Goal: Information Seeking & Learning: Learn about a topic

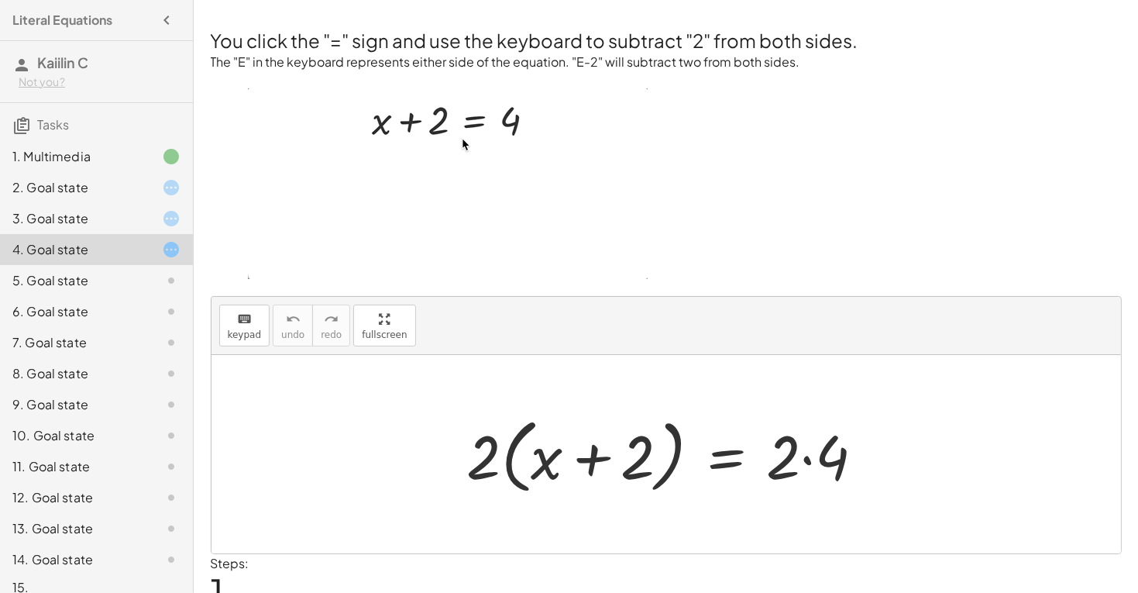
scroll to position [68, 0]
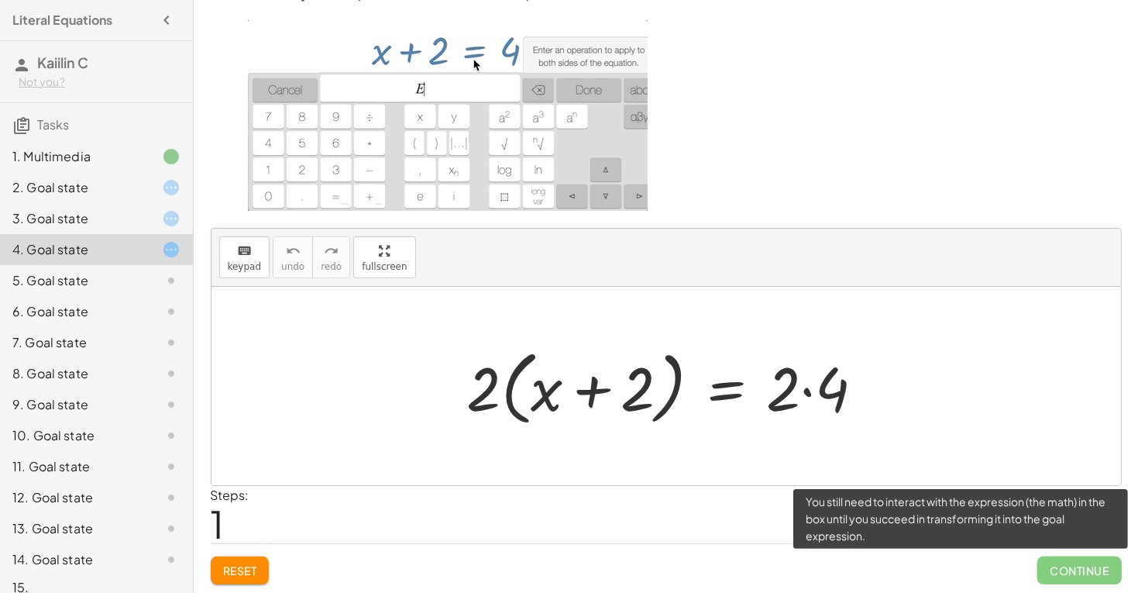
click at [1063, 573] on span "Continue" at bounding box center [1079, 570] width 84 height 28
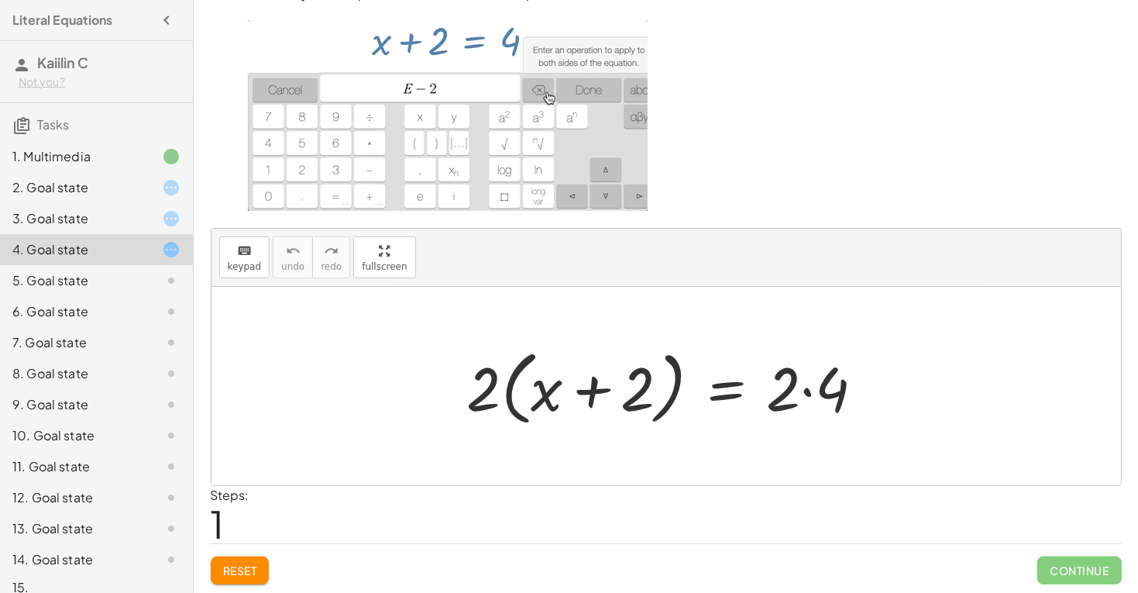
click at [555, 386] on div at bounding box center [671, 386] width 425 height 89
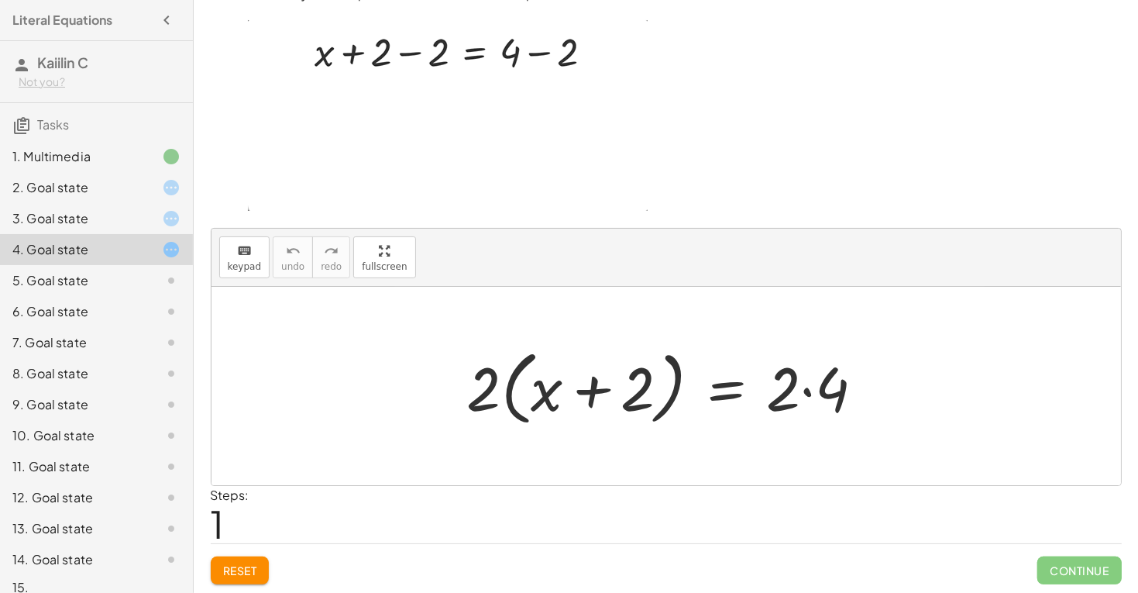
click at [444, 391] on div "+ x + 2 = 4 · 2 · ( + x + 2 ) = · 2 · 4" at bounding box center [666, 386] width 445 height 97
click at [513, 397] on div at bounding box center [671, 386] width 425 height 89
click at [514, 396] on div at bounding box center [671, 386] width 425 height 89
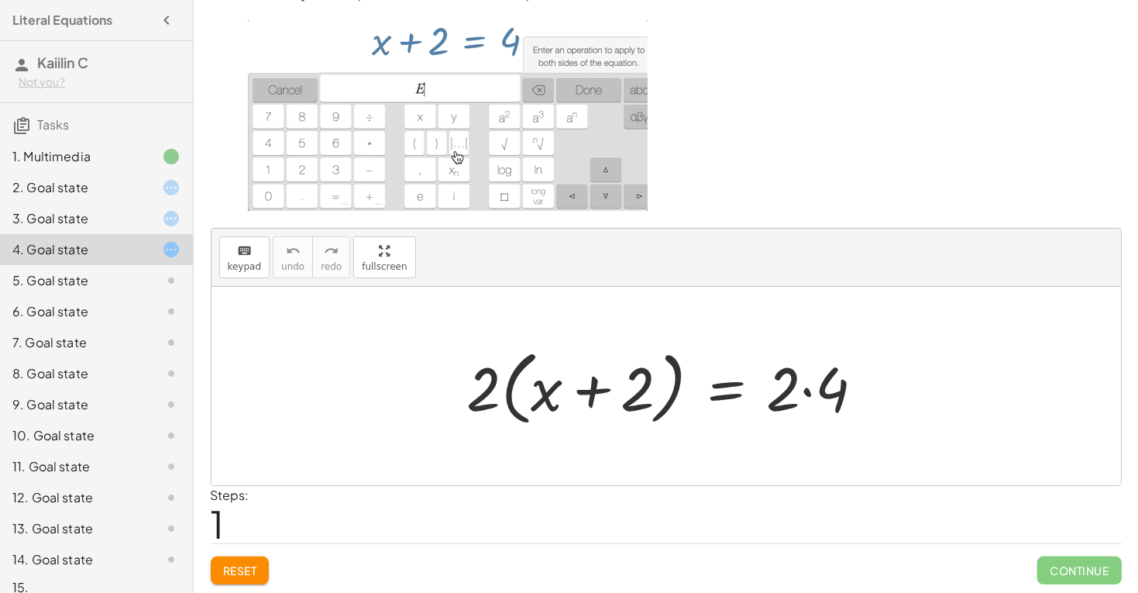
click at [610, 392] on div at bounding box center [671, 386] width 425 height 89
click at [585, 373] on div at bounding box center [671, 386] width 425 height 89
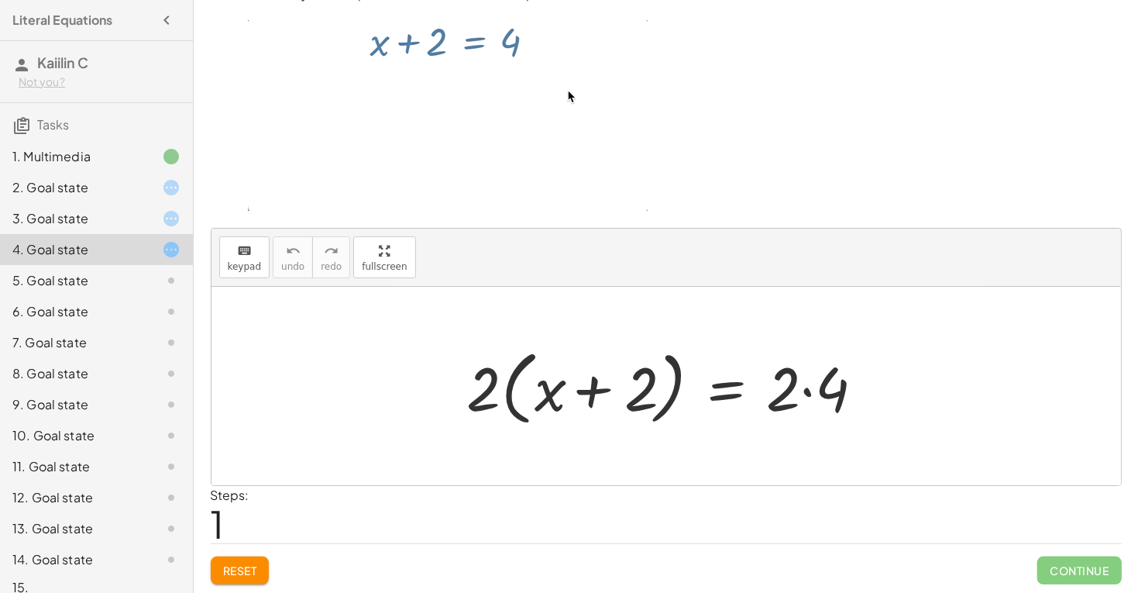
click at [585, 373] on div at bounding box center [671, 386] width 425 height 89
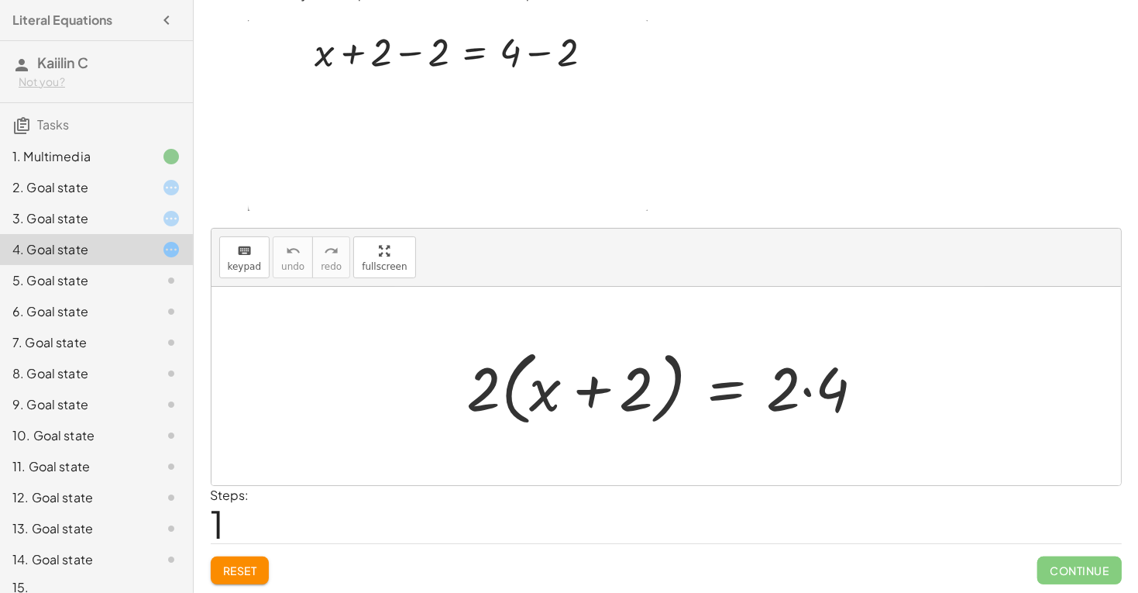
click at [585, 373] on div at bounding box center [671, 386] width 425 height 89
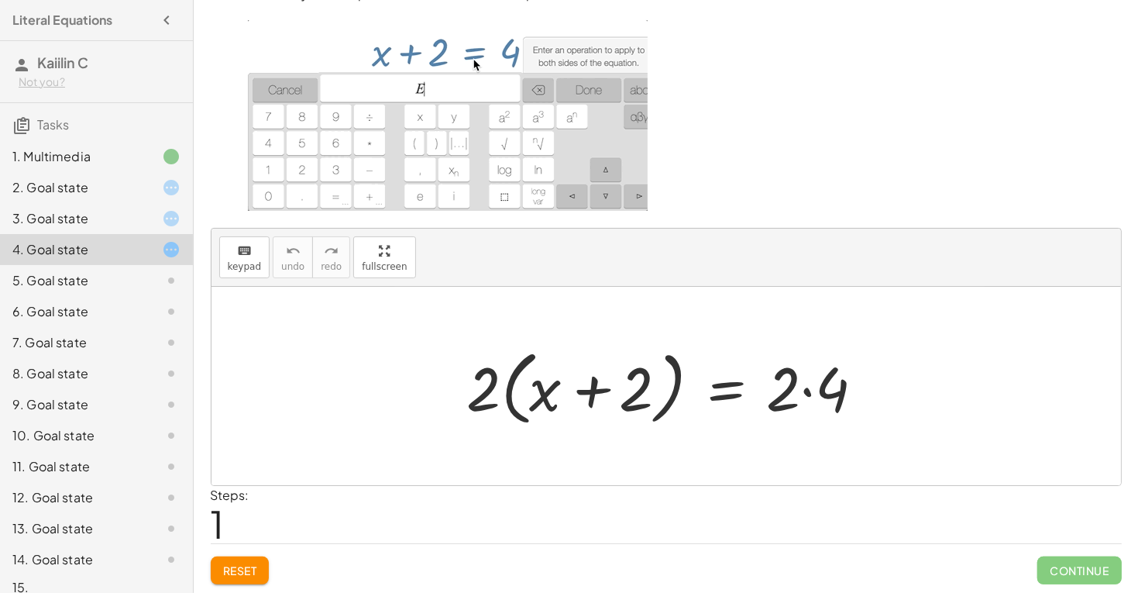
click at [585, 373] on div at bounding box center [671, 386] width 425 height 89
click at [669, 383] on div at bounding box center [671, 386] width 425 height 89
click at [761, 379] on div at bounding box center [671, 386] width 425 height 89
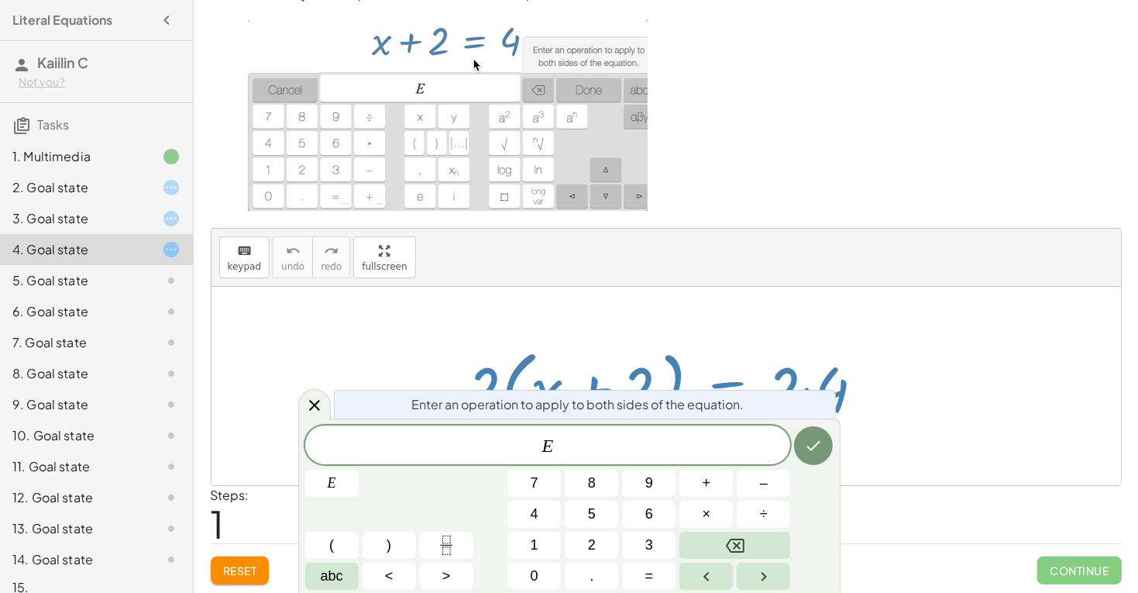
click at [761, 379] on div at bounding box center [671, 386] width 425 height 89
click at [155, 265] on div "3. Goal state" at bounding box center [96, 280] width 193 height 31
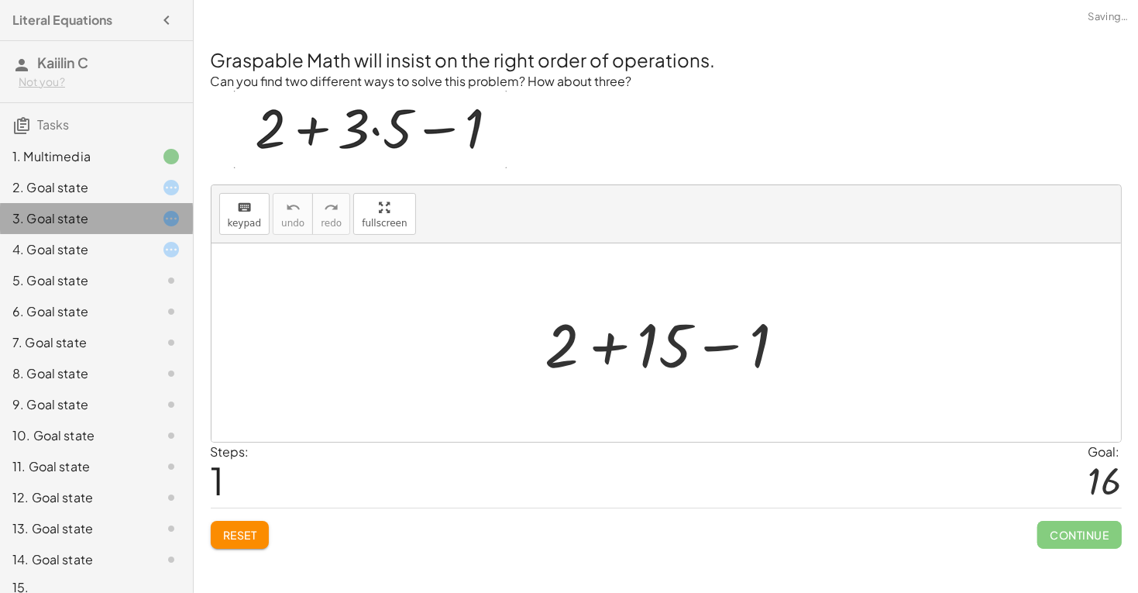
scroll to position [0, 0]
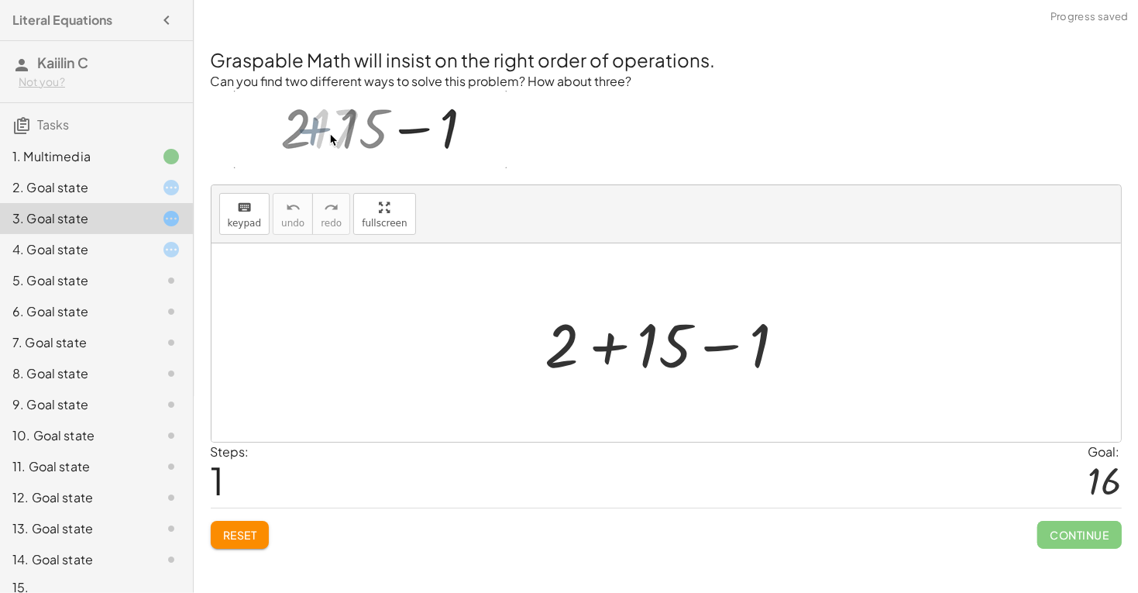
click at [162, 327] on div "5. Goal state" at bounding box center [96, 342] width 193 height 31
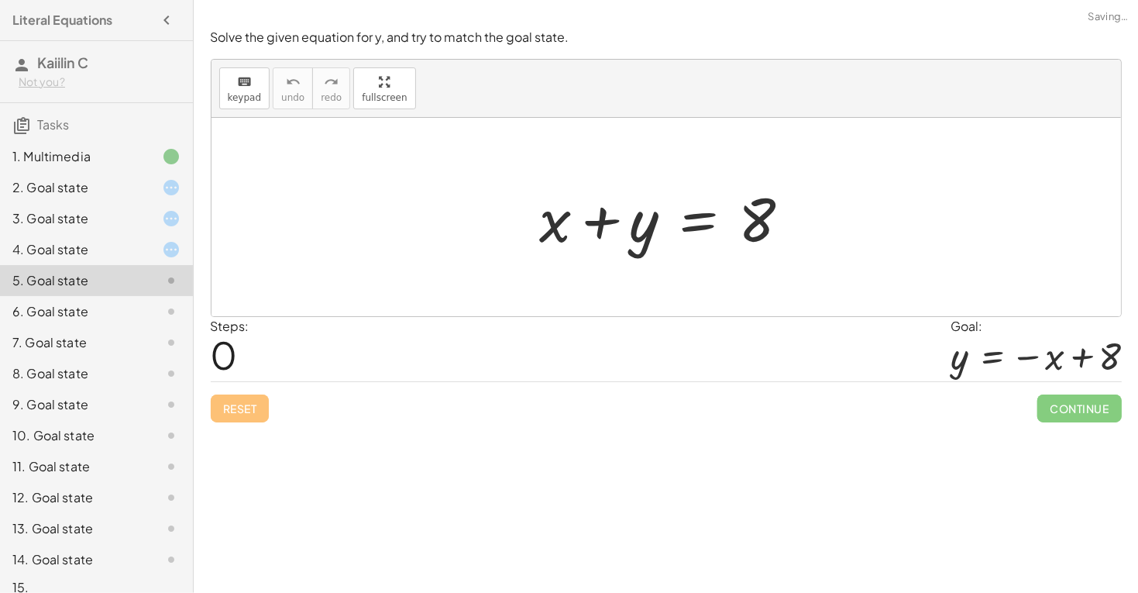
click at [166, 389] on div "7. Goal state" at bounding box center [96, 404] width 193 height 31
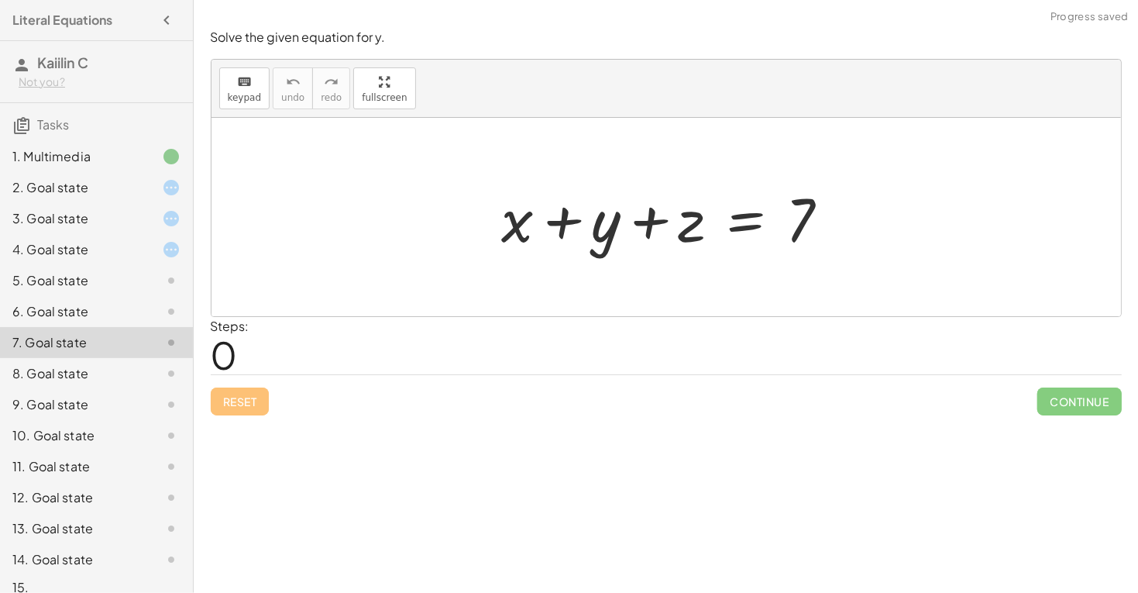
click at [125, 482] on div "10. Goal state" at bounding box center [96, 497] width 193 height 31
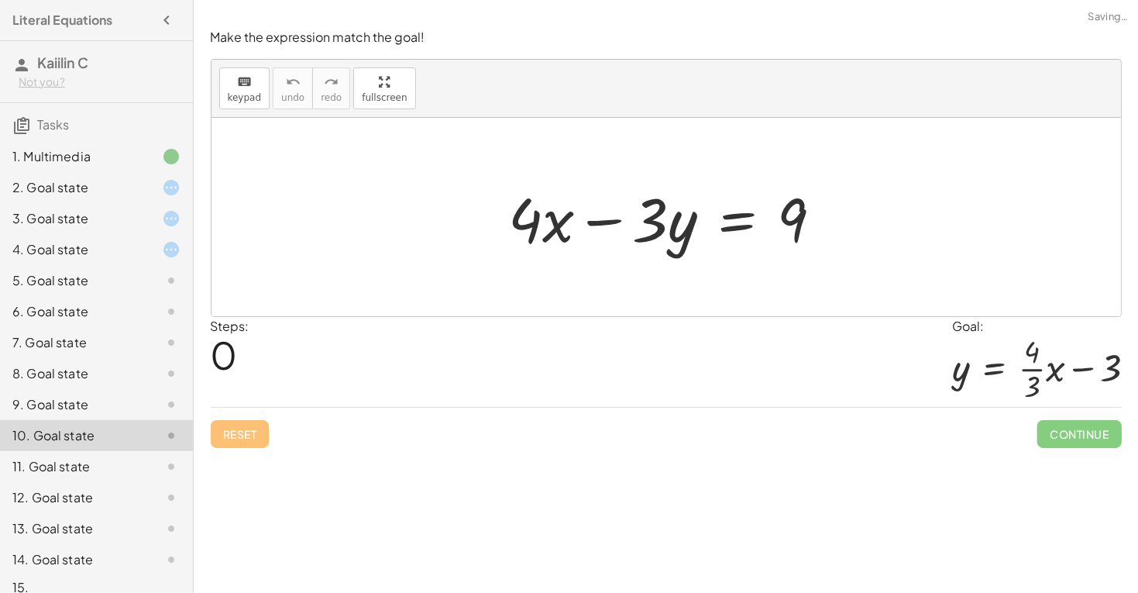
click at [113, 503] on div "12. Goal state" at bounding box center [74, 497] width 125 height 19
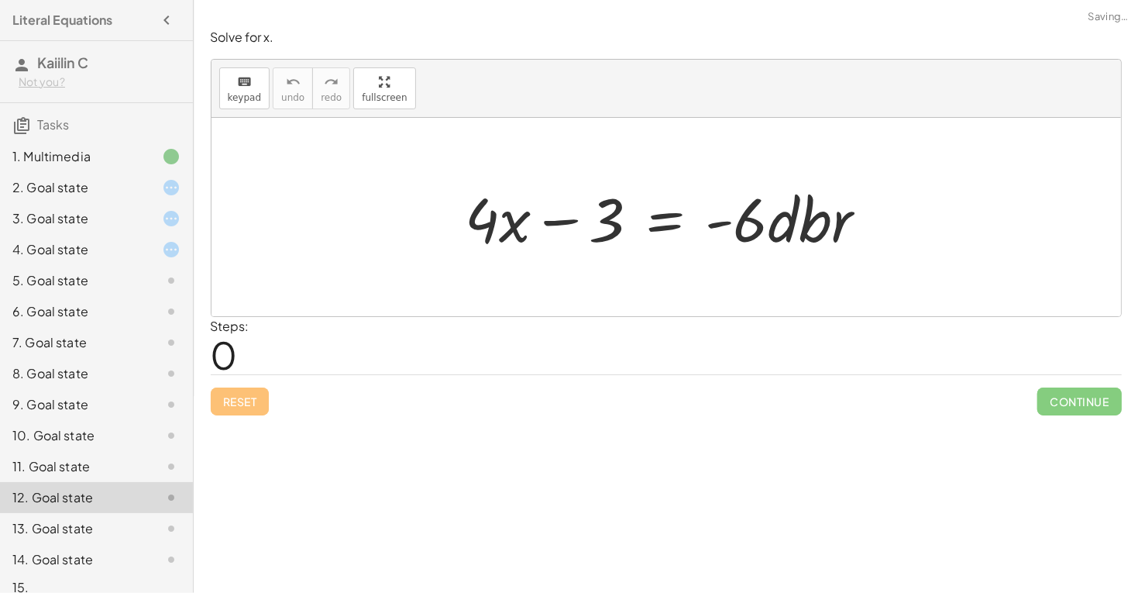
click at [168, 234] on div "2. Goal state" at bounding box center [96, 249] width 193 height 31
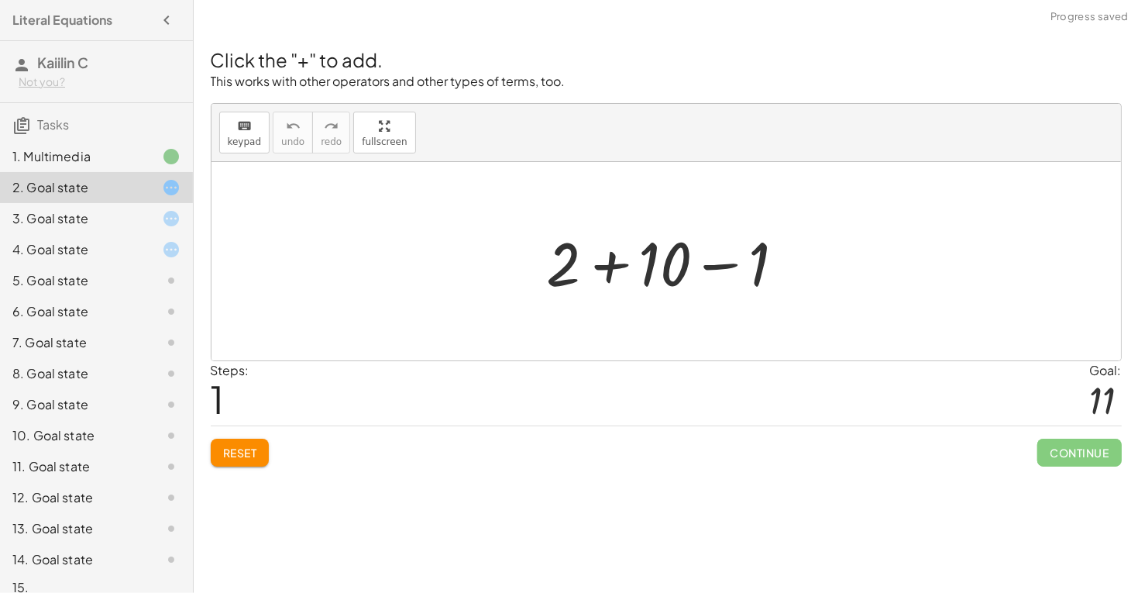
click at [743, 222] on div at bounding box center [672, 262] width 266 height 80
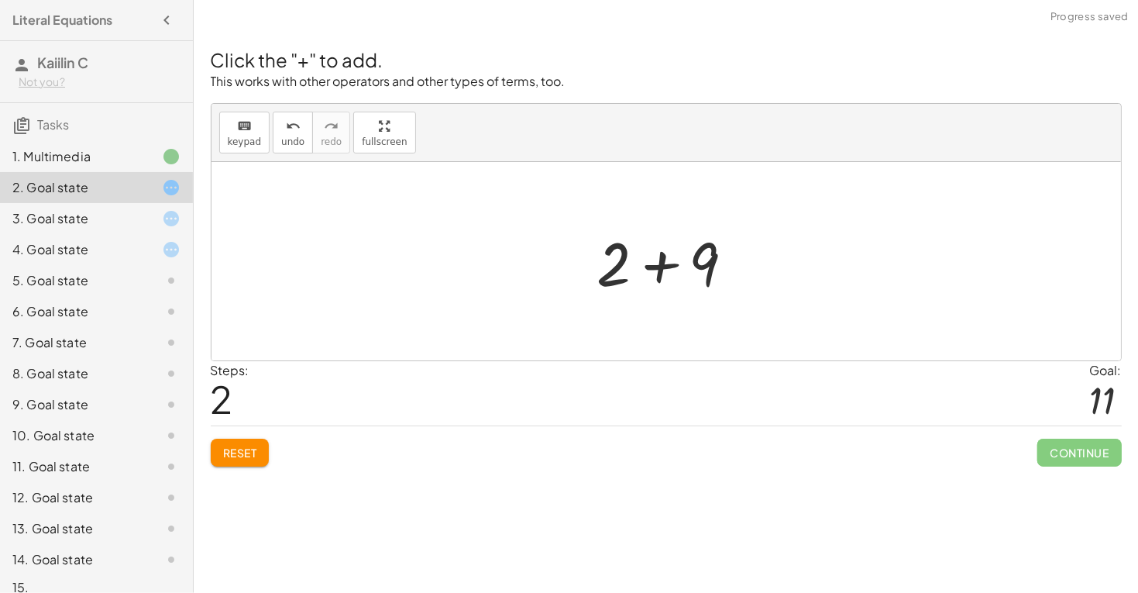
click at [702, 282] on div at bounding box center [671, 262] width 165 height 80
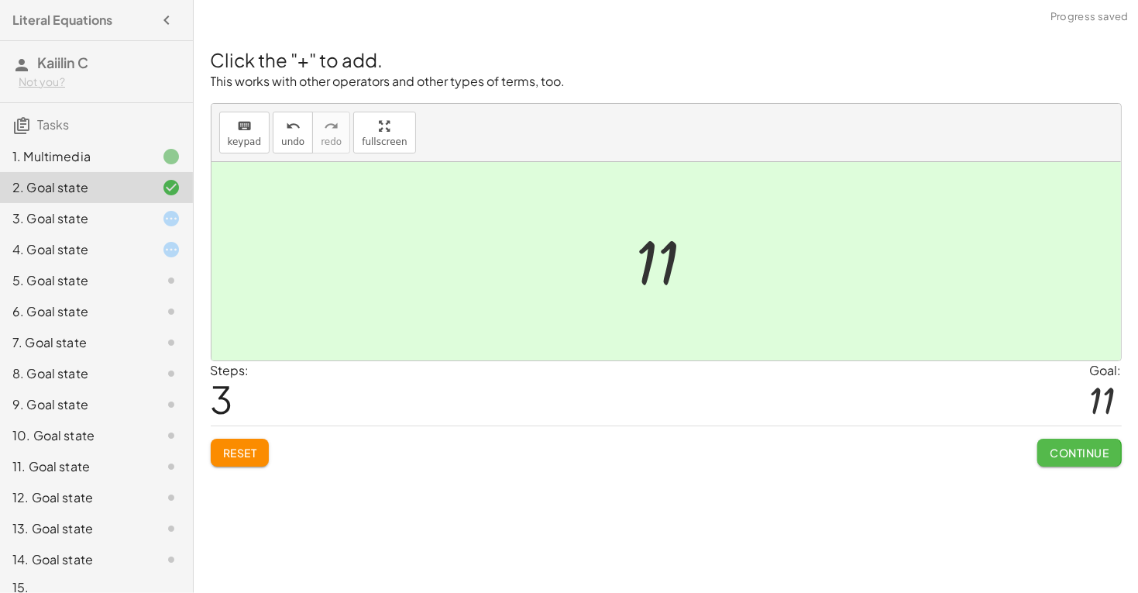
click at [1077, 439] on button "Continue" at bounding box center [1079, 452] width 84 height 28
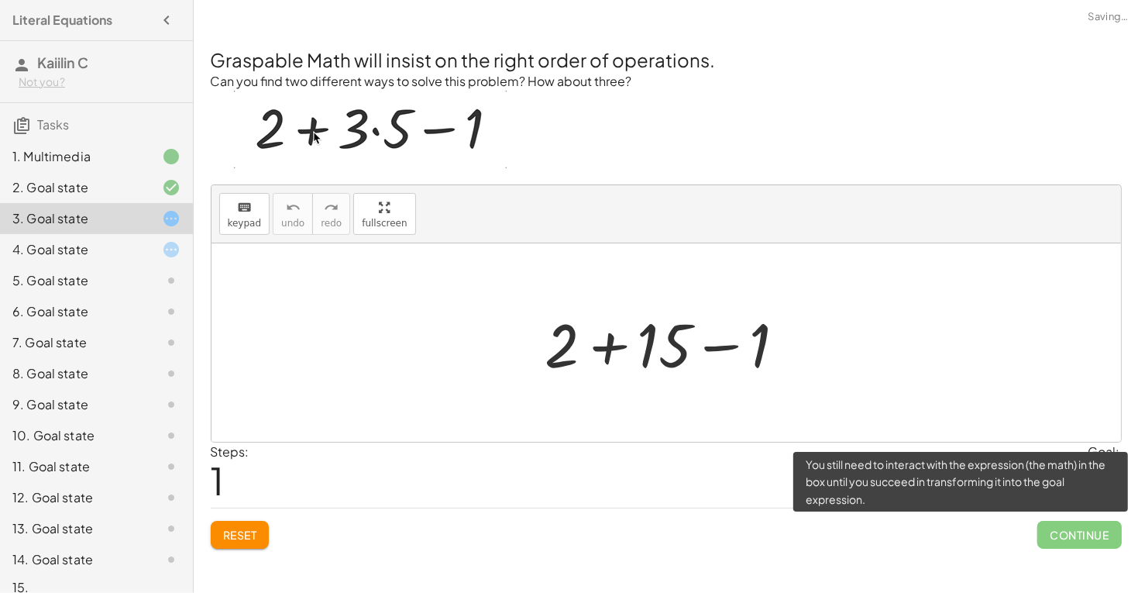
click at [1091, 544] on span "Continue" at bounding box center [1079, 534] width 84 height 28
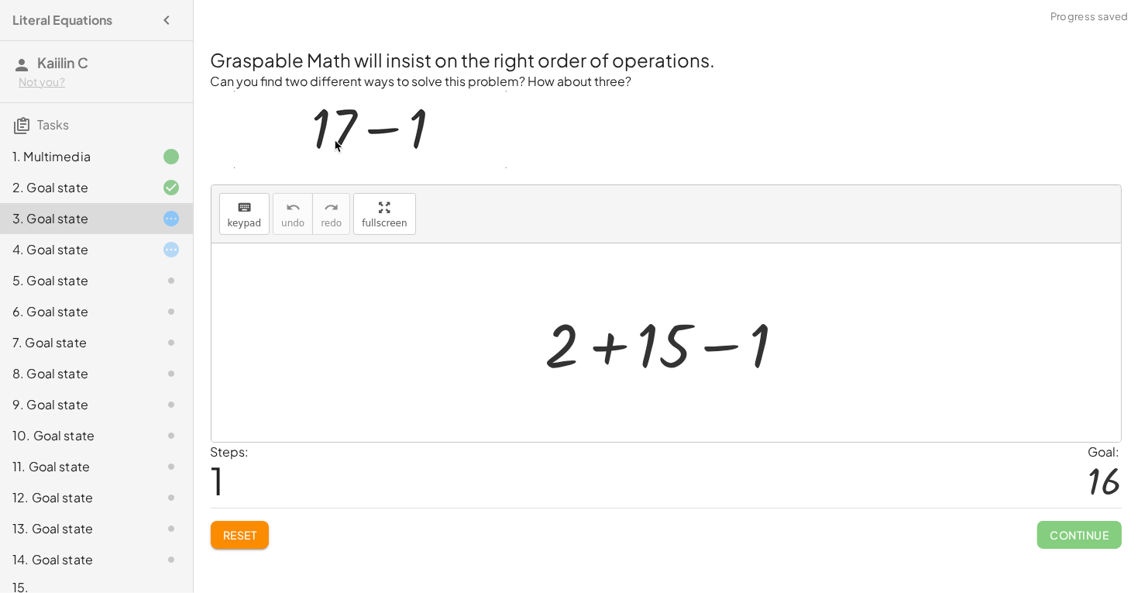
click at [638, 337] on div at bounding box center [672, 343] width 269 height 80
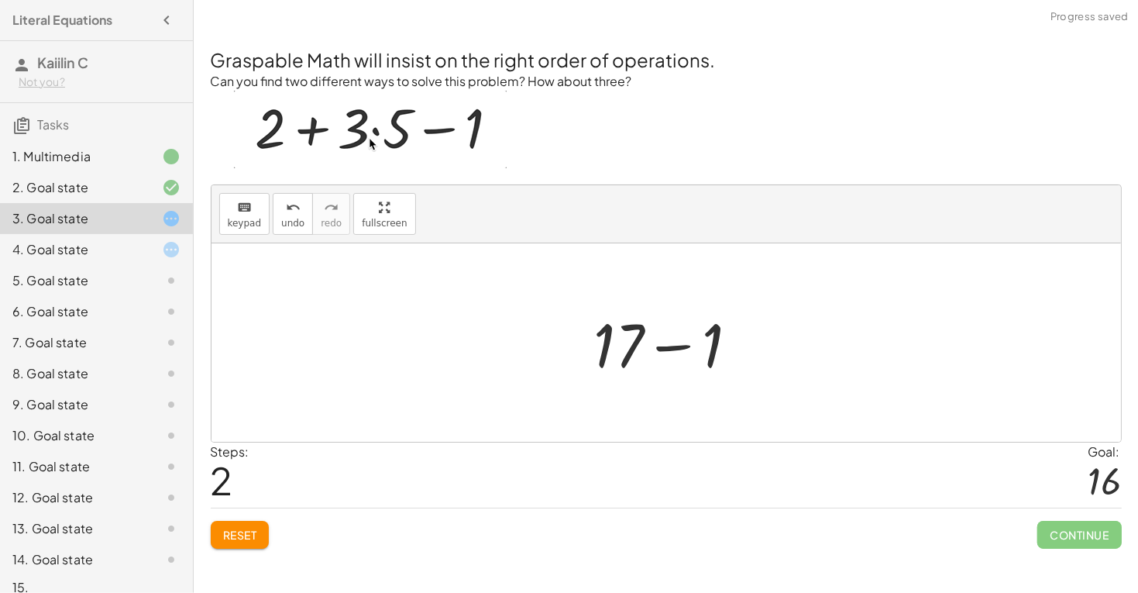
click at [657, 354] on div at bounding box center [672, 343] width 172 height 80
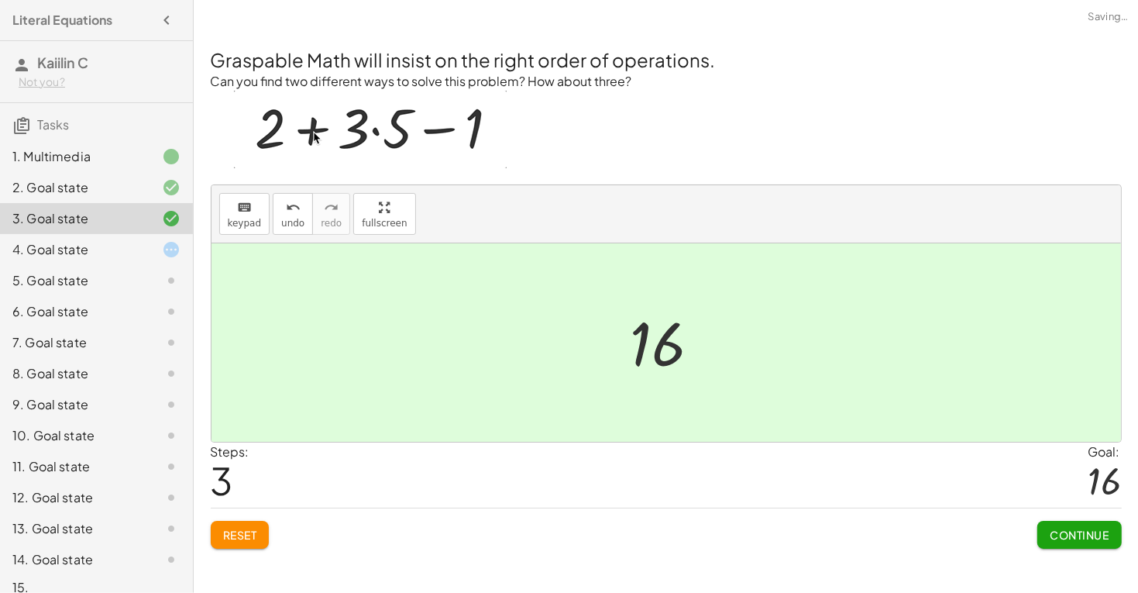
click at [1101, 533] on span "Continue" at bounding box center [1078, 534] width 59 height 14
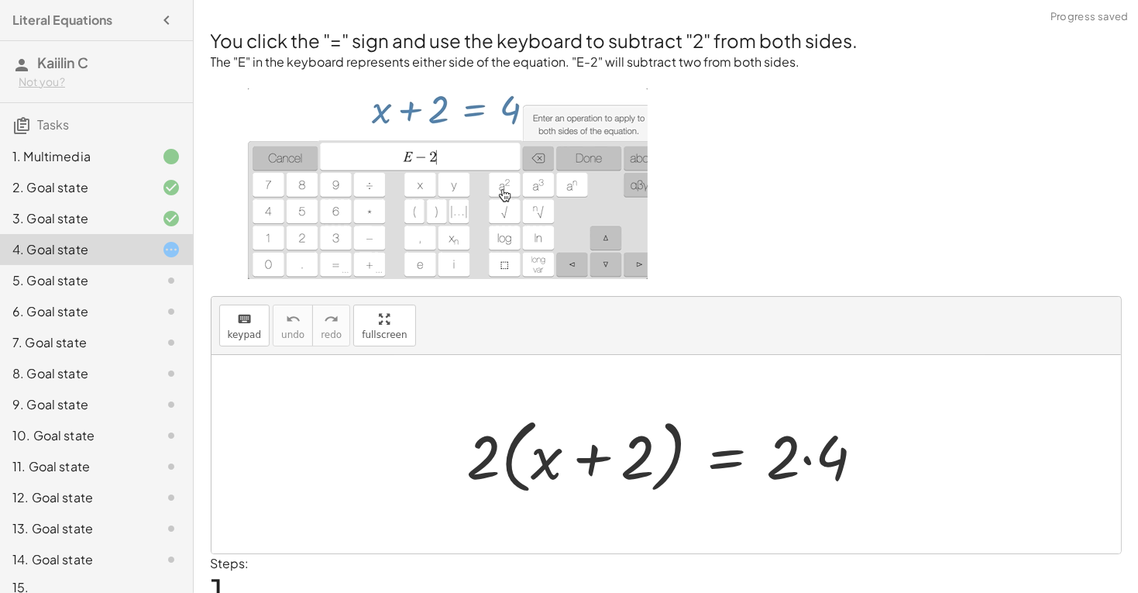
click at [709, 470] on div at bounding box center [671, 454] width 425 height 89
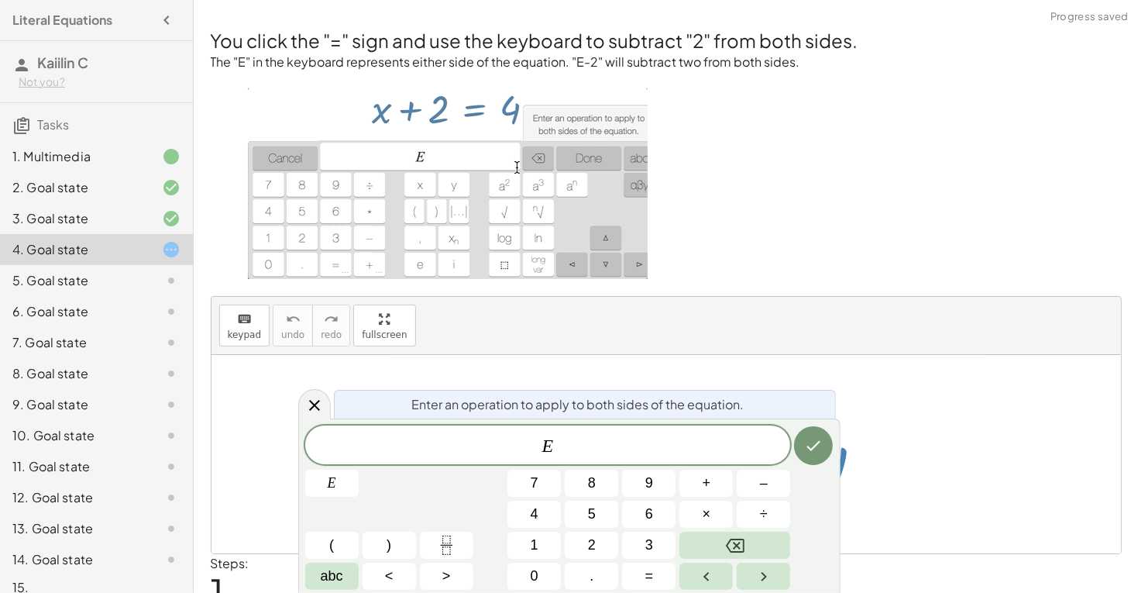
scroll to position [68, 0]
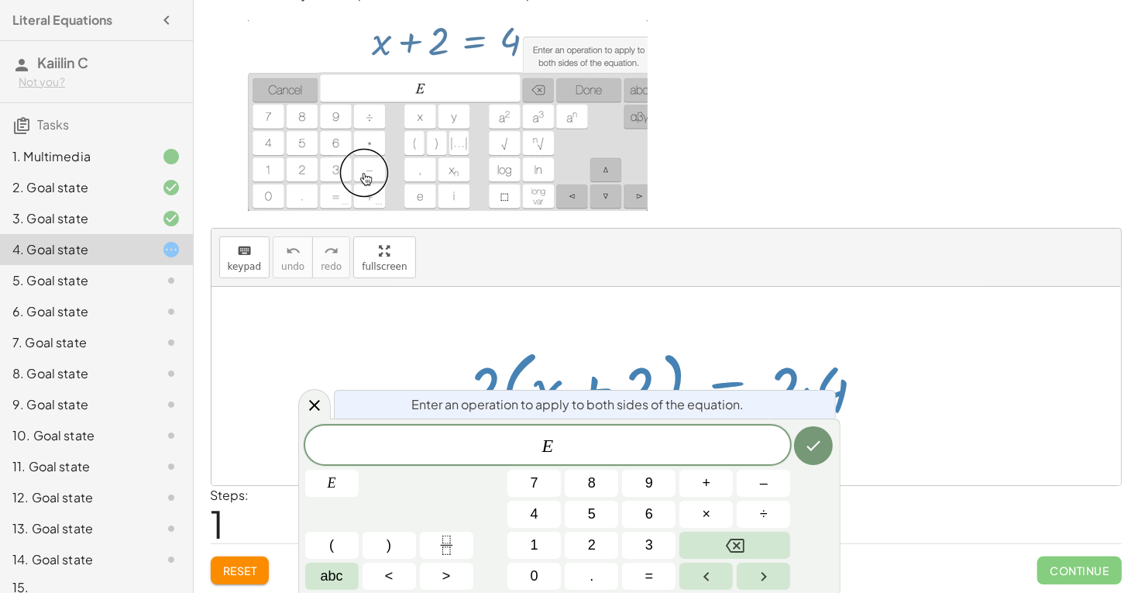
click at [849, 196] on p at bounding box center [666, 117] width 911 height 195
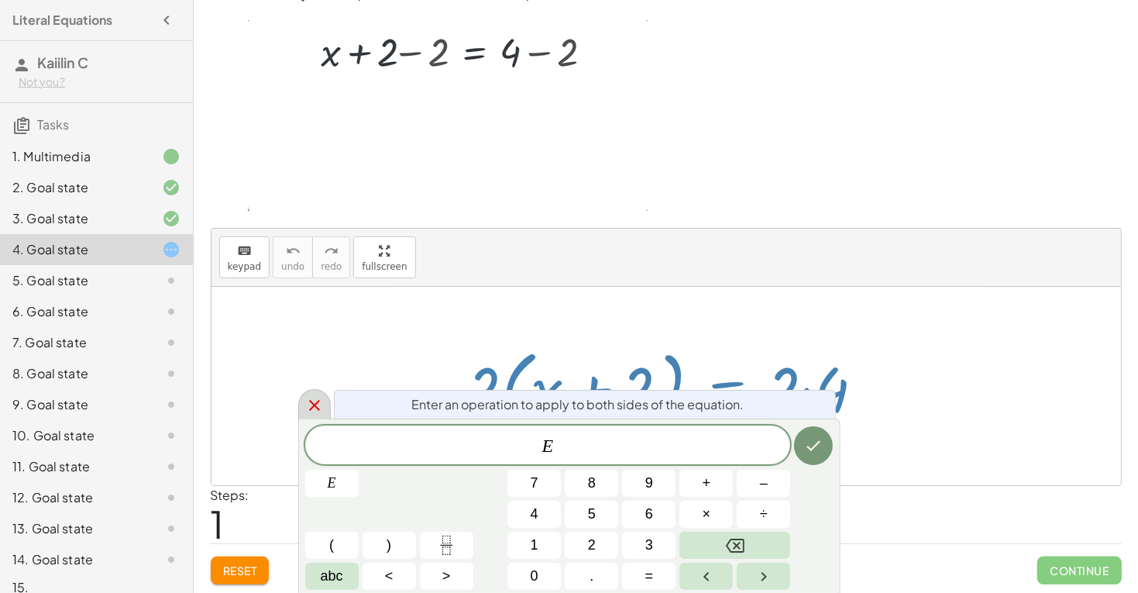
click at [311, 399] on icon at bounding box center [314, 405] width 19 height 19
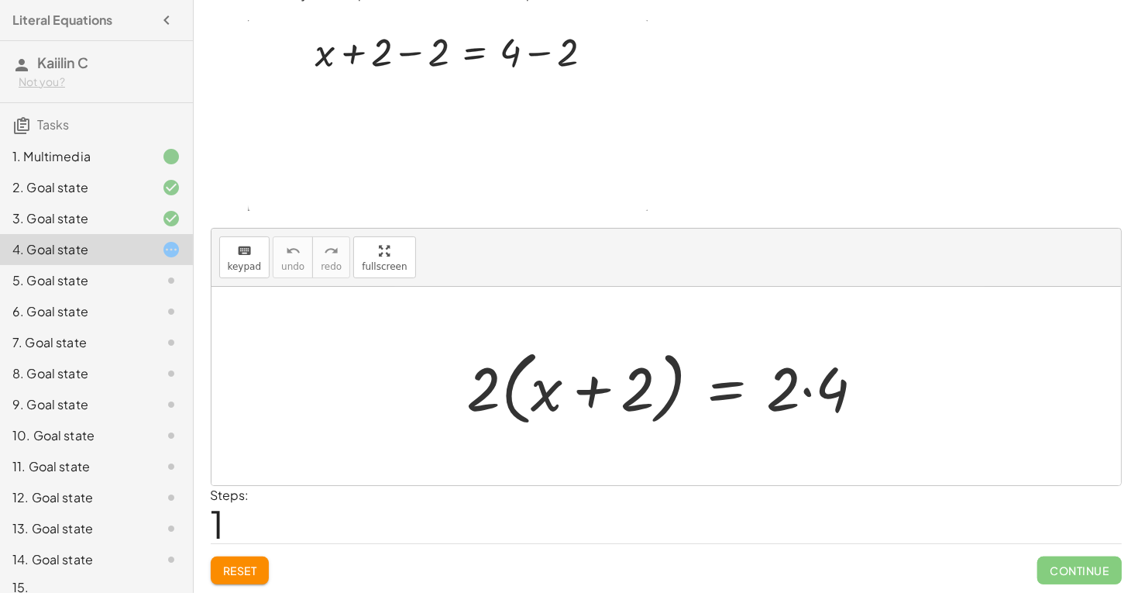
click at [642, 386] on div at bounding box center [671, 386] width 425 height 89
click at [622, 388] on div at bounding box center [671, 386] width 425 height 89
click at [543, 370] on div at bounding box center [671, 386] width 425 height 89
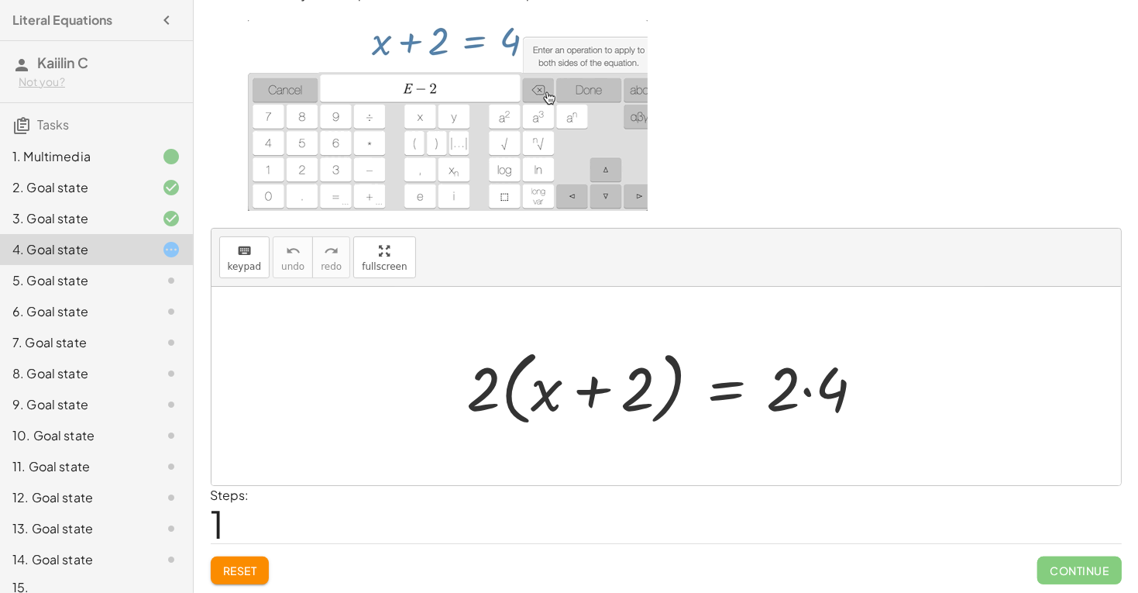
click at [727, 403] on div at bounding box center [671, 386] width 425 height 89
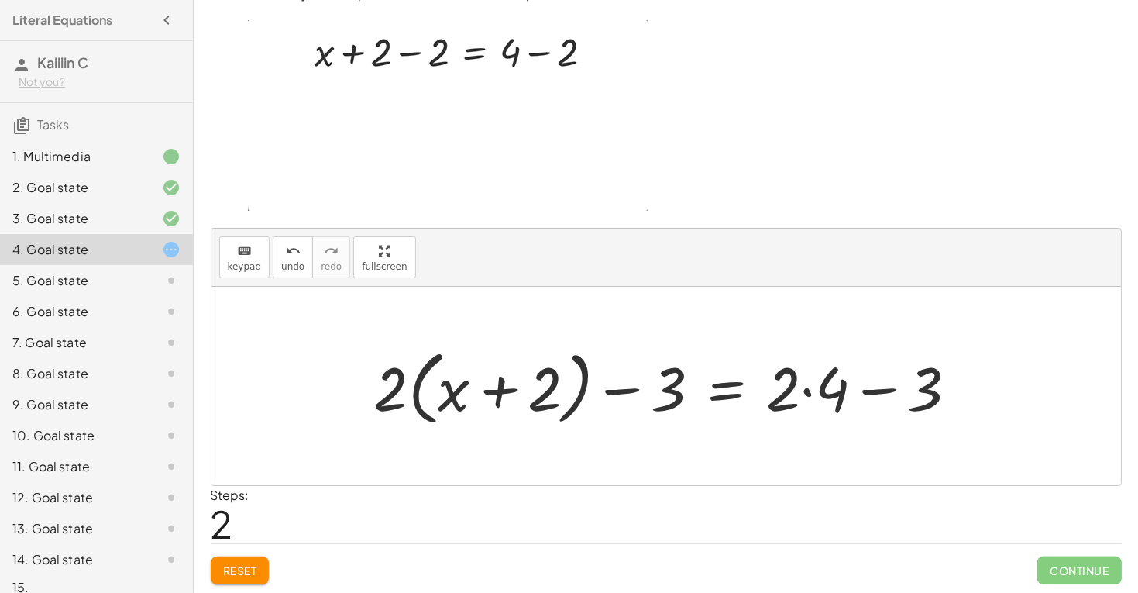
click at [755, 393] on div at bounding box center [671, 386] width 611 height 89
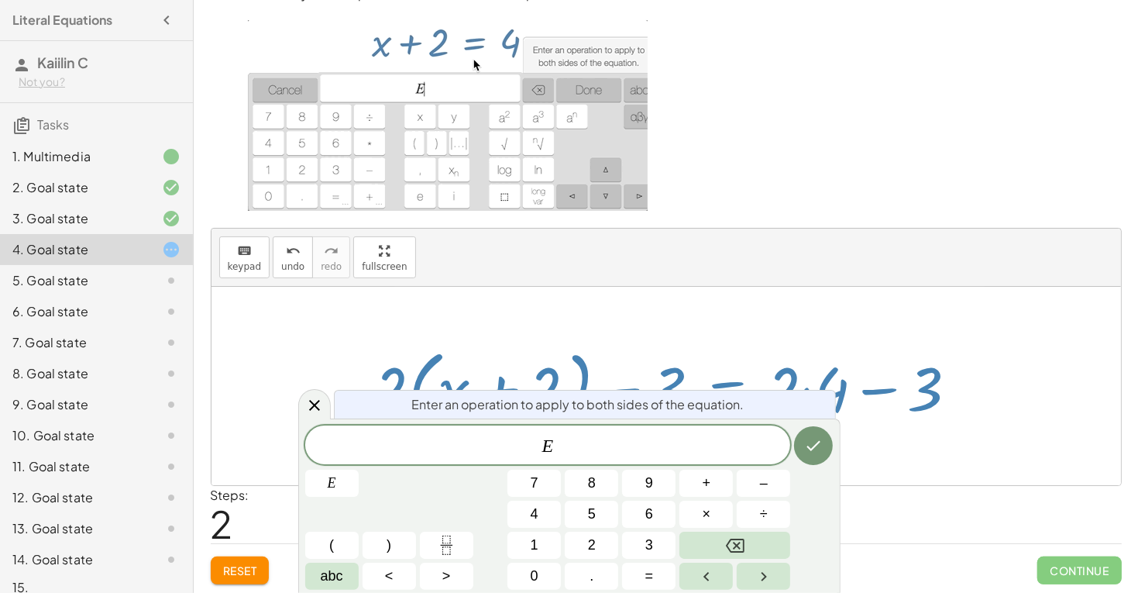
click at [766, 352] on div at bounding box center [671, 386] width 611 height 89
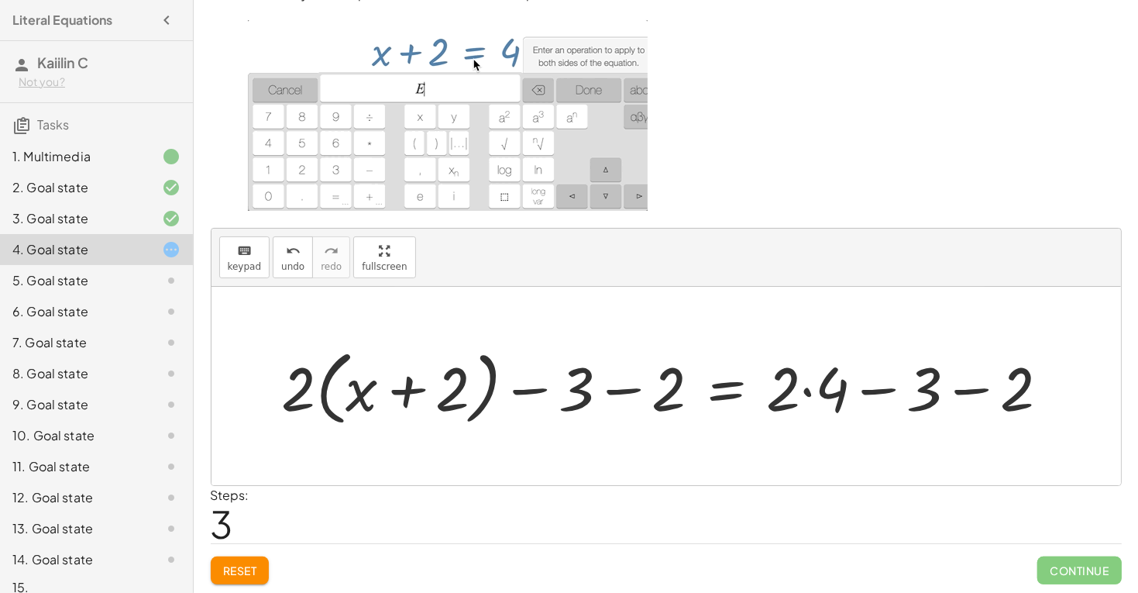
click at [883, 469] on div at bounding box center [665, 386] width 909 height 198
click at [235, 575] on span "Reset" at bounding box center [240, 570] width 34 height 14
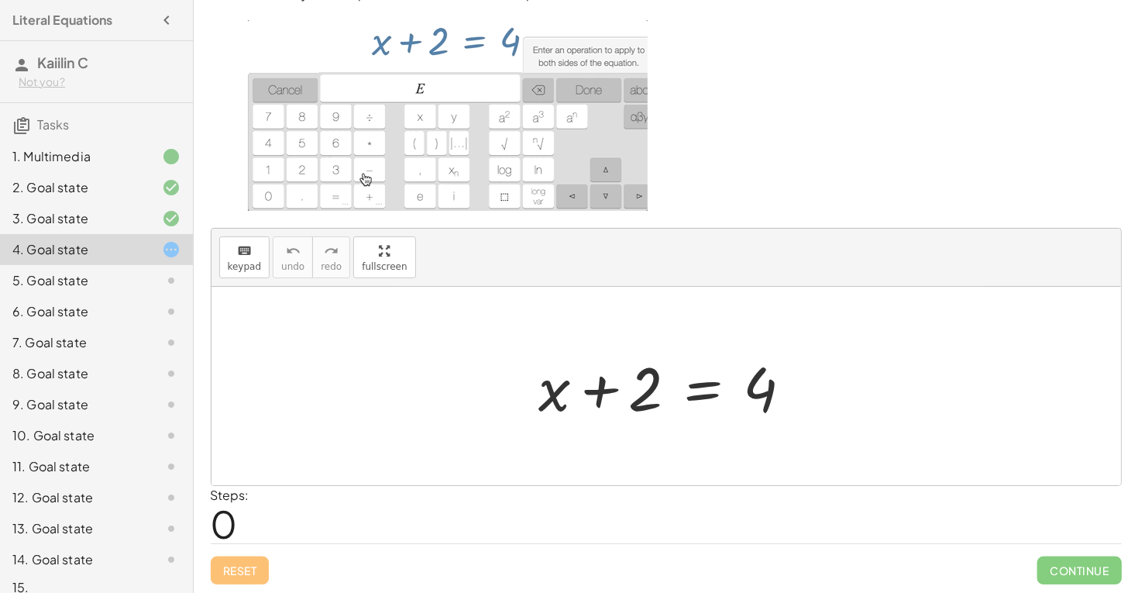
click at [654, 410] on div at bounding box center [671, 386] width 281 height 80
click at [630, 391] on div at bounding box center [671, 386] width 281 height 80
click at [734, 382] on div at bounding box center [671, 386] width 281 height 80
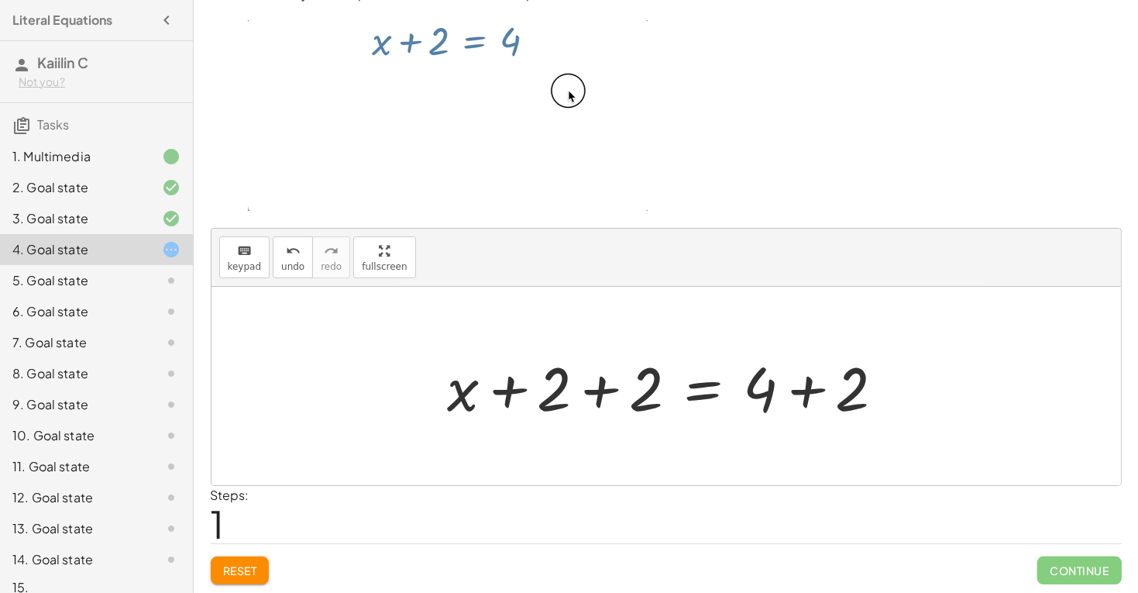
click at [672, 376] on div at bounding box center [672, 386] width 465 height 80
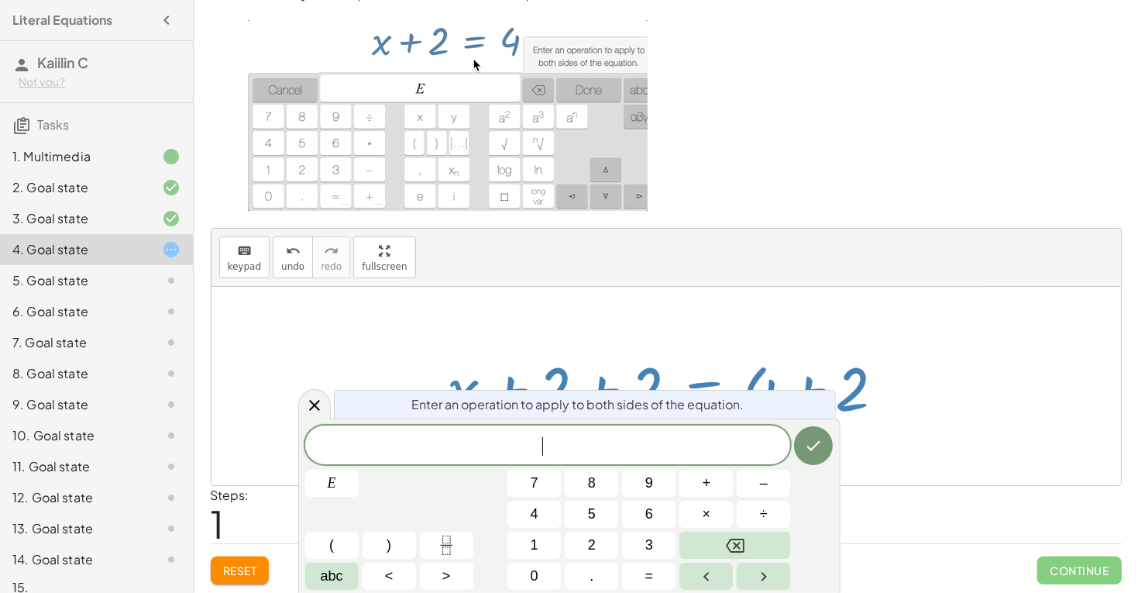
click at [245, 570] on span "Reset" at bounding box center [240, 570] width 34 height 14
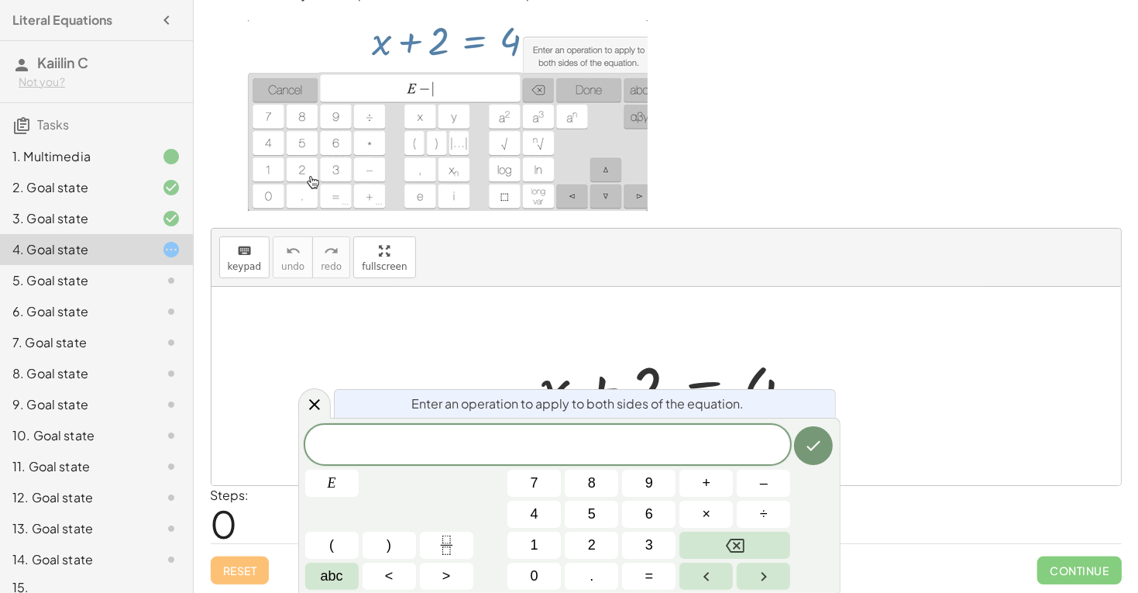
click at [555, 448] on span at bounding box center [548, 445] width 486 height 23
click at [306, 393] on div at bounding box center [314, 403] width 33 height 30
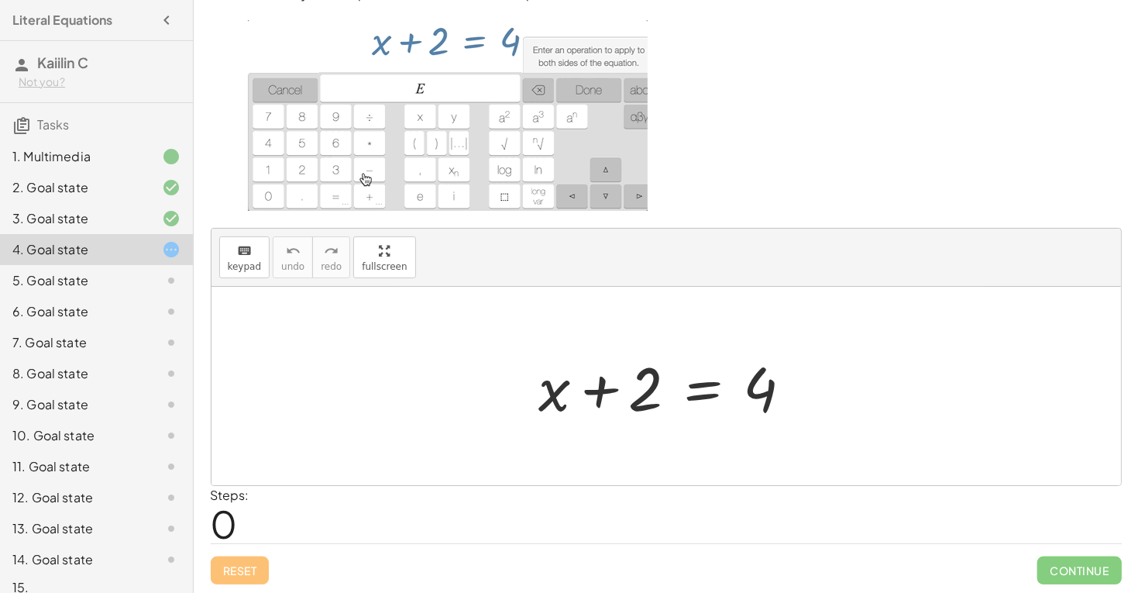
click at [647, 391] on div at bounding box center [671, 386] width 281 height 80
click at [668, 416] on div at bounding box center [671, 386] width 281 height 80
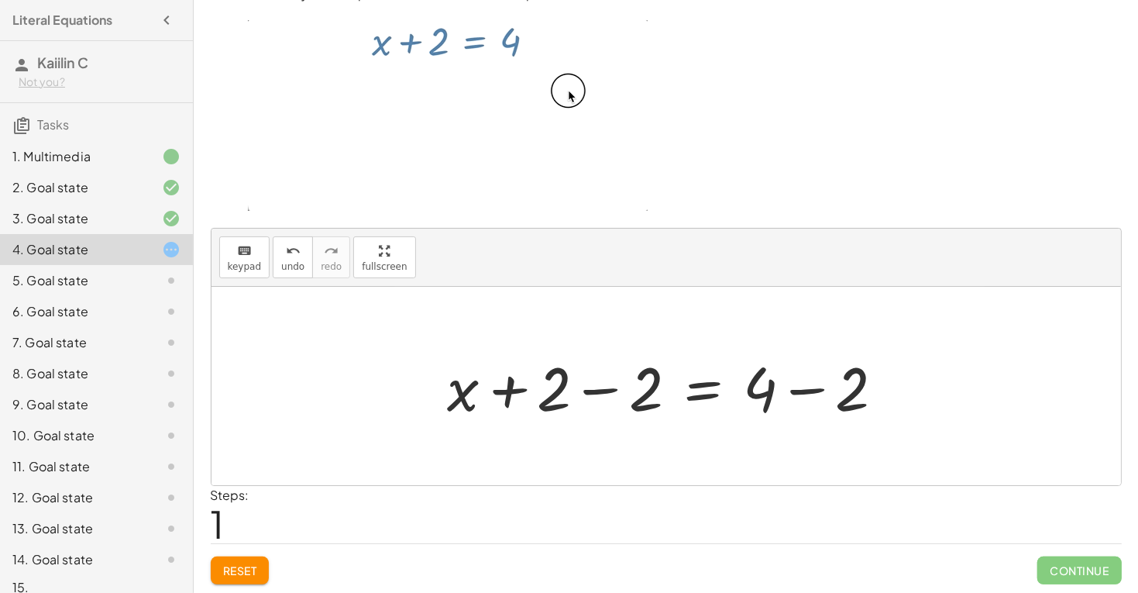
click at [887, 479] on div at bounding box center [665, 386] width 909 height 198
click at [735, 307] on div at bounding box center [665, 386] width 909 height 198
click at [741, 378] on div at bounding box center [672, 386] width 465 height 80
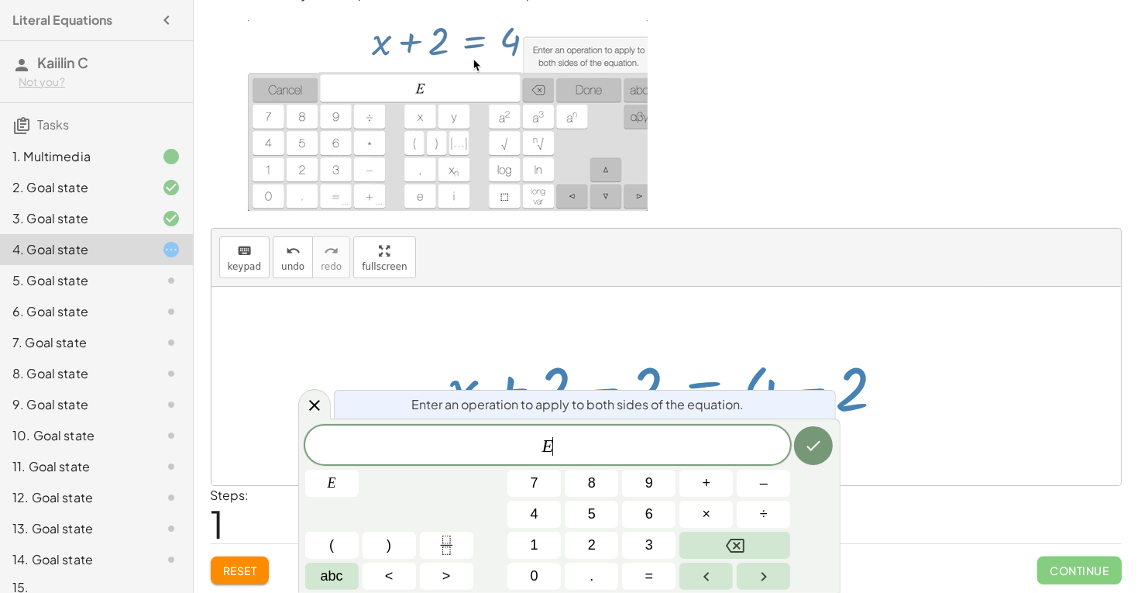
click at [359, 469] on div at bounding box center [331, 482] width 53 height 27
click at [802, 454] on button "Done" at bounding box center [813, 445] width 39 height 39
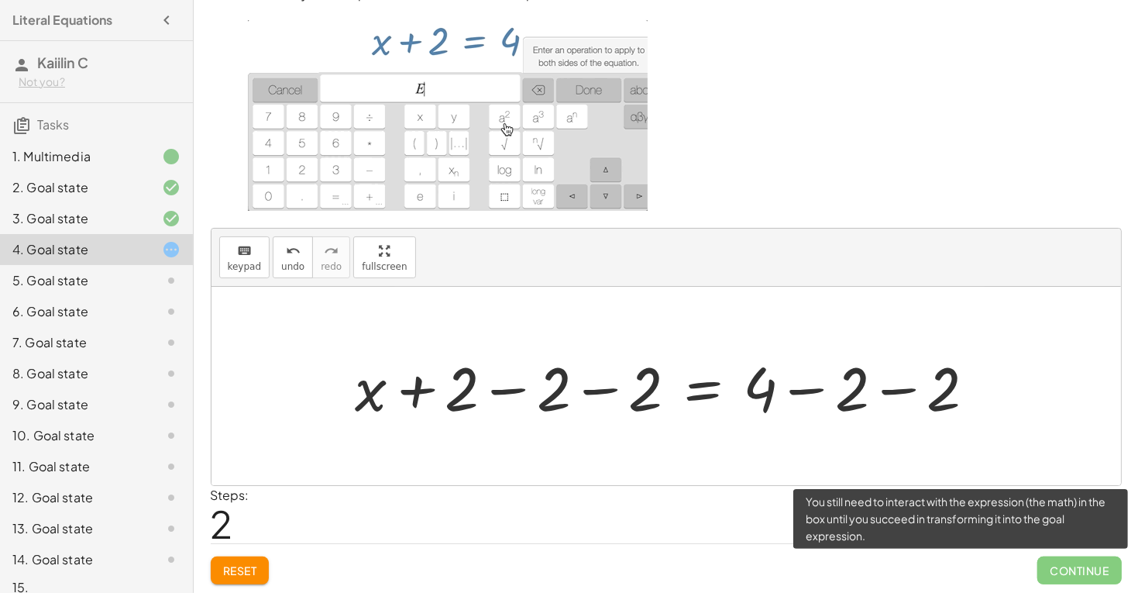
click at [1089, 559] on span "Continue" at bounding box center [1079, 570] width 84 height 28
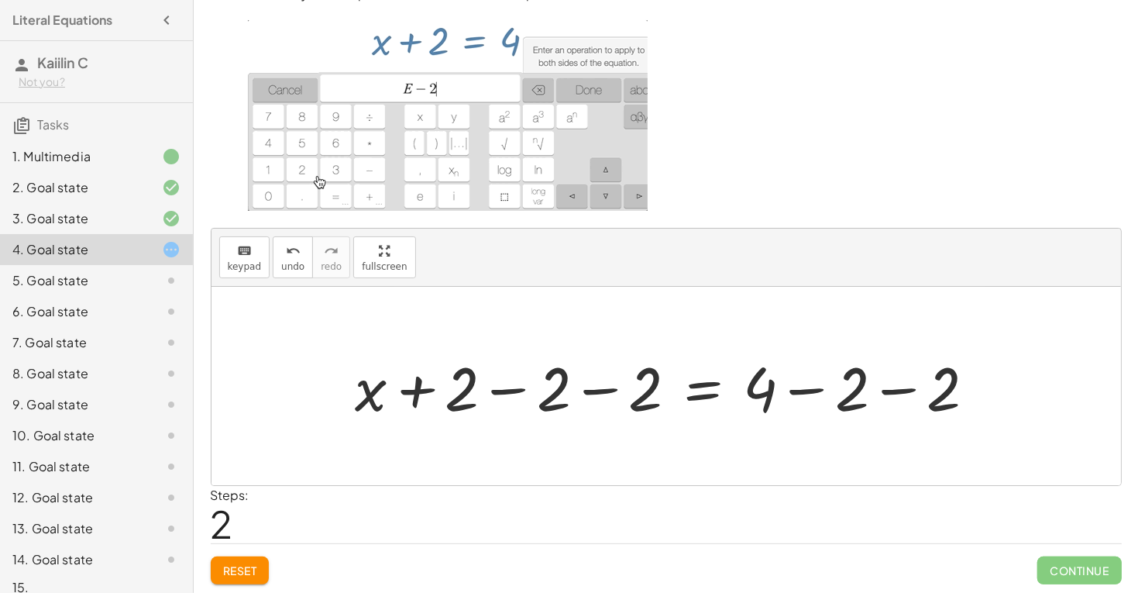
click at [677, 406] on div at bounding box center [672, 386] width 648 height 80
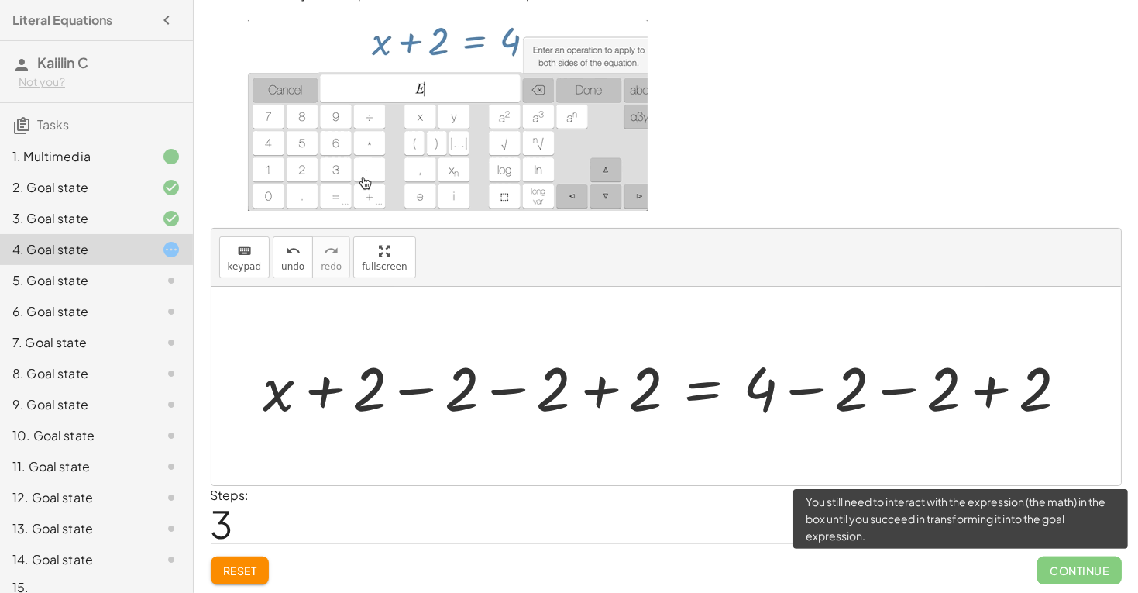
click at [1080, 565] on span "Continue" at bounding box center [1079, 570] width 84 height 28
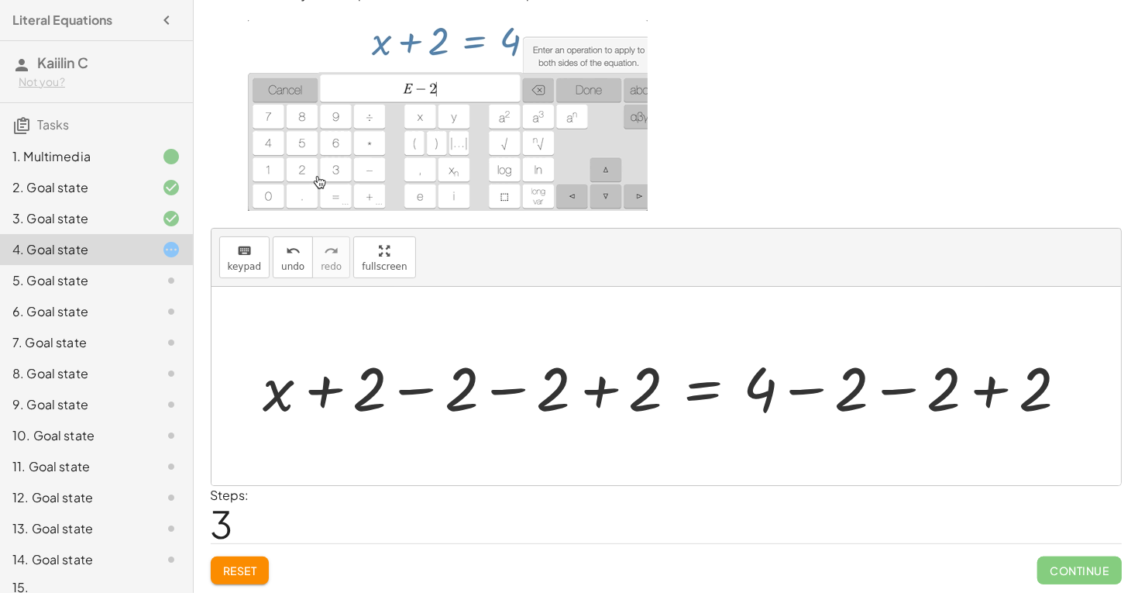
click at [726, 402] on div at bounding box center [672, 386] width 832 height 80
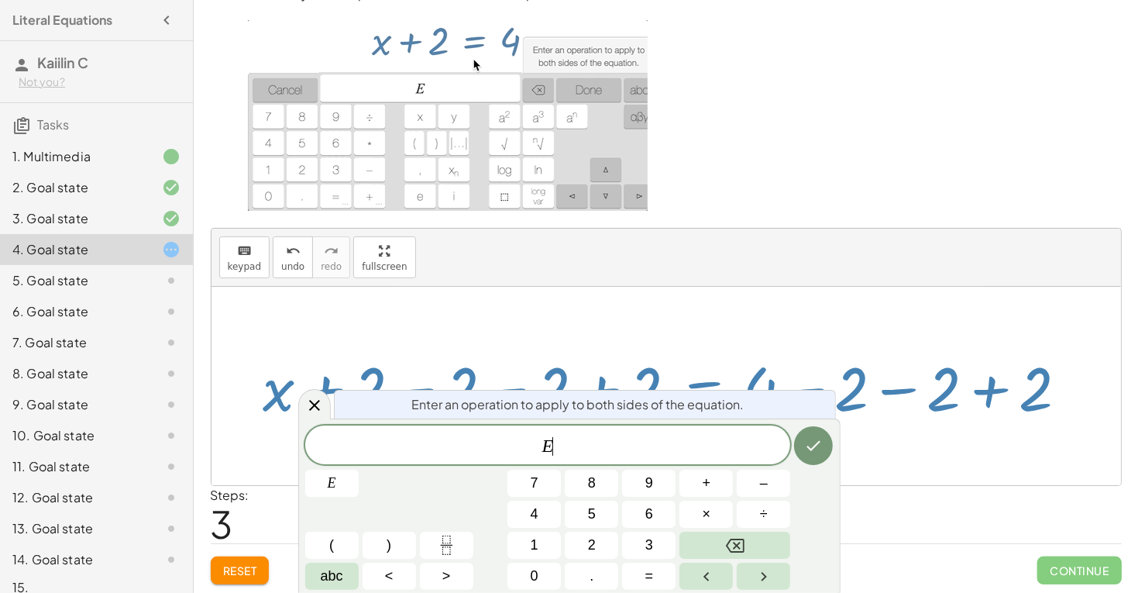
click at [671, 346] on div at bounding box center [672, 386] width 832 height 80
click at [302, 403] on div at bounding box center [314, 404] width 33 height 30
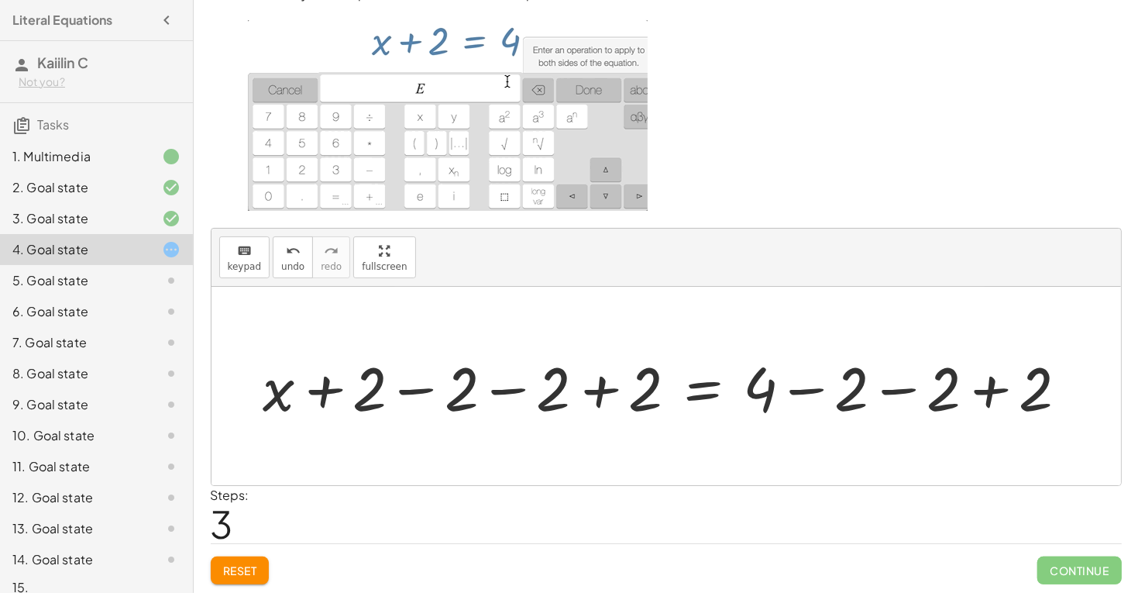
click at [163, 283] on icon at bounding box center [171, 280] width 19 height 19
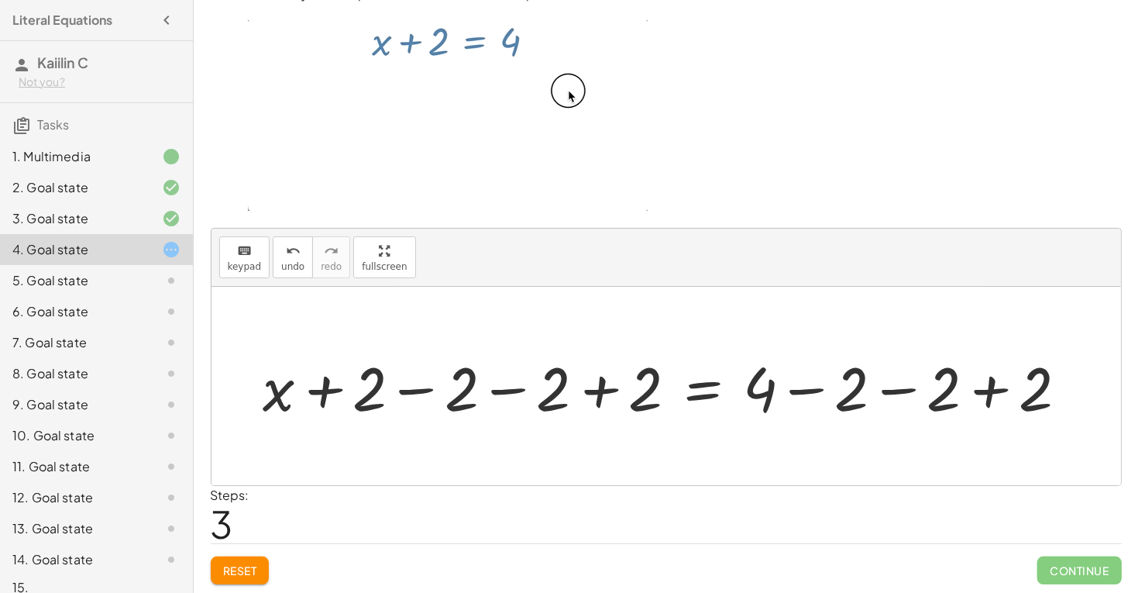
scroll to position [0, 0]
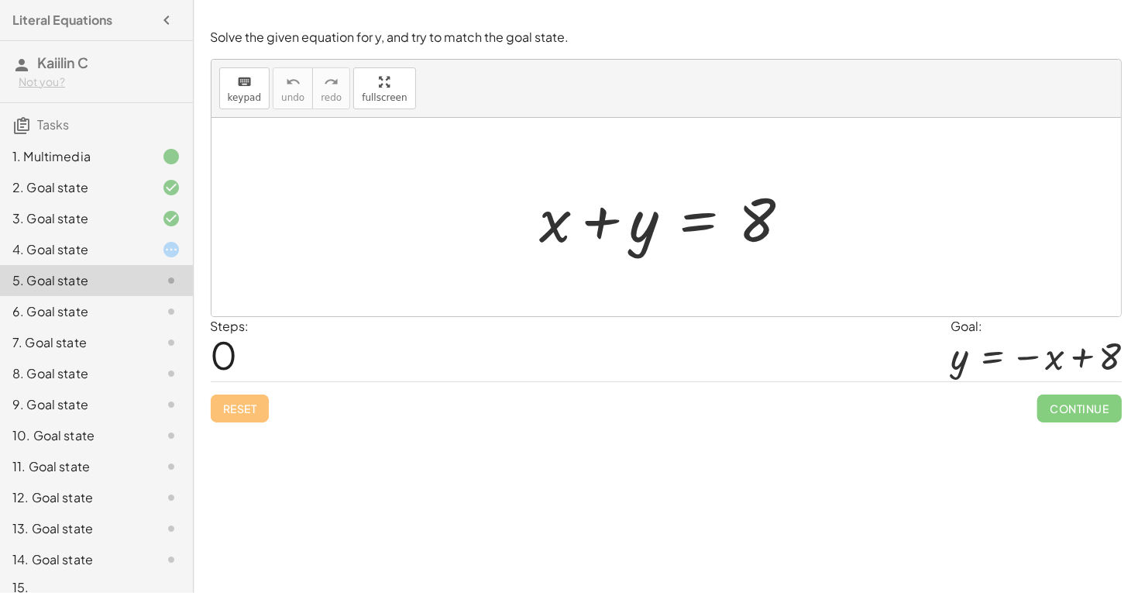
click at [663, 228] on div at bounding box center [671, 217] width 279 height 80
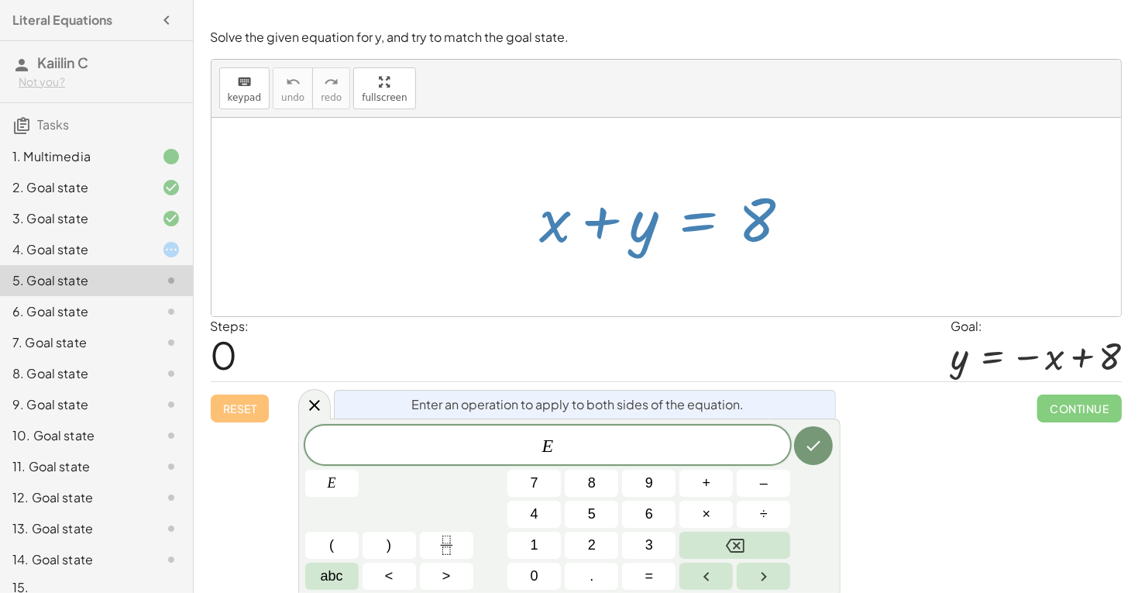
click at [122, 397] on div "9. Goal state" at bounding box center [74, 404] width 125 height 19
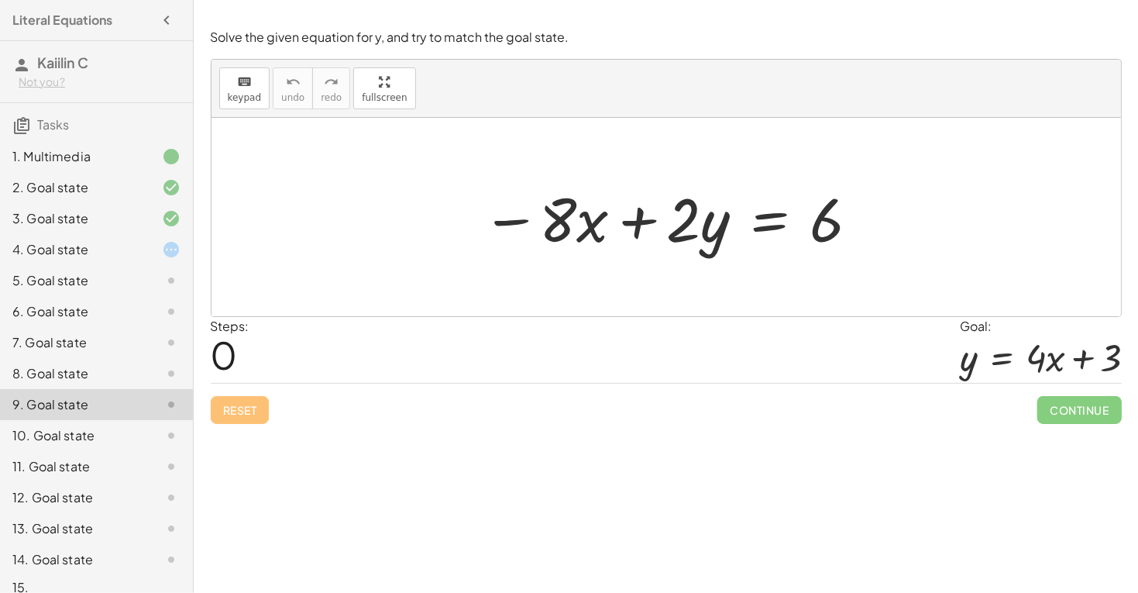
click at [99, 278] on div "5. Goal state" at bounding box center [74, 280] width 125 height 19
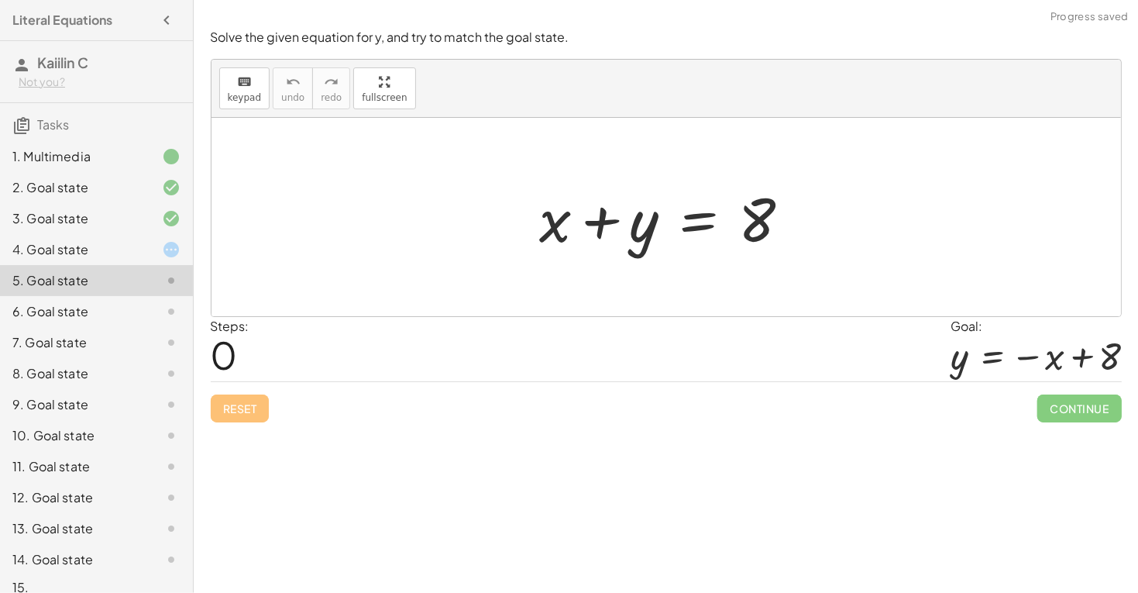
click at [125, 304] on div "6. Goal state" at bounding box center [74, 311] width 125 height 19
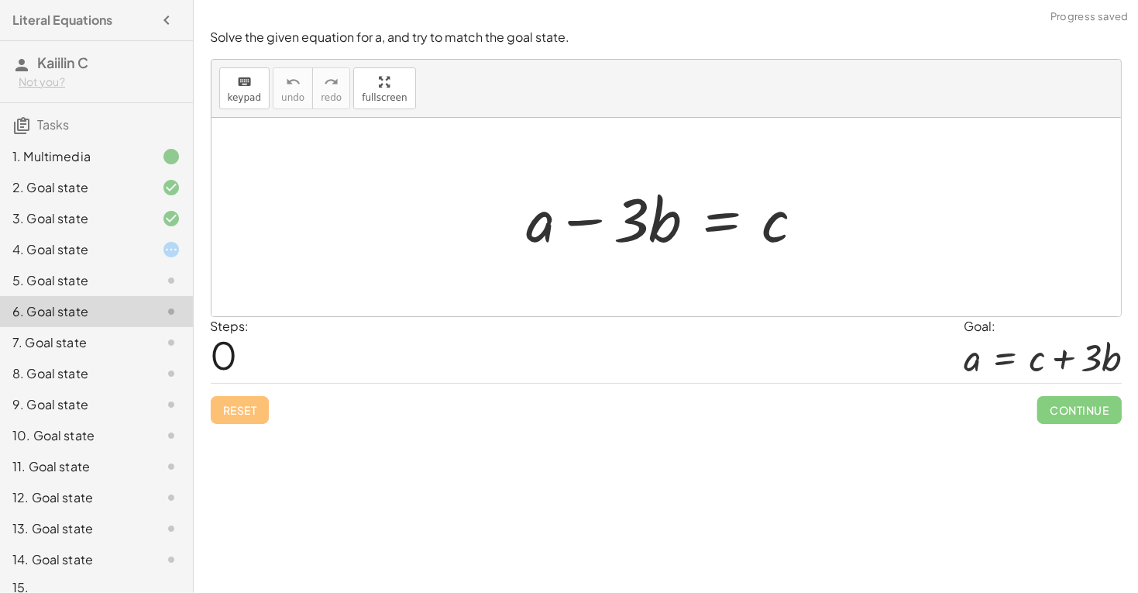
click at [576, 208] on div at bounding box center [671, 217] width 305 height 80
click at [555, 246] on div at bounding box center [671, 217] width 305 height 80
click at [680, 213] on div at bounding box center [671, 217] width 305 height 80
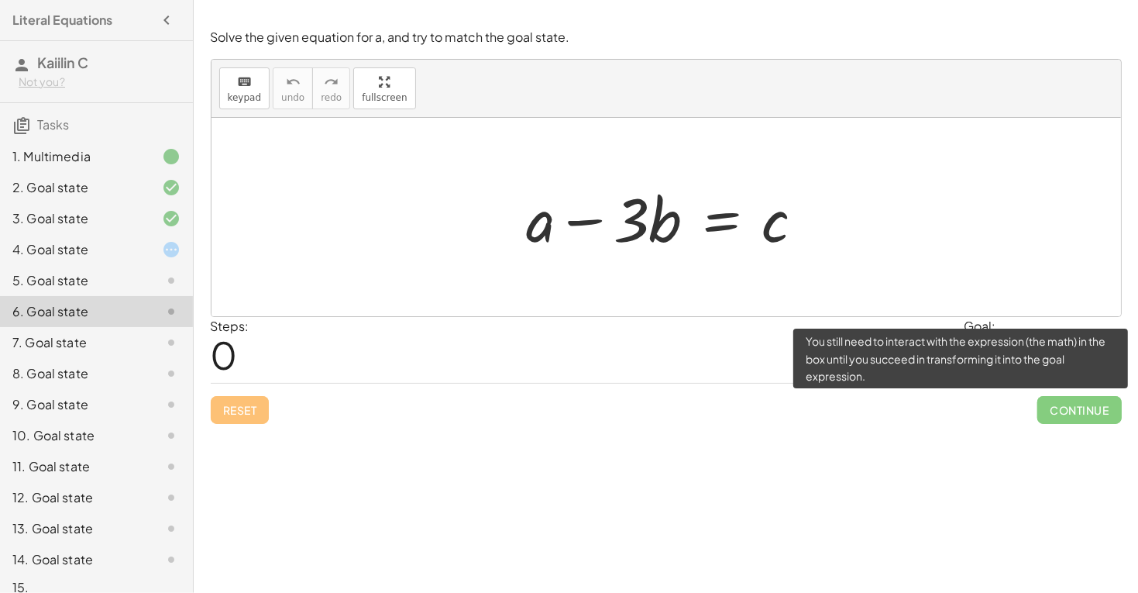
click at [1059, 416] on span "Continue" at bounding box center [1079, 410] width 84 height 28
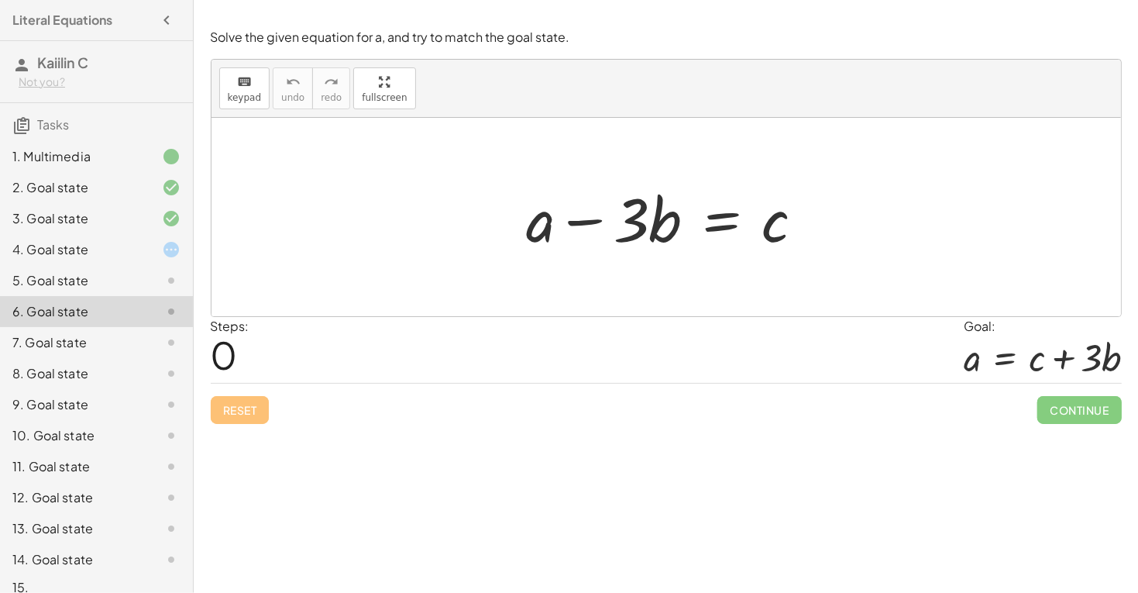
click at [715, 221] on div at bounding box center [671, 217] width 305 height 80
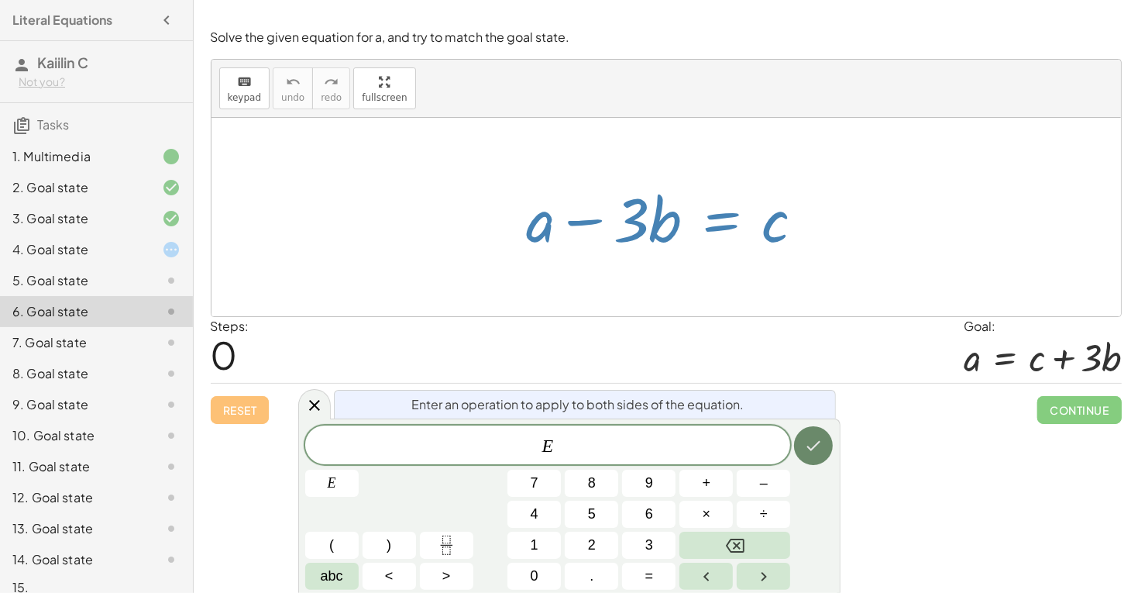
click at [809, 434] on button "Done" at bounding box center [813, 445] width 39 height 39
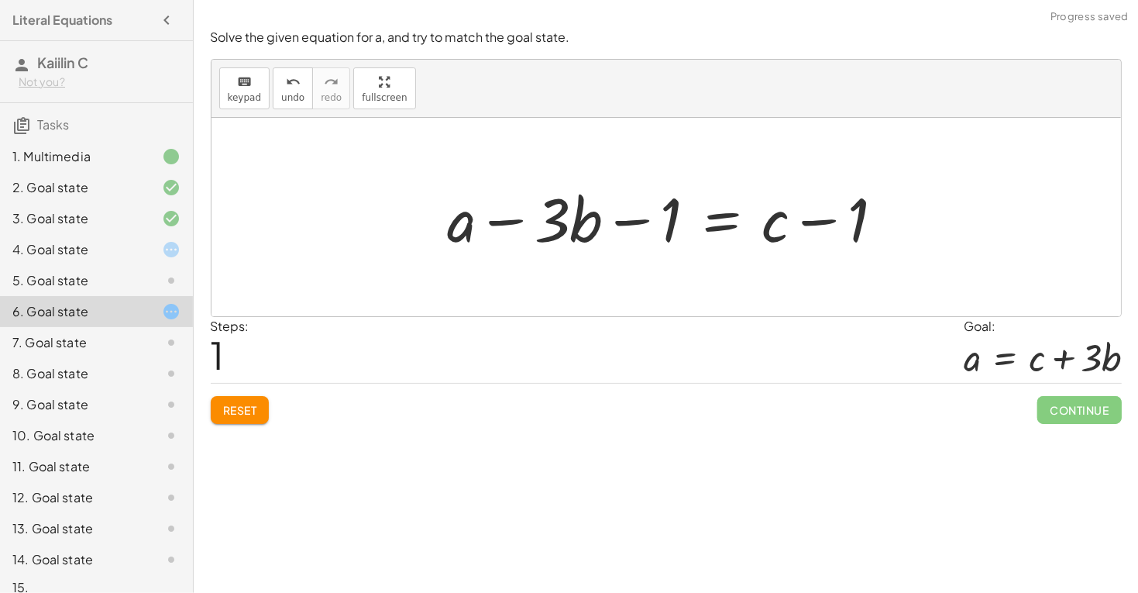
click at [814, 351] on div "Steps: 1 Goal: a = + c + · 3 · b" at bounding box center [666, 350] width 911 height 67
click at [240, 402] on button "Reset" at bounding box center [240, 410] width 59 height 28
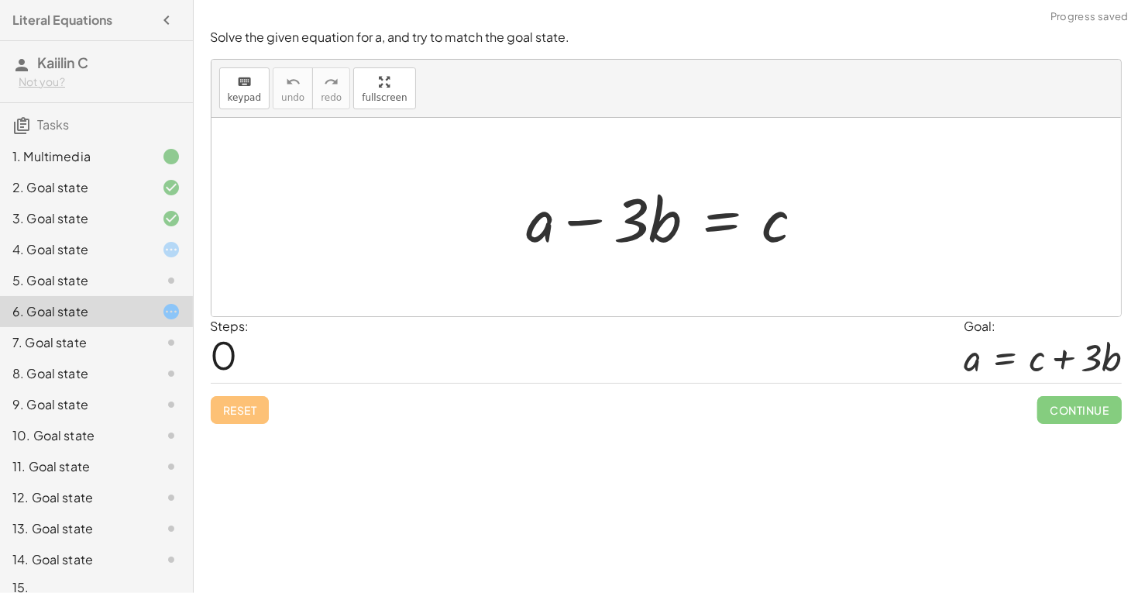
click at [240, 402] on div "Reset Continue" at bounding box center [666, 403] width 911 height 41
click at [0, 0] on div "Solve the given equation for a, and try to match the goal state. keyboard keypa…" at bounding box center [0, 0] width 0 height 0
click at [144, 346] on div at bounding box center [158, 342] width 43 height 19
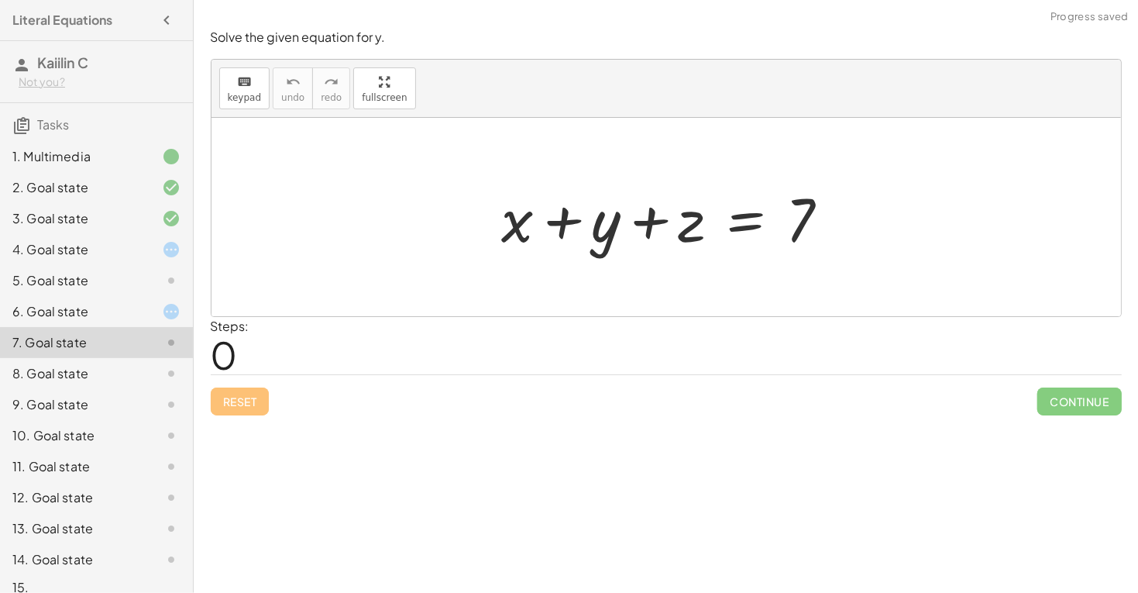
scroll to position [19, 0]
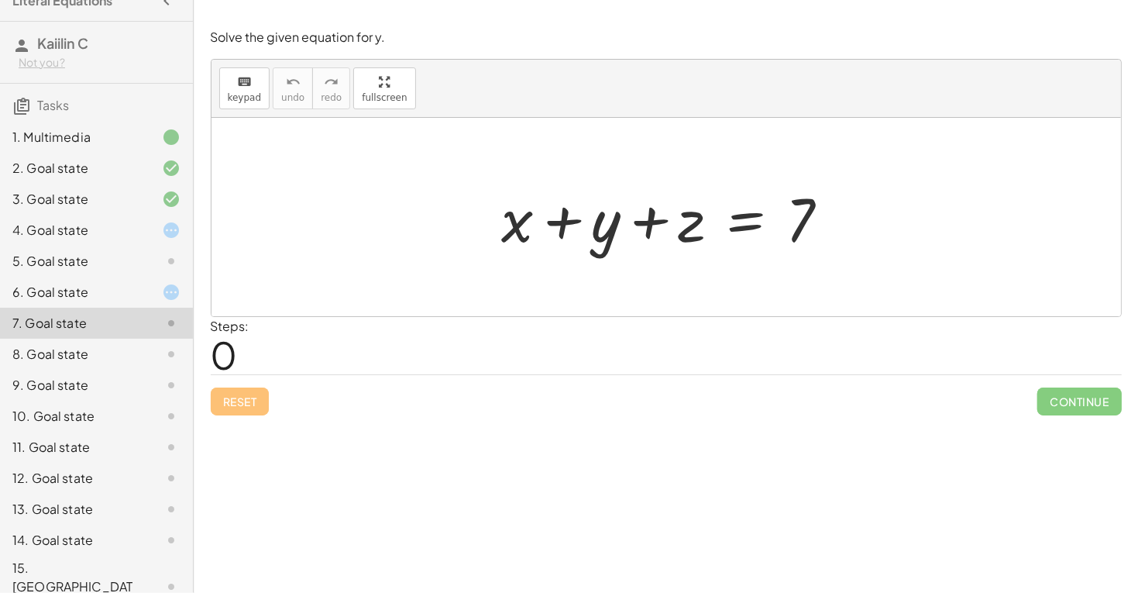
click at [108, 548] on div "14. Goal state" at bounding box center [74, 540] width 125 height 19
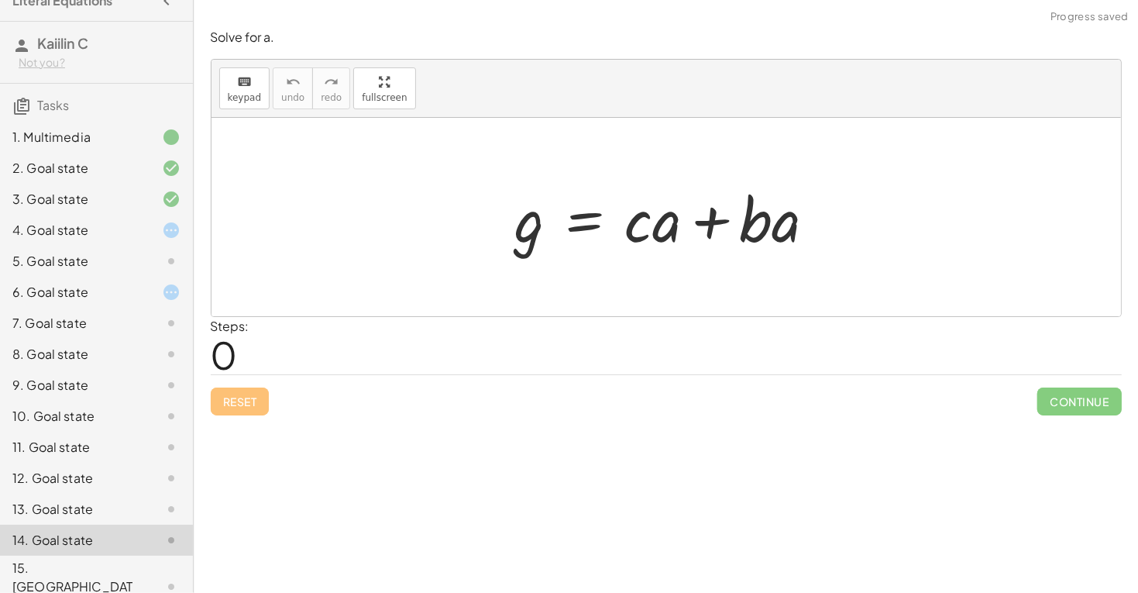
click at [113, 555] on div "13. Goal state" at bounding box center [96, 586] width 193 height 62
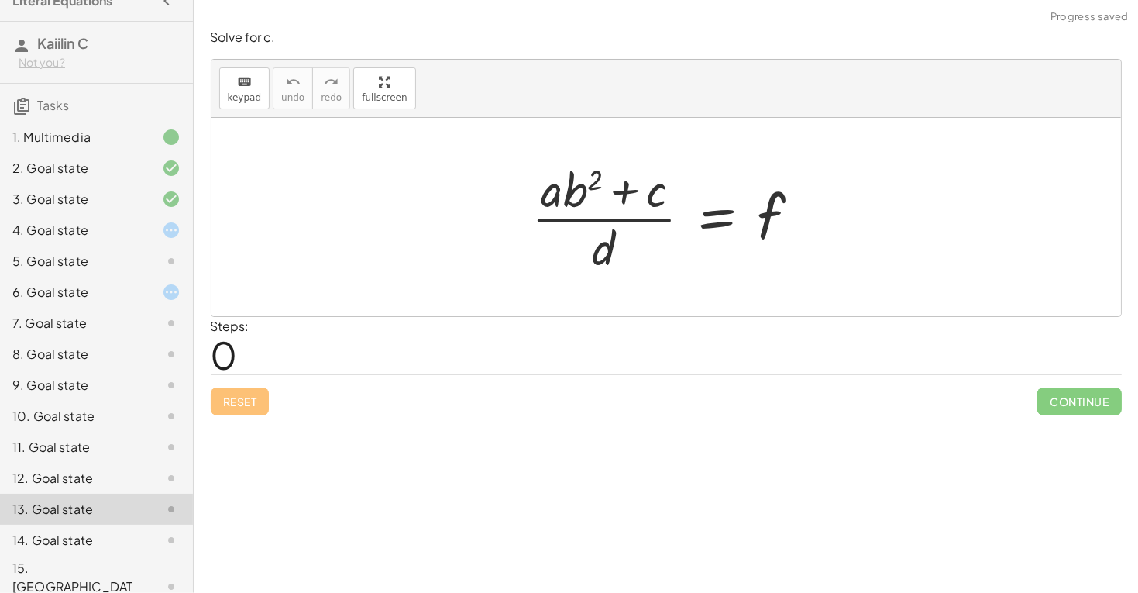
click at [119, 483] on div "12. Goal state" at bounding box center [74, 478] width 125 height 19
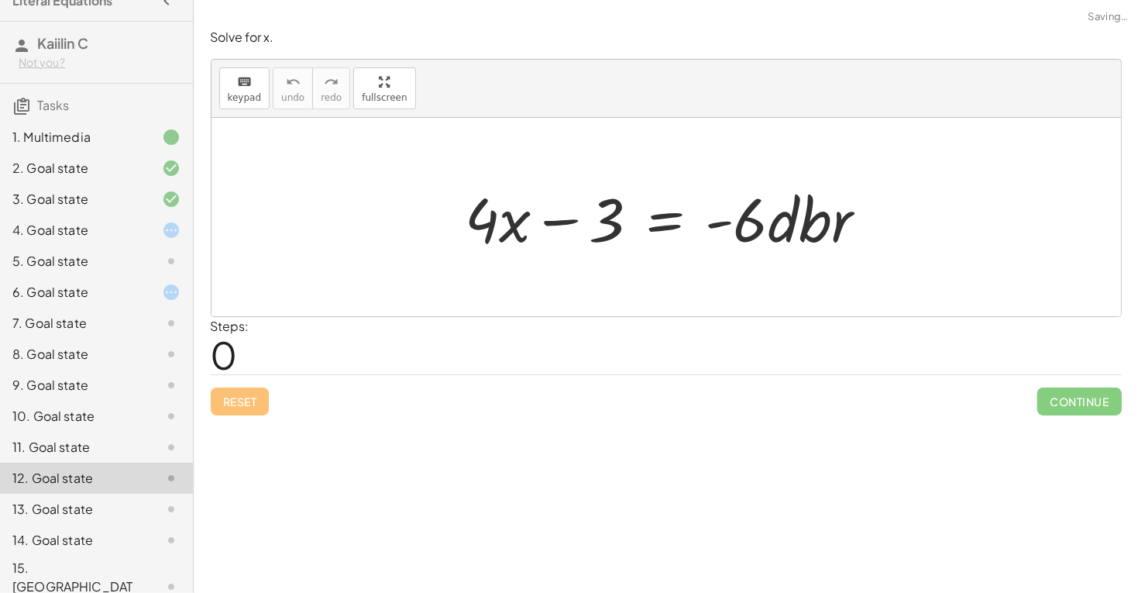
click at [124, 462] on div "12. Goal state" at bounding box center [96, 477] width 193 height 31
click at [128, 444] on div "11. Goal state" at bounding box center [74, 447] width 125 height 19
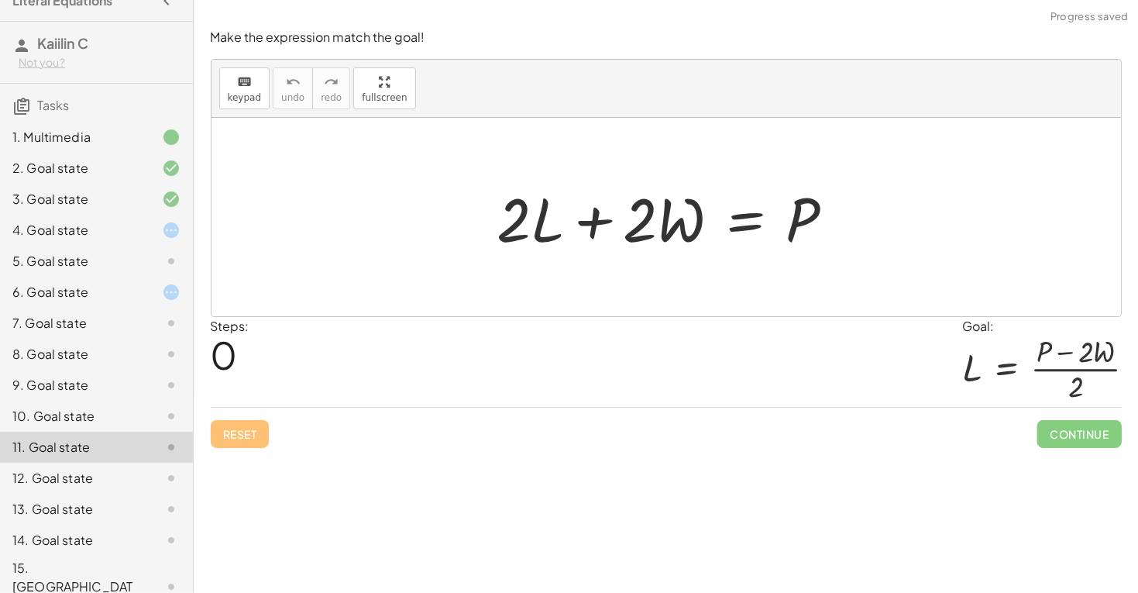
click at [158, 266] on div at bounding box center [158, 261] width 43 height 19
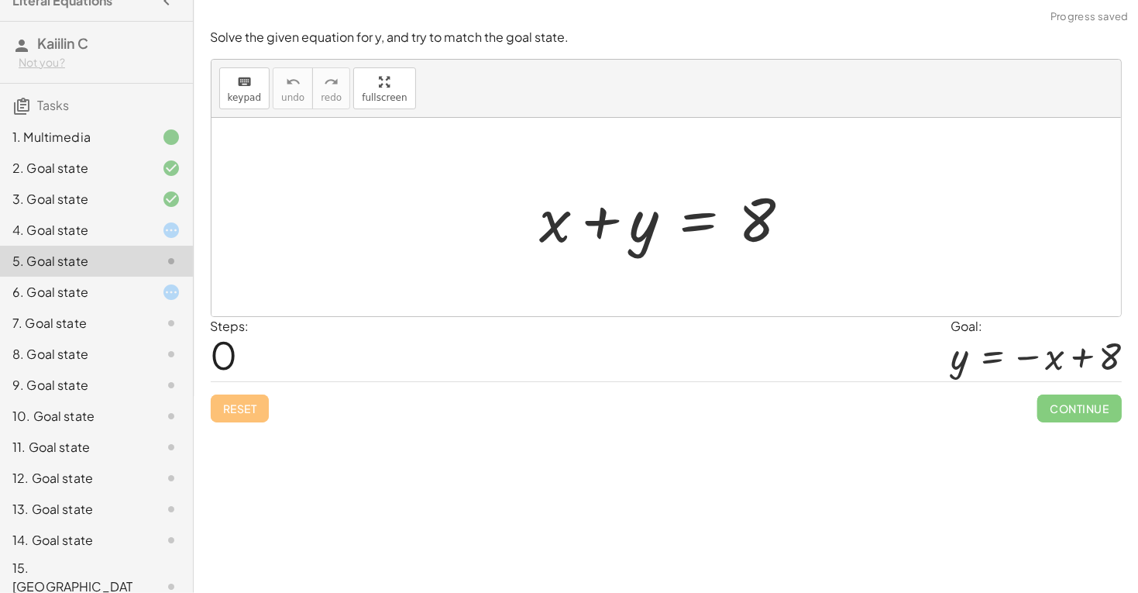
click at [609, 206] on div at bounding box center [671, 217] width 279 height 80
click at [649, 225] on div at bounding box center [671, 217] width 279 height 80
click at [745, 208] on div at bounding box center [671, 217] width 279 height 80
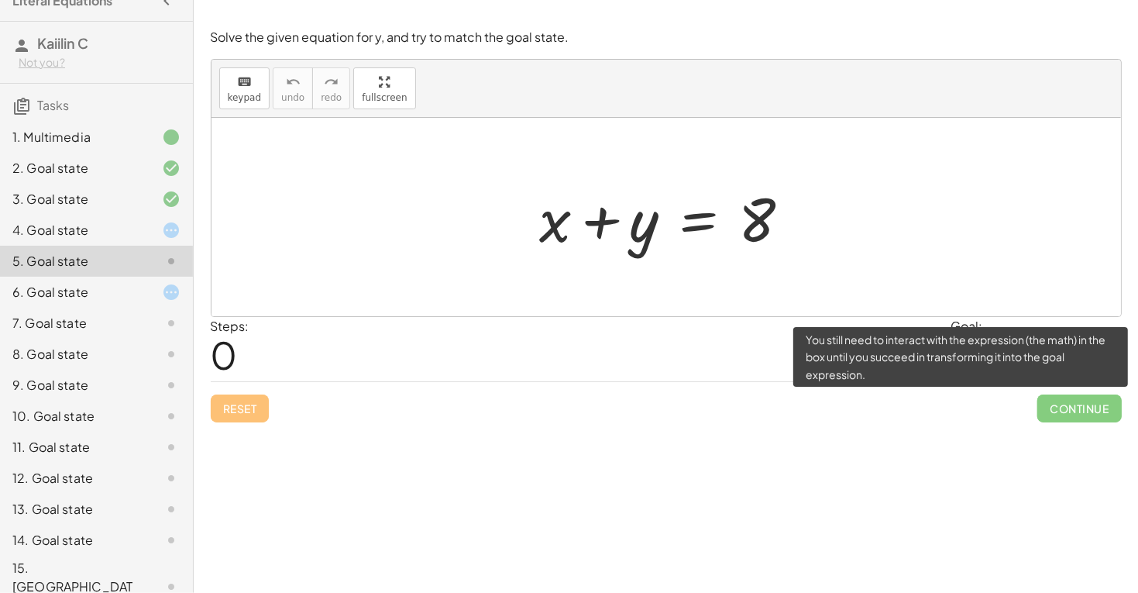
click at [1080, 410] on span "Continue" at bounding box center [1079, 408] width 84 height 28
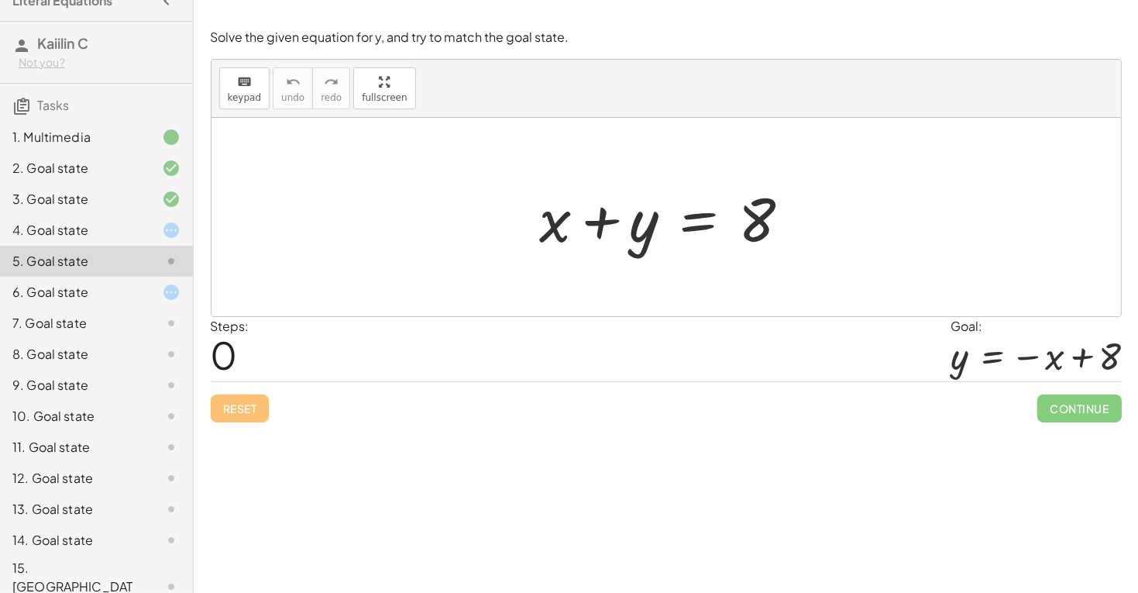
click at [556, 234] on div at bounding box center [671, 217] width 279 height 80
click at [620, 236] on div at bounding box center [671, 217] width 279 height 80
click at [719, 222] on div at bounding box center [671, 217] width 279 height 80
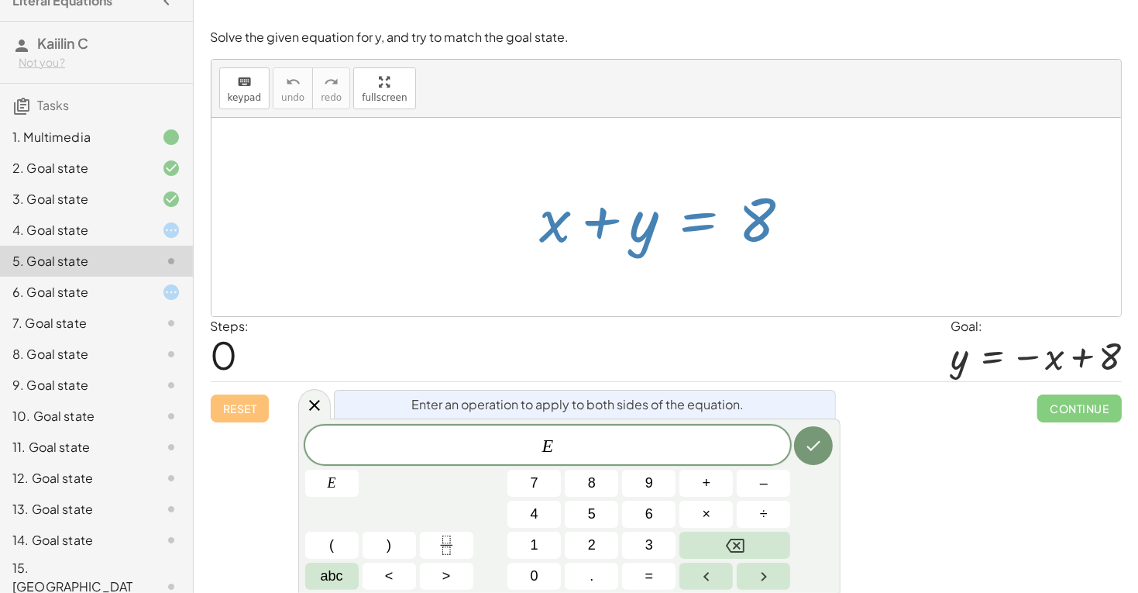
click at [757, 213] on div at bounding box center [671, 217] width 279 height 80
click at [482, 311] on div at bounding box center [665, 217] width 909 height 198
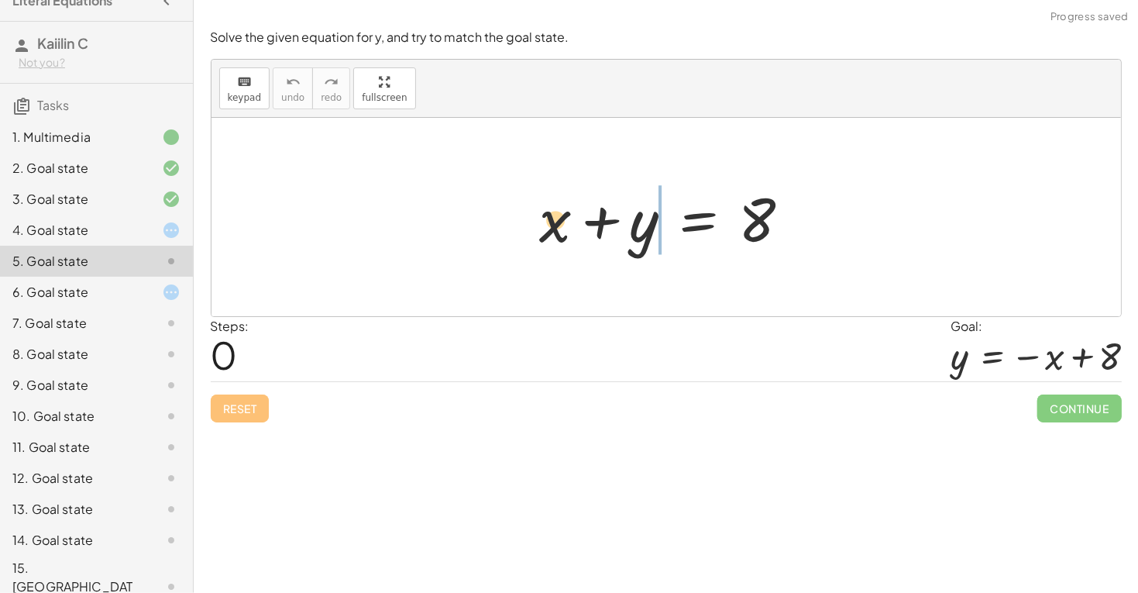
click at [666, 237] on div at bounding box center [671, 217] width 279 height 80
click at [249, 407] on span "Reset" at bounding box center [240, 408] width 34 height 14
click at [129, 400] on div "8. Goal state" at bounding box center [96, 415] width 193 height 31
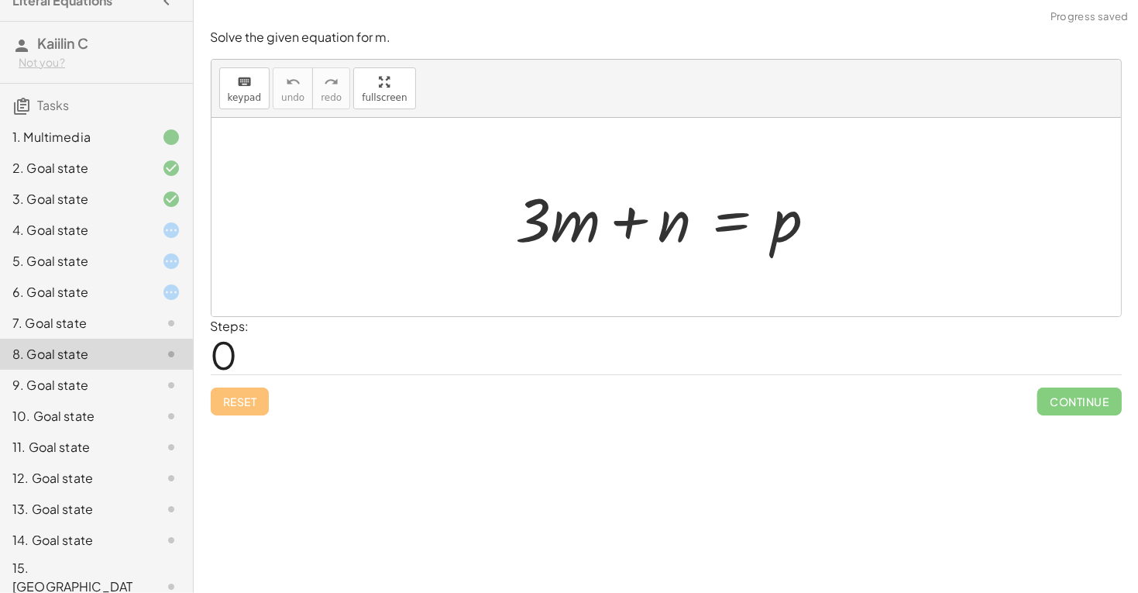
click at [132, 377] on div "9. Goal state" at bounding box center [74, 385] width 125 height 19
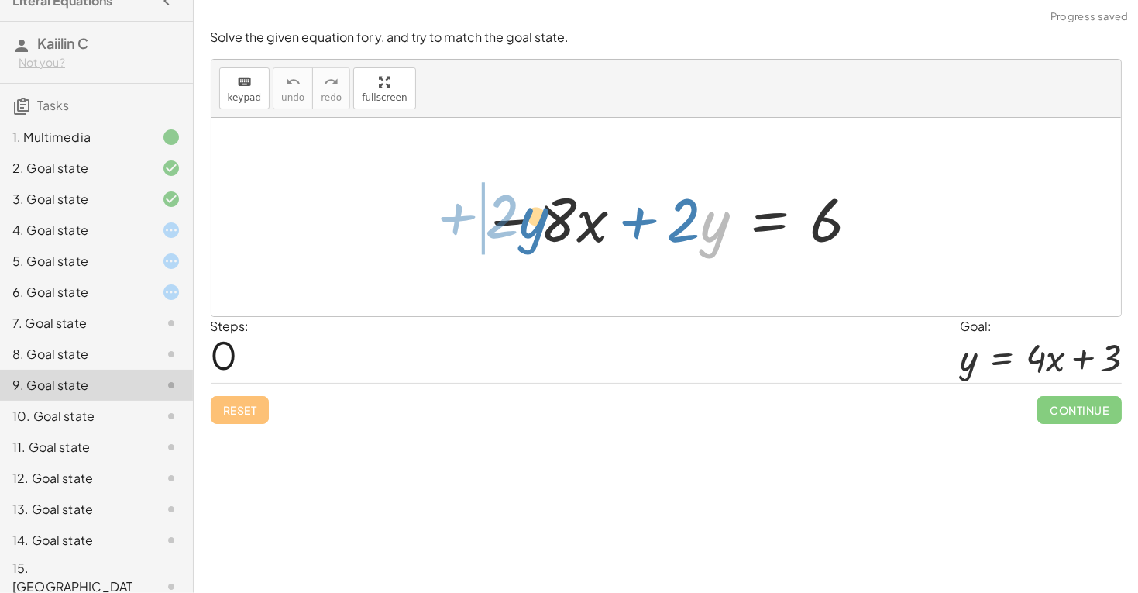
drag, startPoint x: 704, startPoint y: 237, endPoint x: 512, endPoint y: 232, distance: 192.2
click at [512, 232] on div at bounding box center [671, 217] width 395 height 80
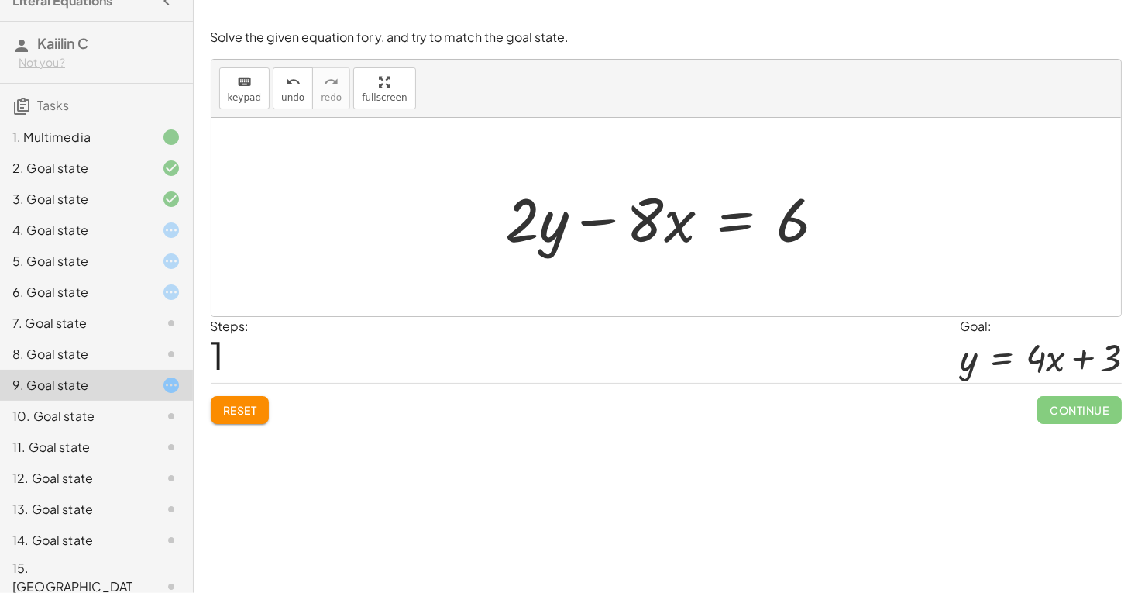
click at [593, 222] on div at bounding box center [672, 217] width 348 height 80
click at [669, 187] on div at bounding box center [672, 217] width 348 height 80
click at [672, 201] on div at bounding box center [672, 217] width 348 height 80
click at [610, 218] on div at bounding box center [672, 217] width 348 height 80
click at [710, 235] on div at bounding box center [672, 217] width 348 height 80
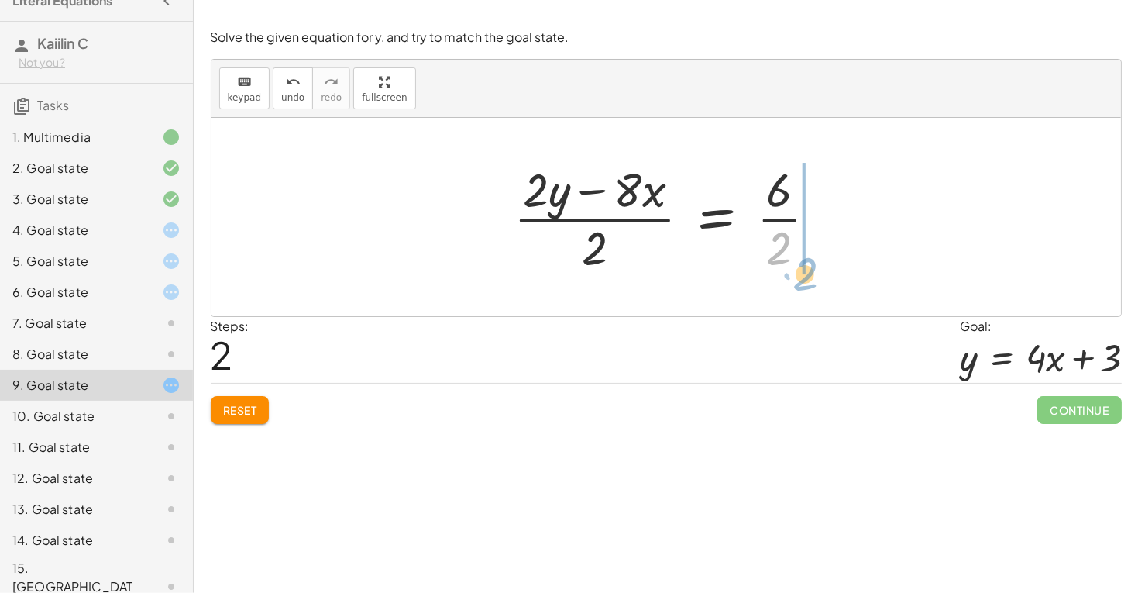
drag, startPoint x: 787, startPoint y: 254, endPoint x: 798, endPoint y: 270, distance: 19.5
click at [799, 271] on div at bounding box center [672, 216] width 332 height 119
click at [635, 210] on div at bounding box center [672, 216] width 332 height 119
click at [624, 195] on div at bounding box center [672, 216] width 332 height 119
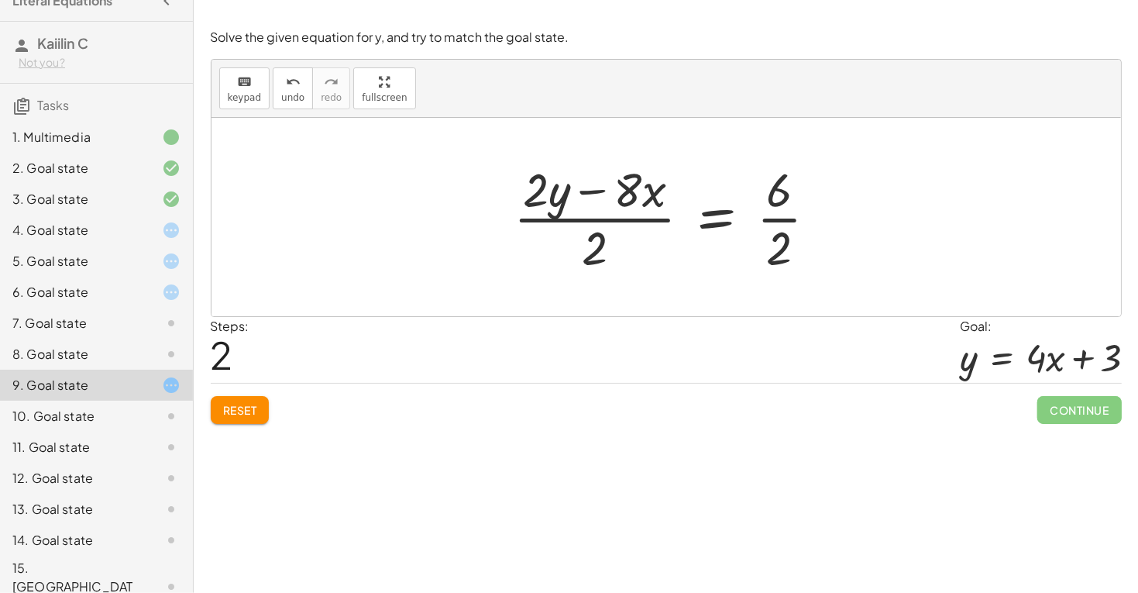
click at [610, 204] on div at bounding box center [672, 216] width 332 height 119
click at [262, 413] on button "Reset" at bounding box center [240, 410] width 59 height 28
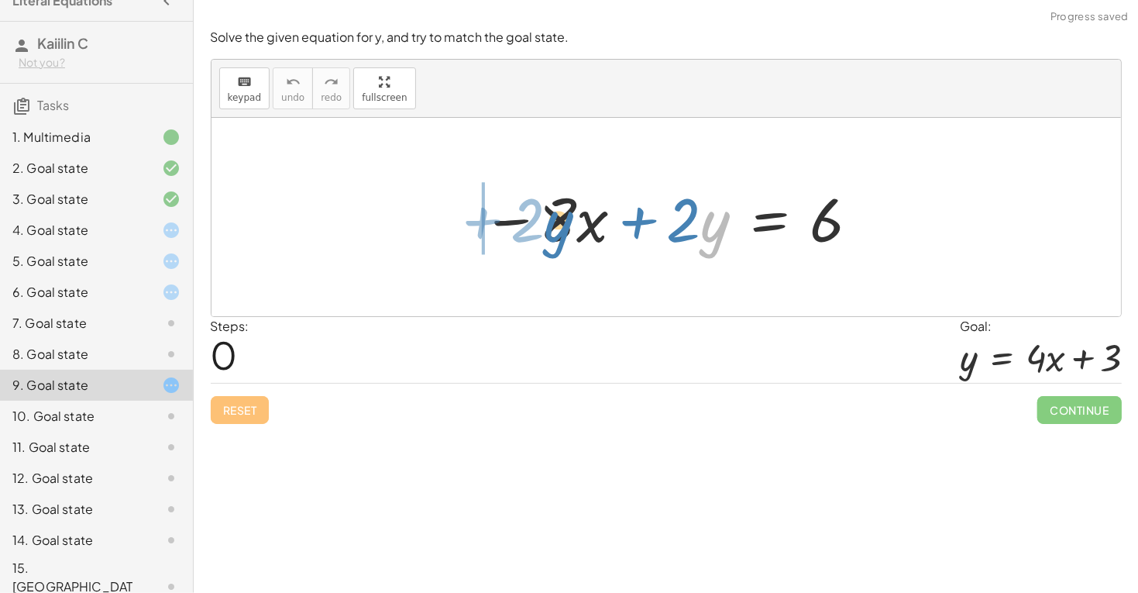
drag, startPoint x: 709, startPoint y: 243, endPoint x: 545, endPoint y: 241, distance: 163.4
click at [545, 241] on div at bounding box center [671, 217] width 395 height 80
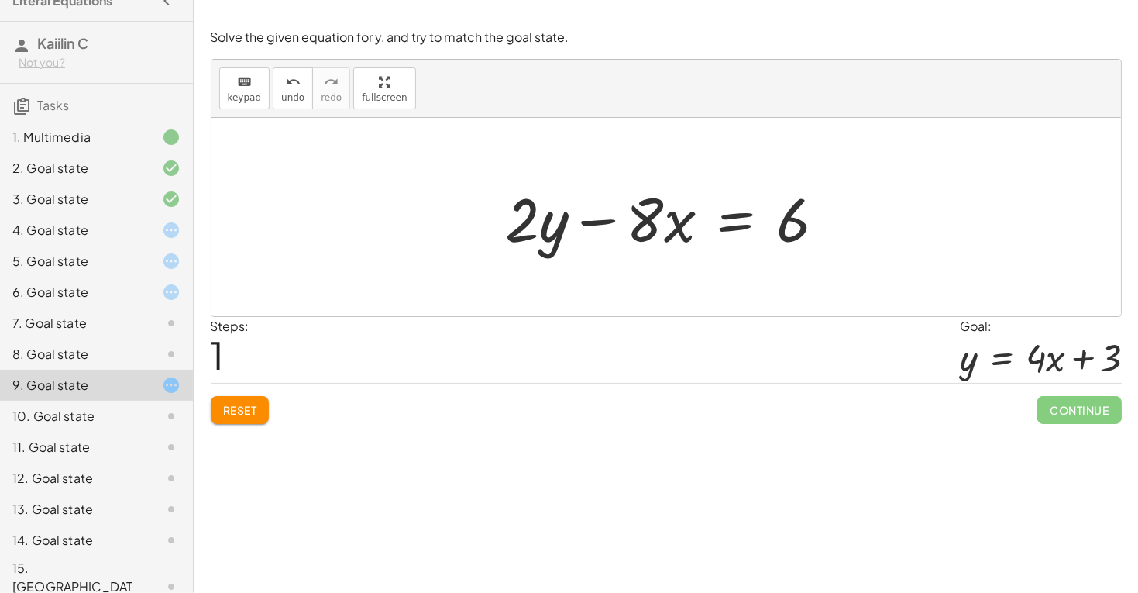
click at [556, 222] on div at bounding box center [672, 217] width 348 height 80
click at [637, 239] on div at bounding box center [672, 217] width 348 height 80
click at [657, 191] on div at bounding box center [672, 217] width 348 height 80
click at [656, 217] on div at bounding box center [672, 217] width 348 height 80
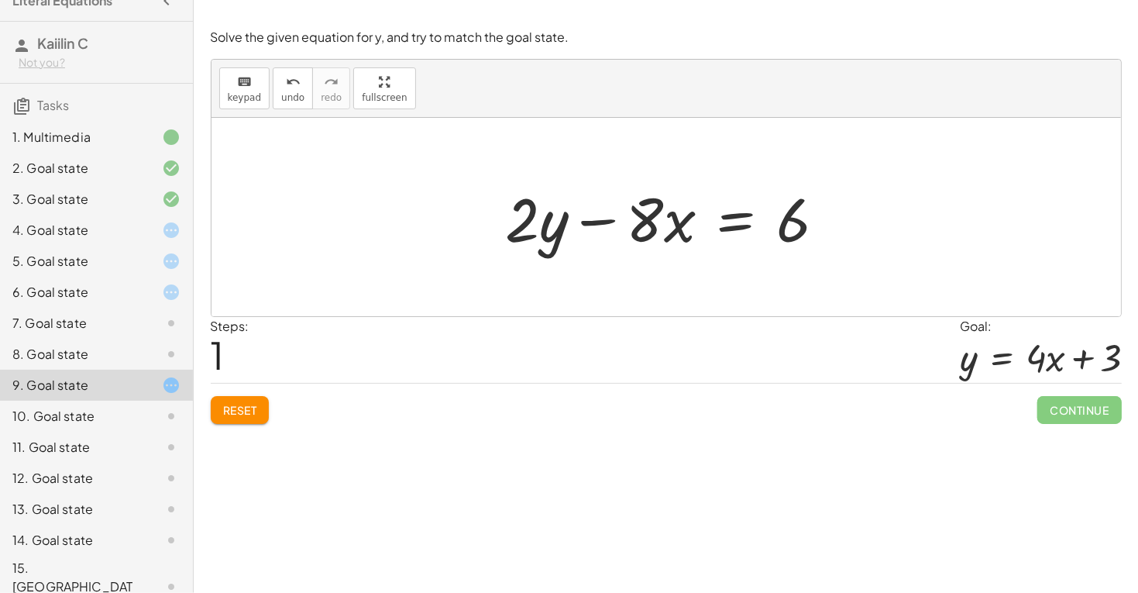
click at [657, 218] on div at bounding box center [672, 217] width 348 height 80
click at [538, 246] on div at bounding box center [672, 217] width 348 height 80
click at [575, 226] on div at bounding box center [672, 217] width 348 height 80
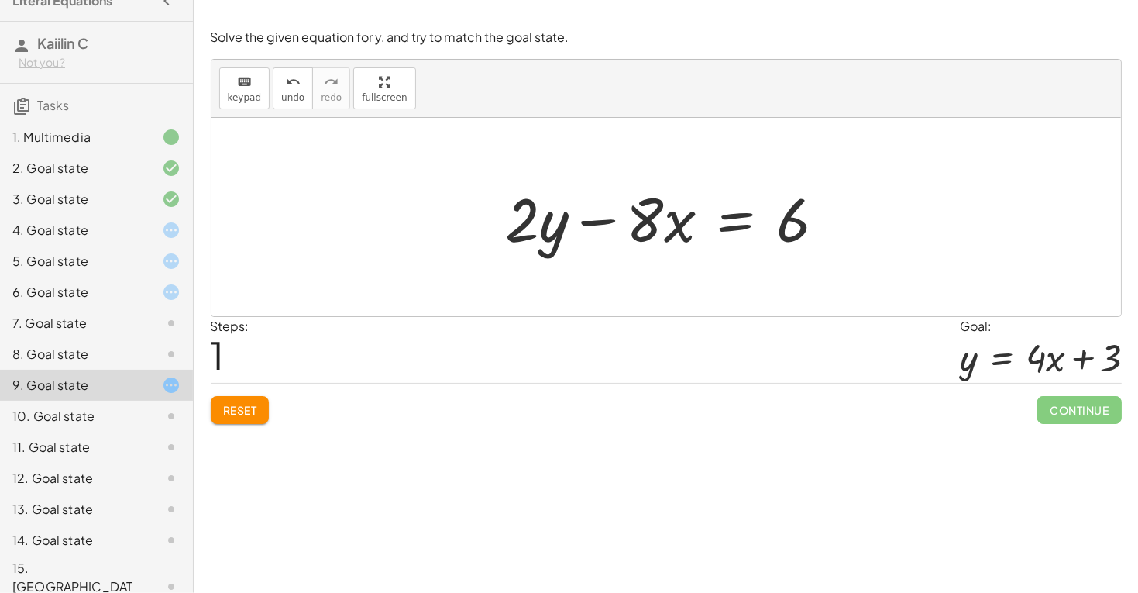
click at [569, 220] on div at bounding box center [672, 217] width 348 height 80
click at [631, 228] on div at bounding box center [672, 217] width 348 height 80
click at [635, 229] on div at bounding box center [672, 217] width 348 height 80
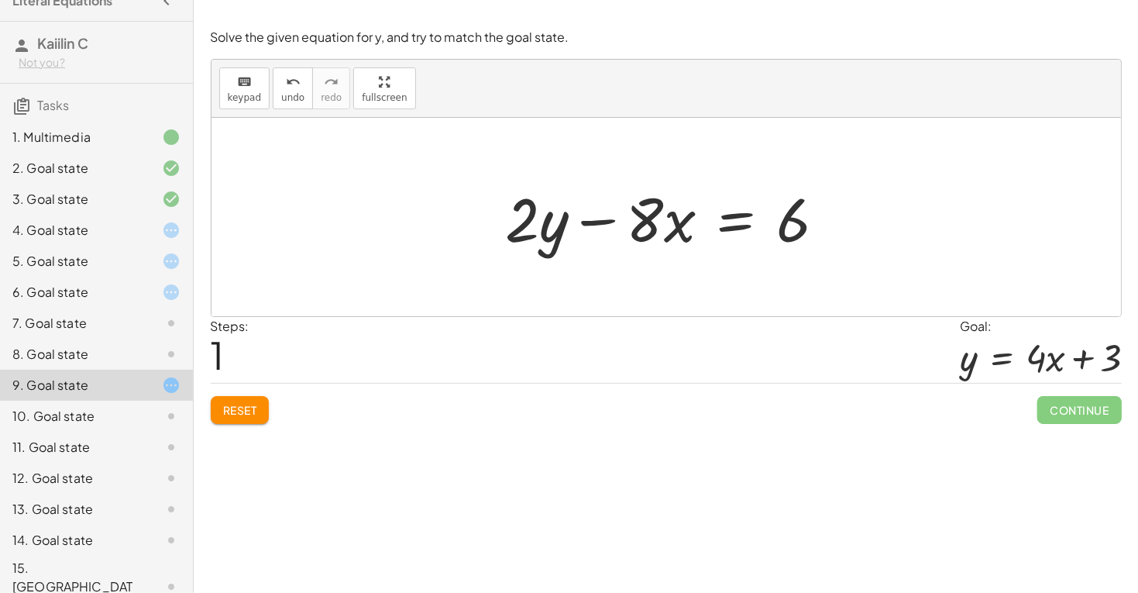
click at [599, 191] on div at bounding box center [672, 217] width 348 height 80
click at [612, 214] on div at bounding box center [672, 217] width 348 height 80
click at [509, 234] on div at bounding box center [672, 217] width 348 height 80
click at [666, 208] on div at bounding box center [672, 217] width 348 height 80
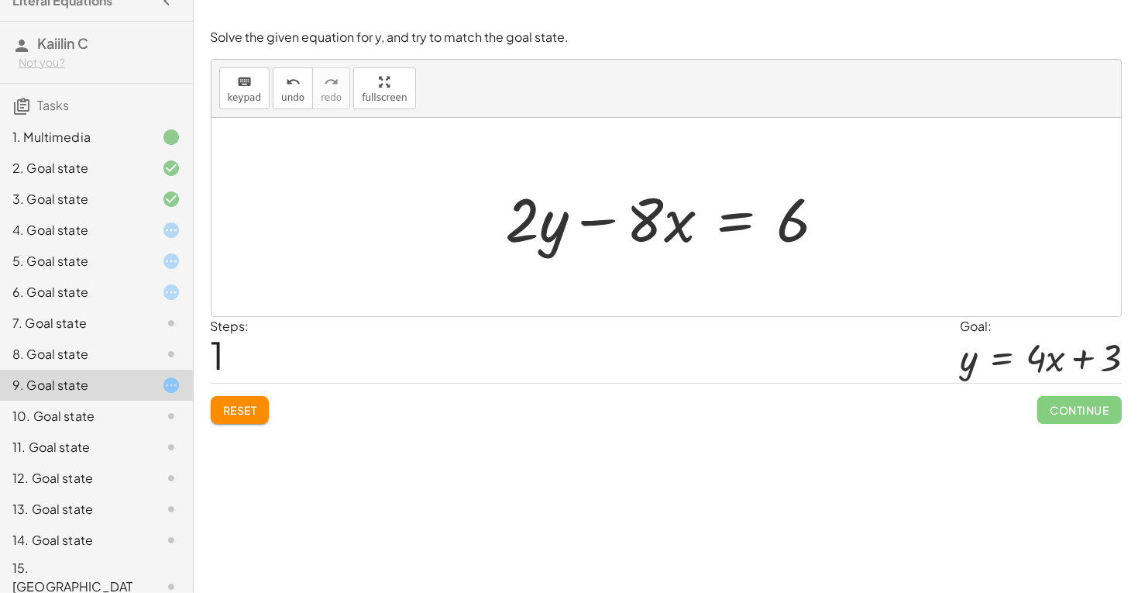
click at [666, 208] on div at bounding box center [672, 217] width 348 height 80
click at [623, 206] on div at bounding box center [672, 217] width 348 height 80
click at [562, 204] on div at bounding box center [672, 217] width 348 height 80
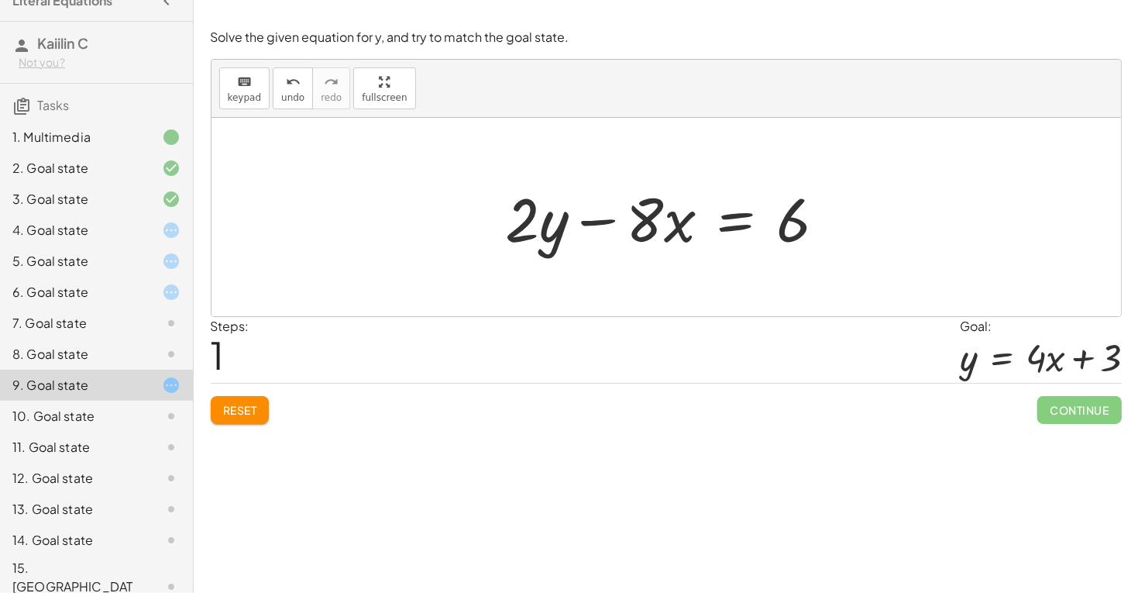
click at [572, 218] on div at bounding box center [672, 217] width 348 height 80
click at [627, 225] on div at bounding box center [672, 217] width 348 height 80
click at [736, 218] on div at bounding box center [672, 217] width 348 height 80
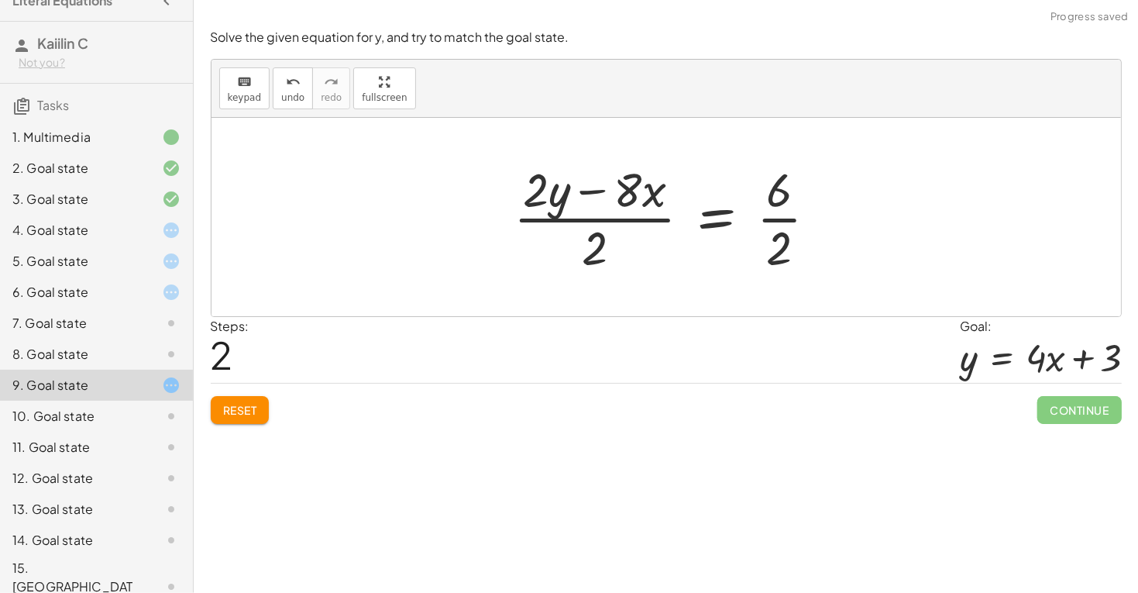
click at [638, 222] on div at bounding box center [672, 216] width 332 height 119
click at [762, 237] on div at bounding box center [672, 216] width 332 height 119
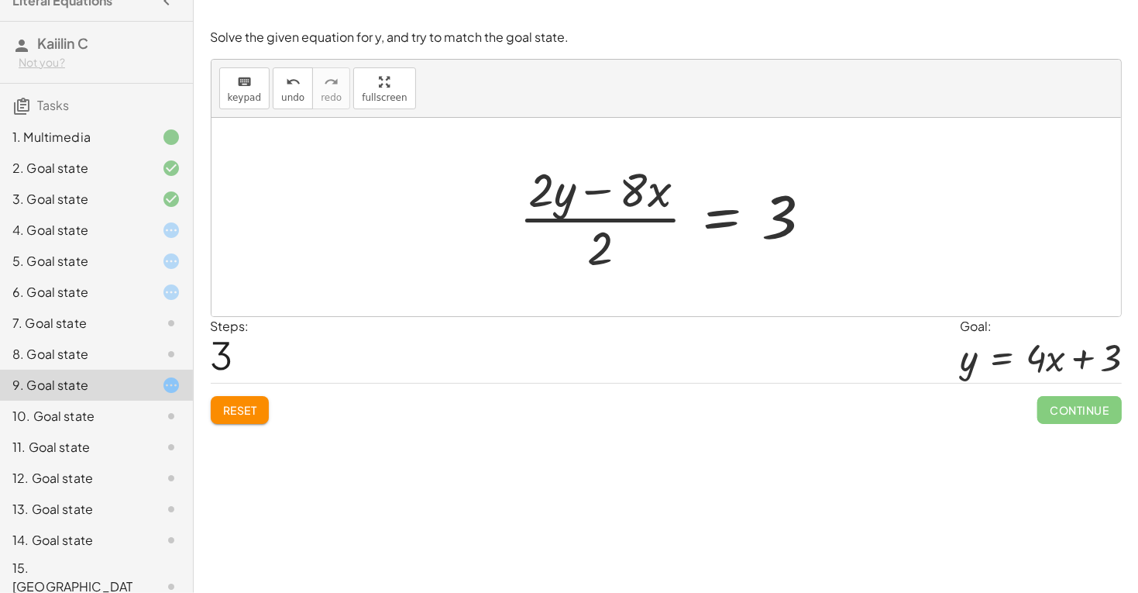
click at [765, 218] on div at bounding box center [671, 216] width 321 height 119
click at [635, 190] on div at bounding box center [671, 216] width 321 height 119
click at [580, 191] on div at bounding box center [671, 216] width 321 height 119
click at [595, 241] on div at bounding box center [671, 216] width 321 height 119
click at [596, 242] on div at bounding box center [671, 216] width 321 height 119
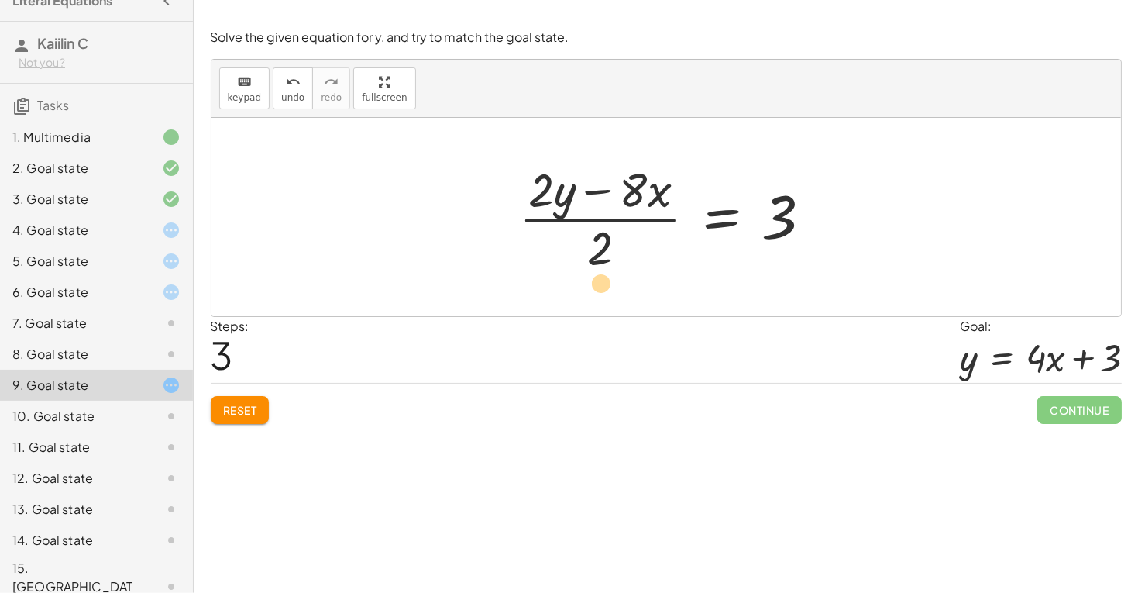
drag, startPoint x: 606, startPoint y: 244, endPoint x: 572, endPoint y: 218, distance: 42.5
click at [572, 218] on div at bounding box center [671, 216] width 321 height 119
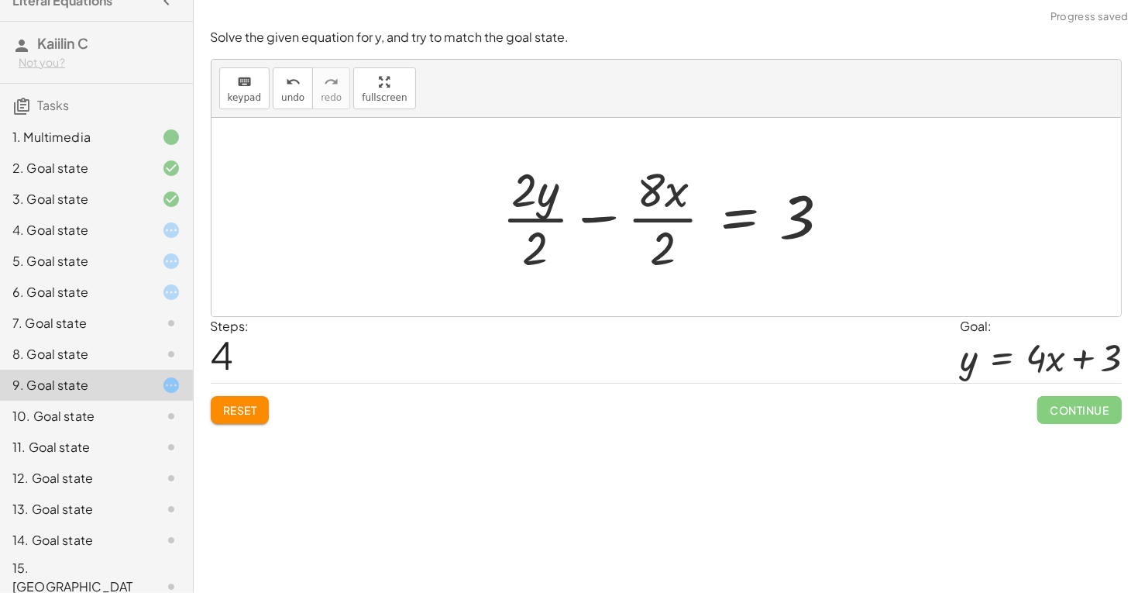
click at [585, 221] on div at bounding box center [672, 216] width 356 height 119
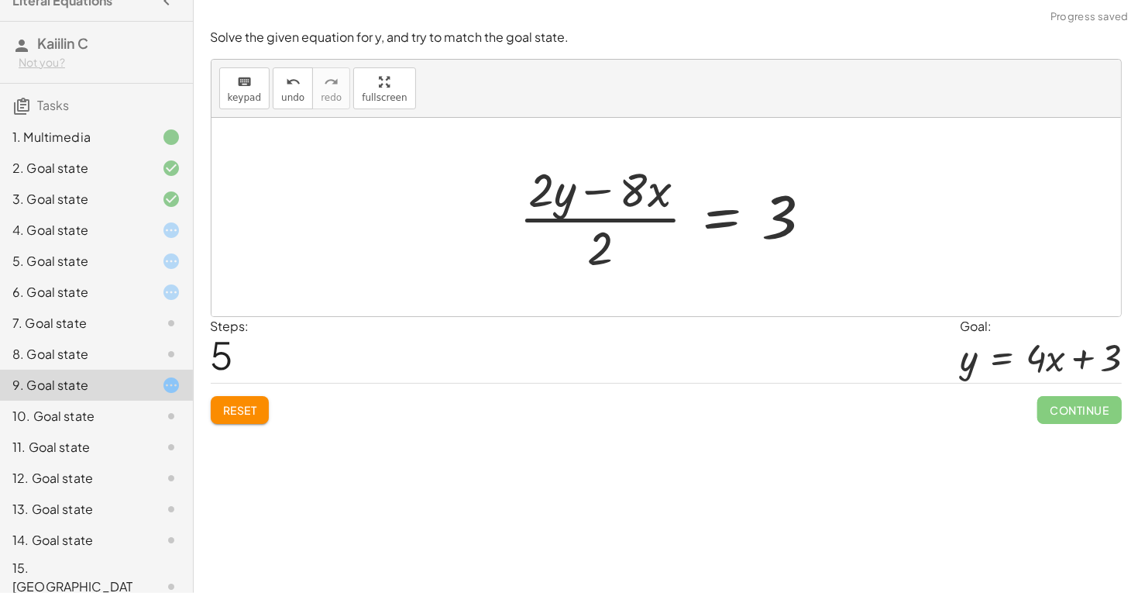
click at [607, 242] on div at bounding box center [671, 216] width 321 height 119
click at [592, 191] on div at bounding box center [671, 216] width 321 height 119
drag, startPoint x: 592, startPoint y: 191, endPoint x: 555, endPoint y: 232, distance: 55.4
click at [555, 232] on div at bounding box center [671, 216] width 321 height 119
drag, startPoint x: 591, startPoint y: 237, endPoint x: 632, endPoint y: 194, distance: 59.7
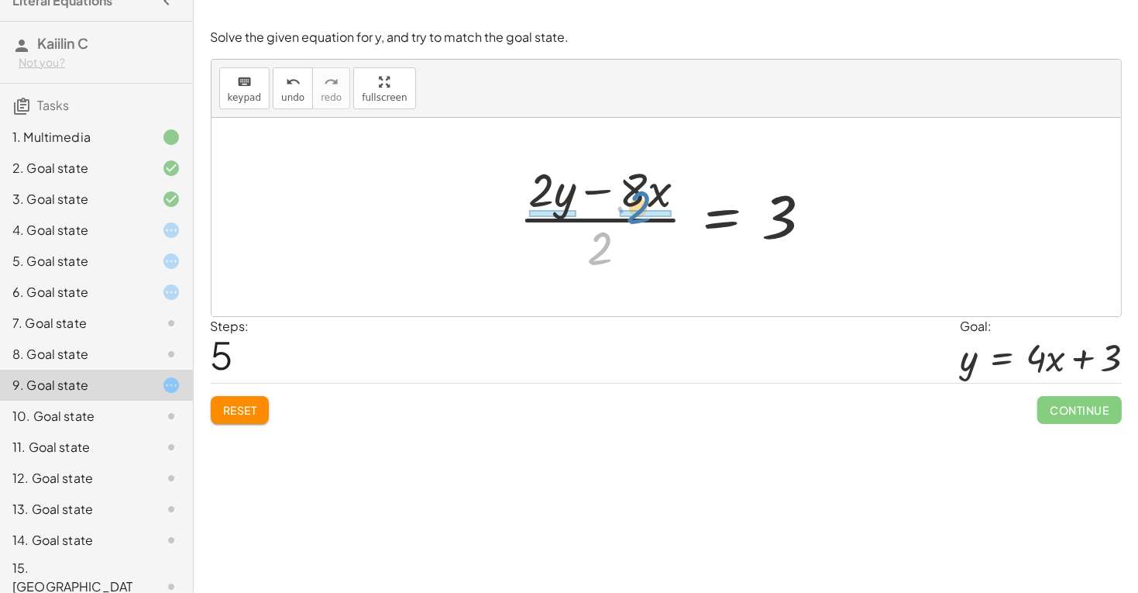
click at [632, 194] on div at bounding box center [671, 216] width 321 height 119
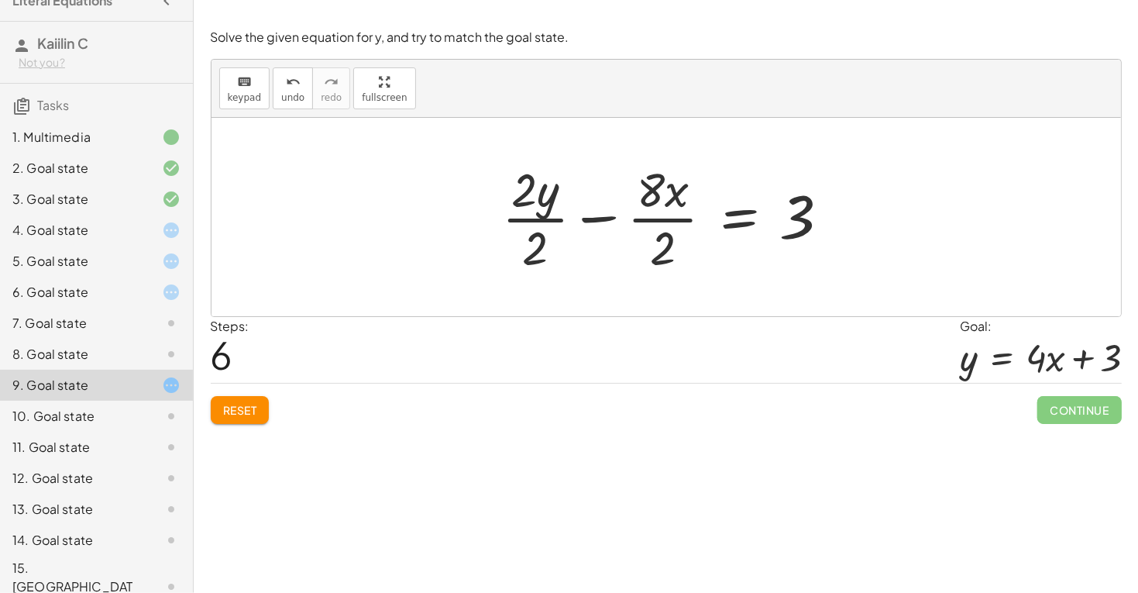
click at [789, 214] on div at bounding box center [672, 216] width 356 height 119
drag, startPoint x: 799, startPoint y: 218, endPoint x: 776, endPoint y: 226, distance: 24.5
click at [777, 227] on div at bounding box center [672, 216] width 356 height 119
click at [649, 206] on div at bounding box center [672, 216] width 356 height 119
click at [611, 263] on div at bounding box center [672, 216] width 356 height 119
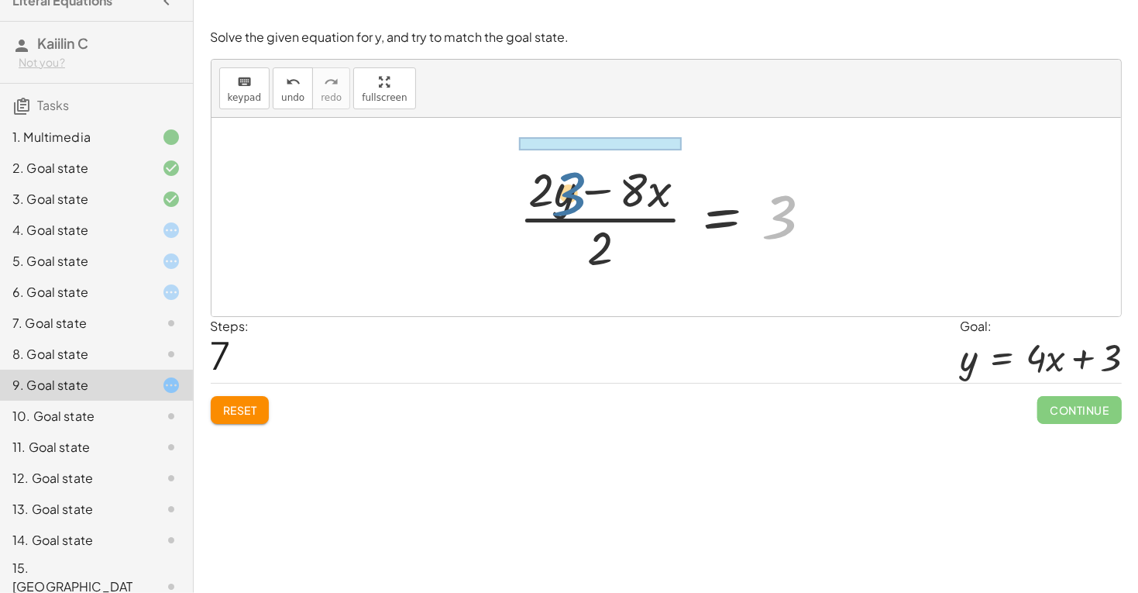
drag, startPoint x: 780, startPoint y: 211, endPoint x: 558, endPoint y: 187, distance: 222.9
click at [558, 187] on div at bounding box center [671, 216] width 321 height 119
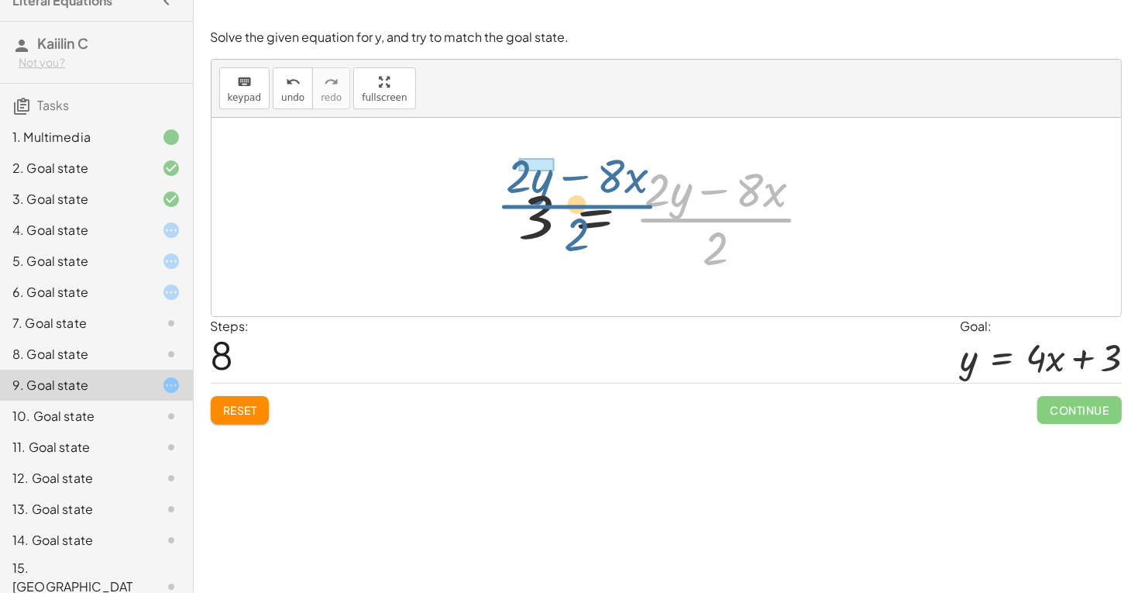
drag, startPoint x: 712, startPoint y: 208, endPoint x: 569, endPoint y: 194, distance: 143.1
click at [569, 194] on div at bounding box center [671, 216] width 321 height 119
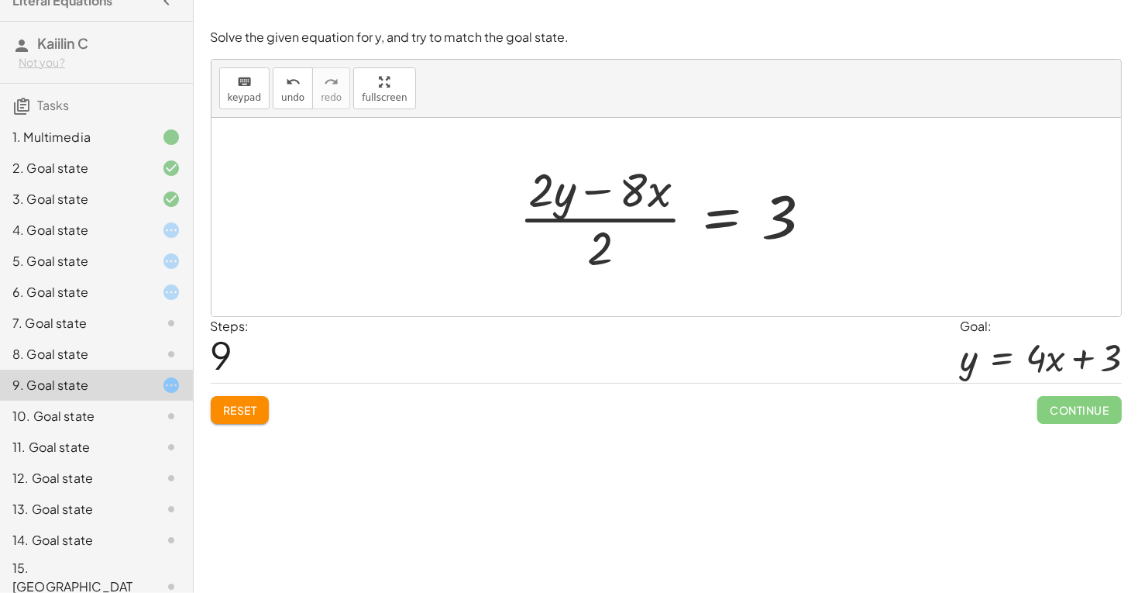
click at [674, 198] on div at bounding box center [671, 216] width 321 height 119
click at [627, 203] on div at bounding box center [671, 216] width 321 height 119
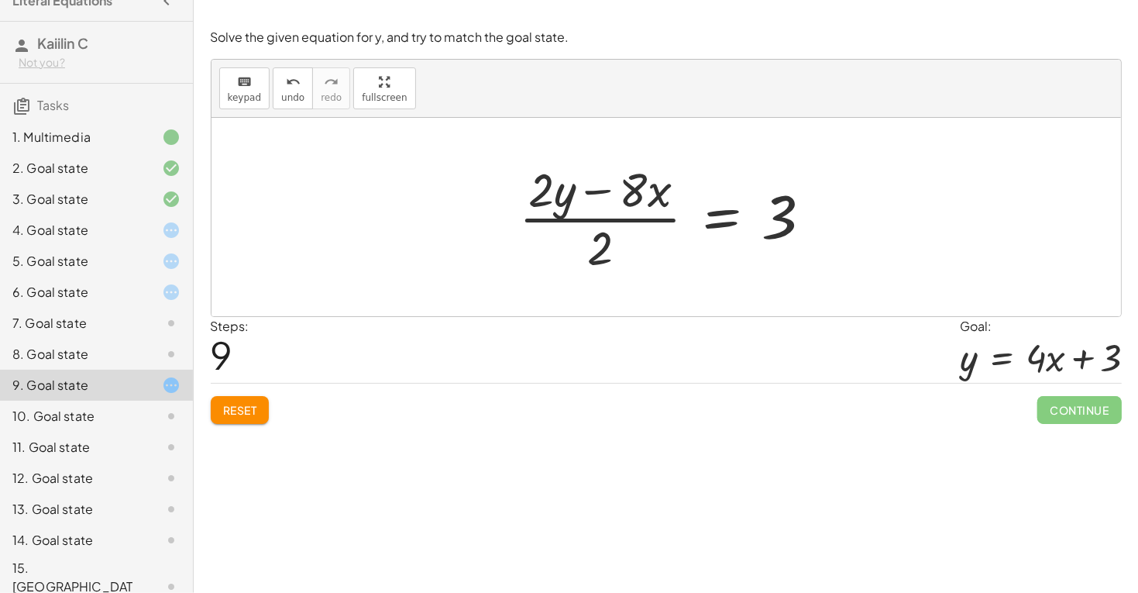
click at [735, 226] on div at bounding box center [671, 216] width 321 height 119
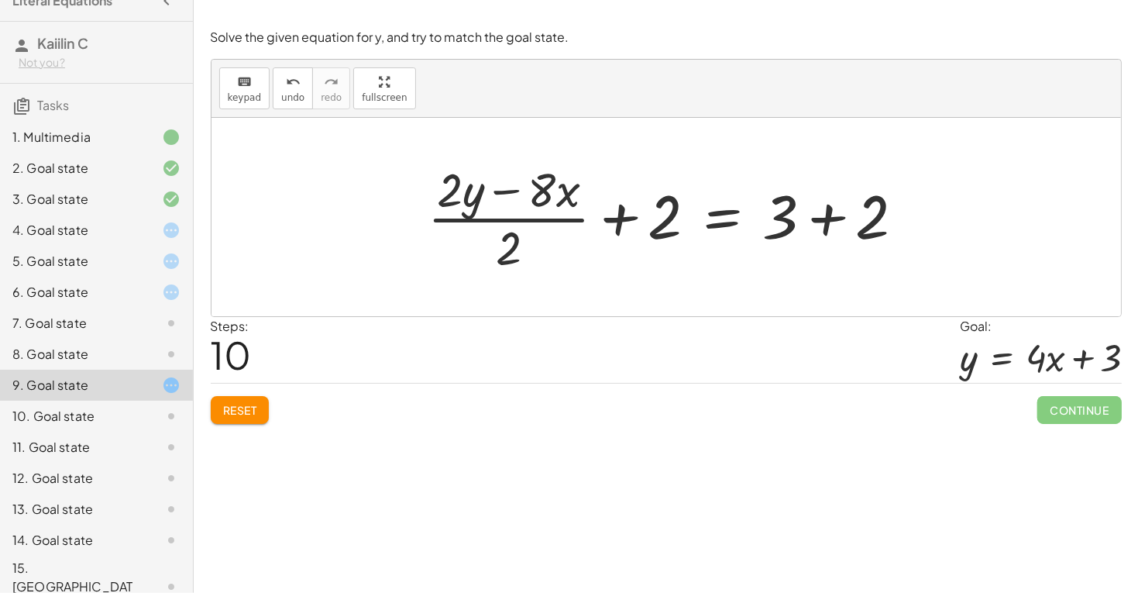
click at [649, 218] on div at bounding box center [672, 216] width 505 height 119
click at [636, 214] on div at bounding box center [672, 216] width 505 height 119
drag, startPoint x: 821, startPoint y: 224, endPoint x: 706, endPoint y: 222, distance: 115.4
click at [706, 222] on div at bounding box center [672, 216] width 505 height 119
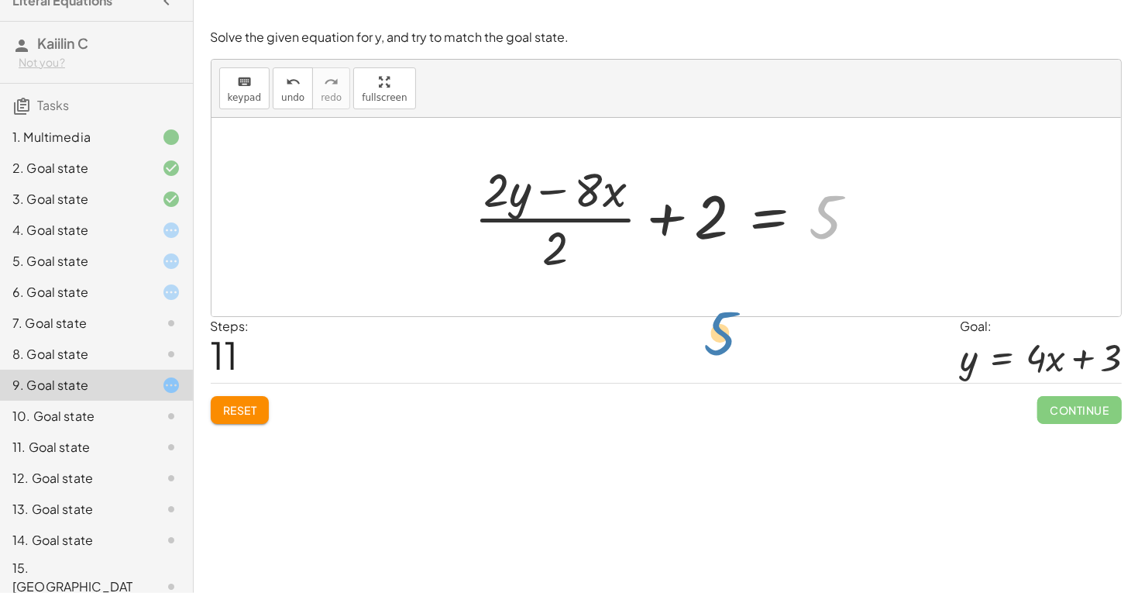
drag, startPoint x: 816, startPoint y: 221, endPoint x: 690, endPoint y: 348, distance: 178.5
click at [0, 0] on div "Solve the given equation for y, and try to match the goal state. keyboard keypa…" at bounding box center [0, 0] width 0 height 0
drag, startPoint x: 704, startPoint y: 234, endPoint x: 651, endPoint y: 231, distance: 53.5
click at [651, 231] on div at bounding box center [671, 216] width 411 height 119
click at [254, 407] on span "Reset" at bounding box center [240, 410] width 34 height 14
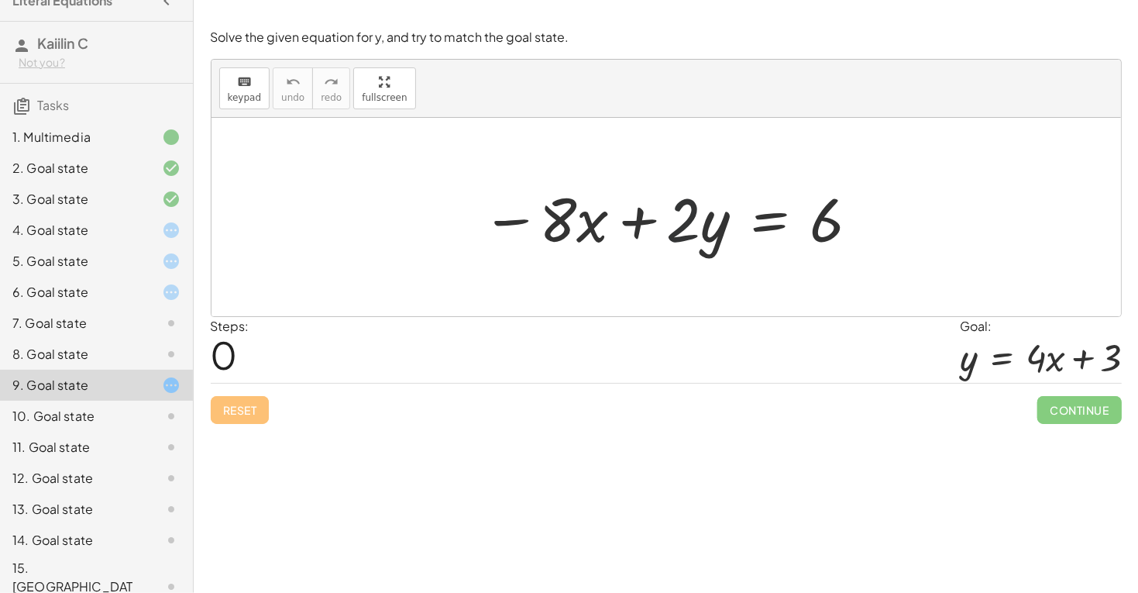
click at [681, 227] on div at bounding box center [671, 217] width 395 height 80
click at [580, 222] on div at bounding box center [671, 217] width 395 height 80
click at [647, 213] on div at bounding box center [671, 217] width 395 height 80
click at [647, 221] on div at bounding box center [671, 217] width 395 height 80
click at [668, 236] on div at bounding box center [671, 217] width 395 height 80
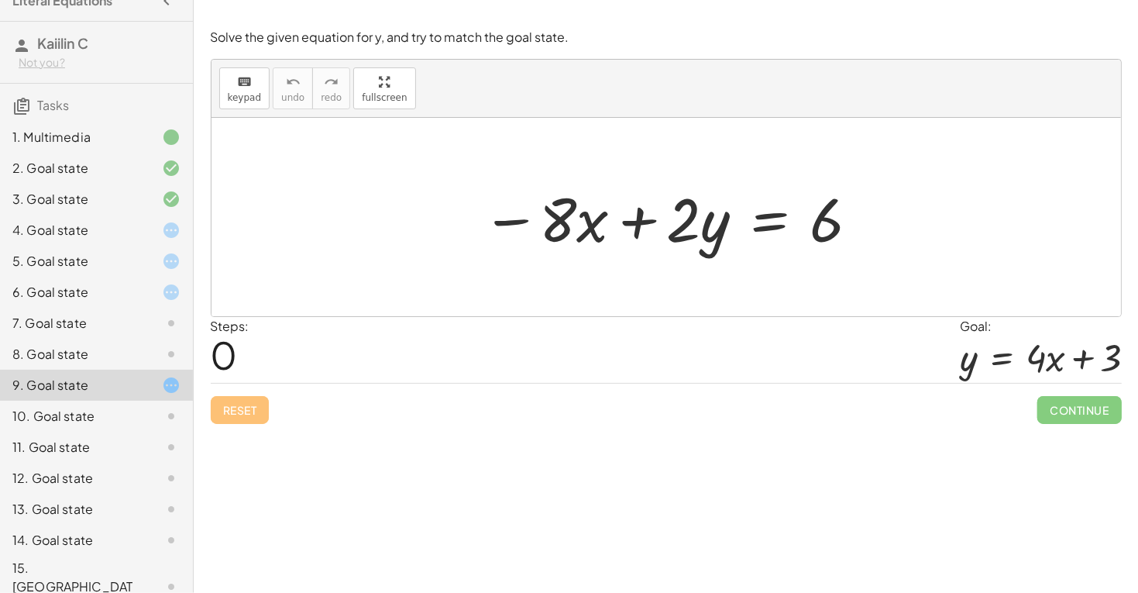
click at [761, 207] on div at bounding box center [671, 217] width 395 height 80
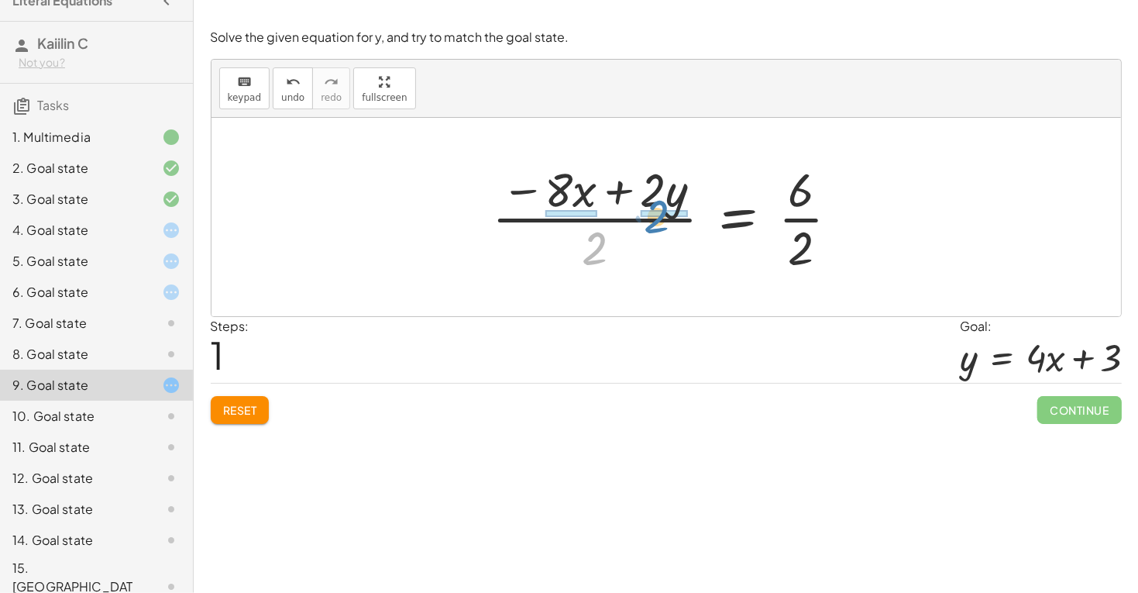
drag, startPoint x: 601, startPoint y: 242, endPoint x: 669, endPoint y: 207, distance: 76.9
click at [669, 207] on div at bounding box center [671, 216] width 375 height 119
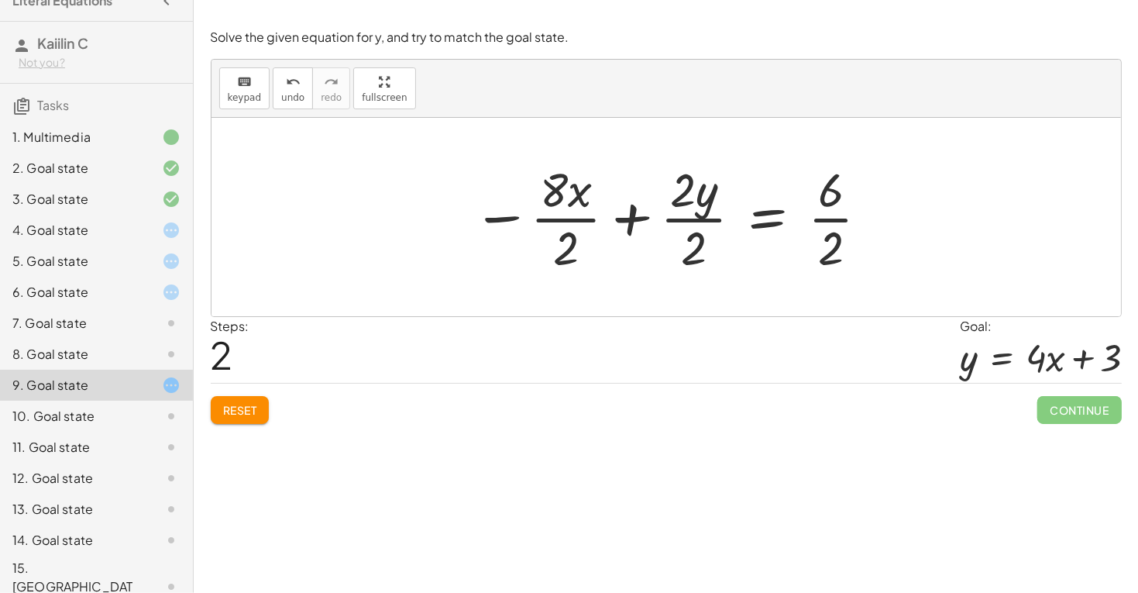
click at [1075, 397] on span "Continue" at bounding box center [1079, 410] width 84 height 28
click at [620, 207] on div at bounding box center [672, 216] width 414 height 119
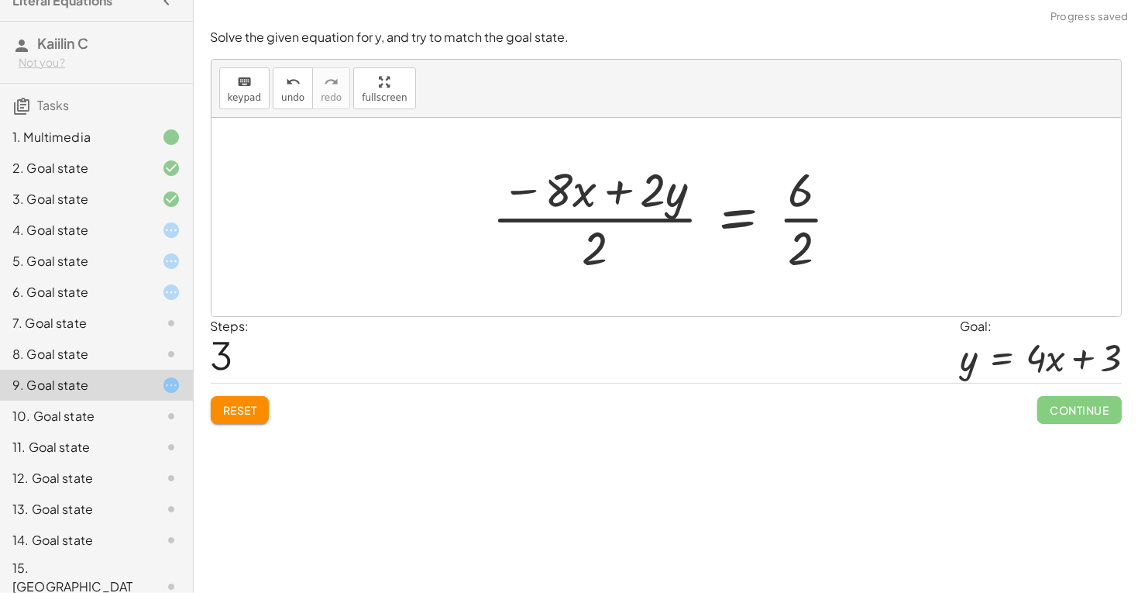
click at [589, 238] on div at bounding box center [671, 216] width 375 height 119
click at [630, 194] on div at bounding box center [671, 216] width 375 height 119
click at [666, 197] on div at bounding box center [671, 216] width 375 height 119
click at [595, 220] on div at bounding box center [671, 216] width 375 height 119
click at [608, 239] on div at bounding box center [671, 216] width 375 height 119
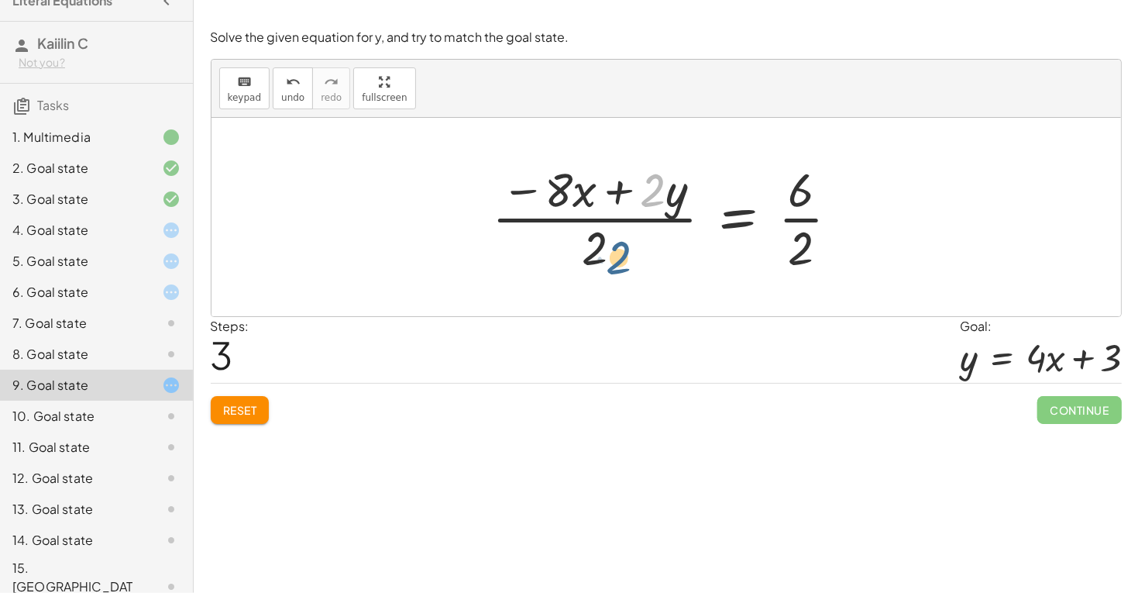
drag, startPoint x: 645, startPoint y: 167, endPoint x: 601, endPoint y: 237, distance: 82.5
click at [601, 237] on div at bounding box center [671, 216] width 375 height 119
drag, startPoint x: 596, startPoint y: 247, endPoint x: 658, endPoint y: 207, distance: 73.9
click at [658, 207] on div at bounding box center [671, 216] width 375 height 119
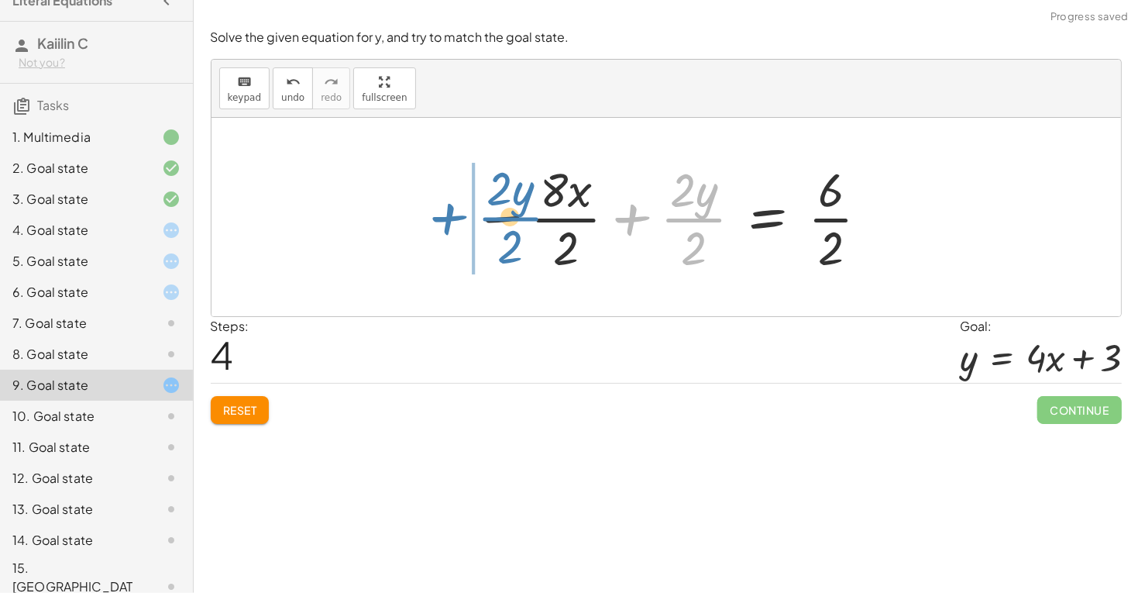
drag, startPoint x: 699, startPoint y: 225, endPoint x: 513, endPoint y: 223, distance: 185.9
click at [513, 223] on div at bounding box center [672, 216] width 414 height 119
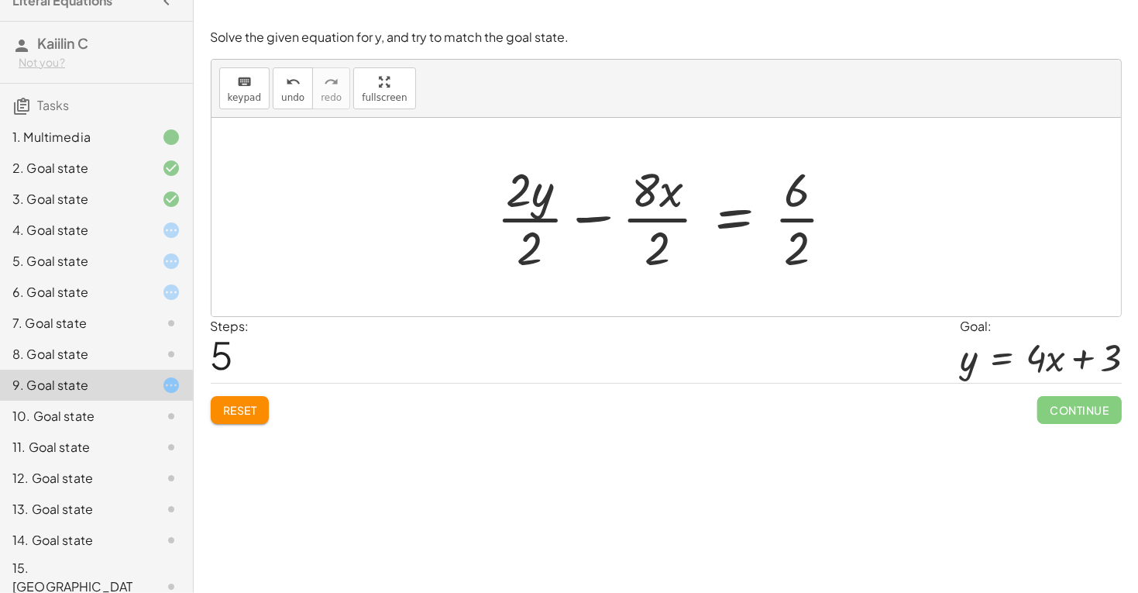
click at [739, 215] on div at bounding box center [672, 216] width 366 height 119
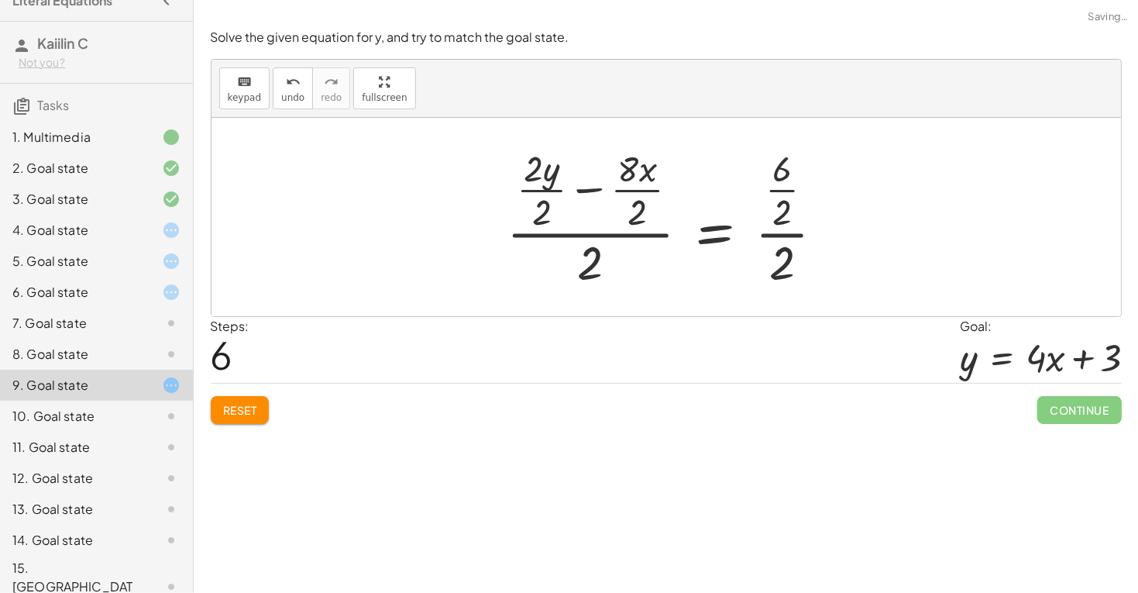
click at [630, 252] on div at bounding box center [671, 217] width 345 height 149
click at [542, 197] on div at bounding box center [672, 217] width 342 height 149
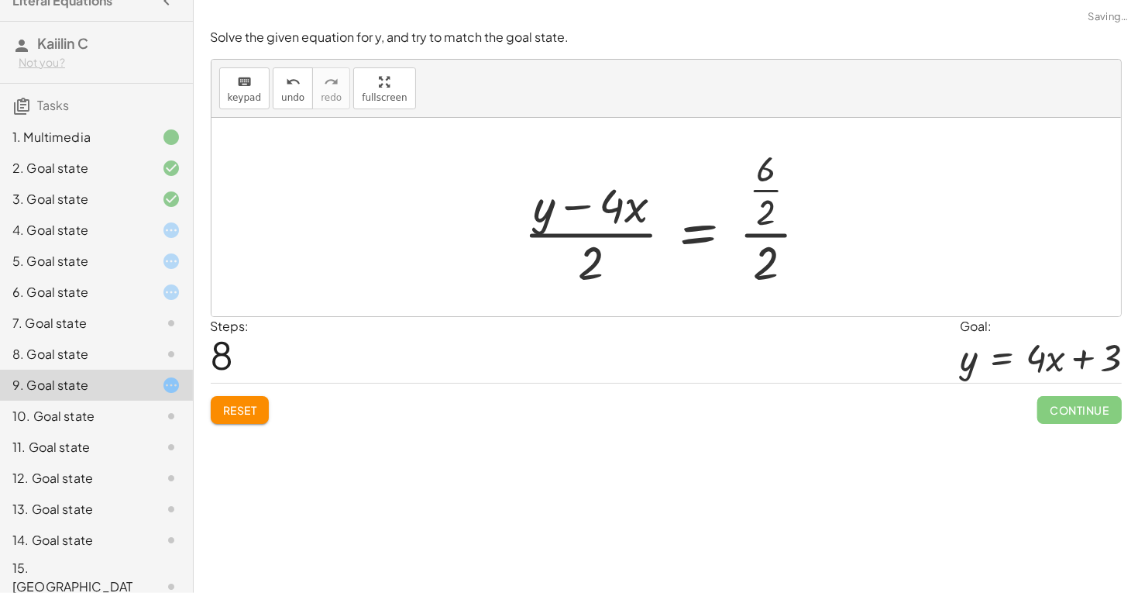
click at [593, 266] on div at bounding box center [672, 217] width 312 height 149
drag, startPoint x: 593, startPoint y: 266, endPoint x: 587, endPoint y: 321, distance: 55.3
click at [587, 321] on div "Steps: 8 Goal: y = + · 4 · x + 3" at bounding box center [666, 350] width 911 height 67
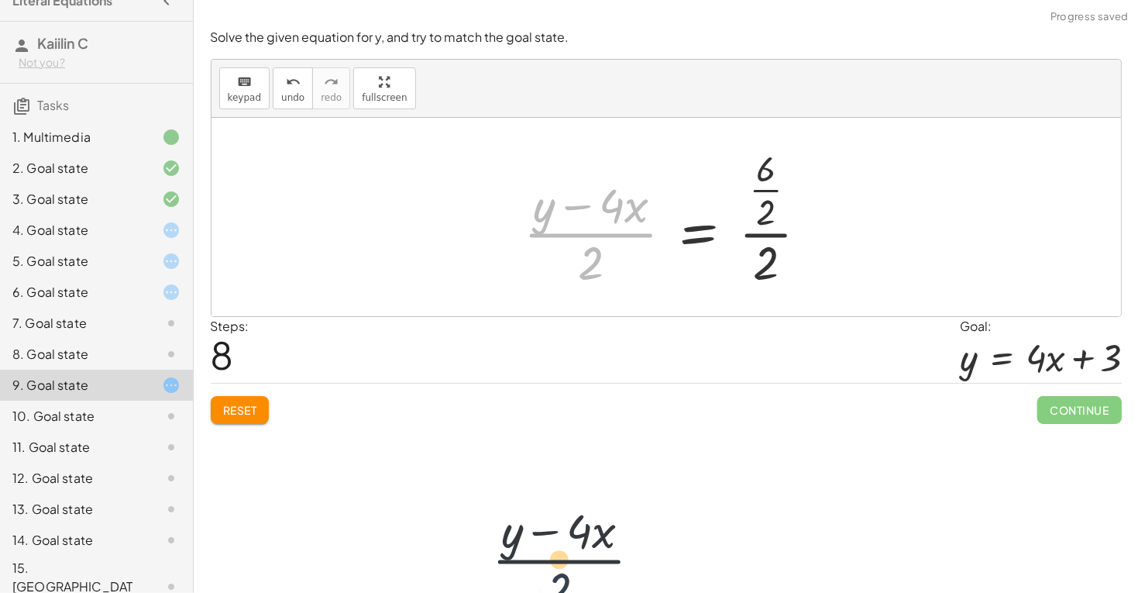
drag, startPoint x: 593, startPoint y: 263, endPoint x: 559, endPoint y: 592, distance: 330.1
click at [559, 592] on div "Welcome to Graspable Math 👋 Graspable Math lets you use touch or mouse gestures…" at bounding box center [666, 296] width 944 height 593
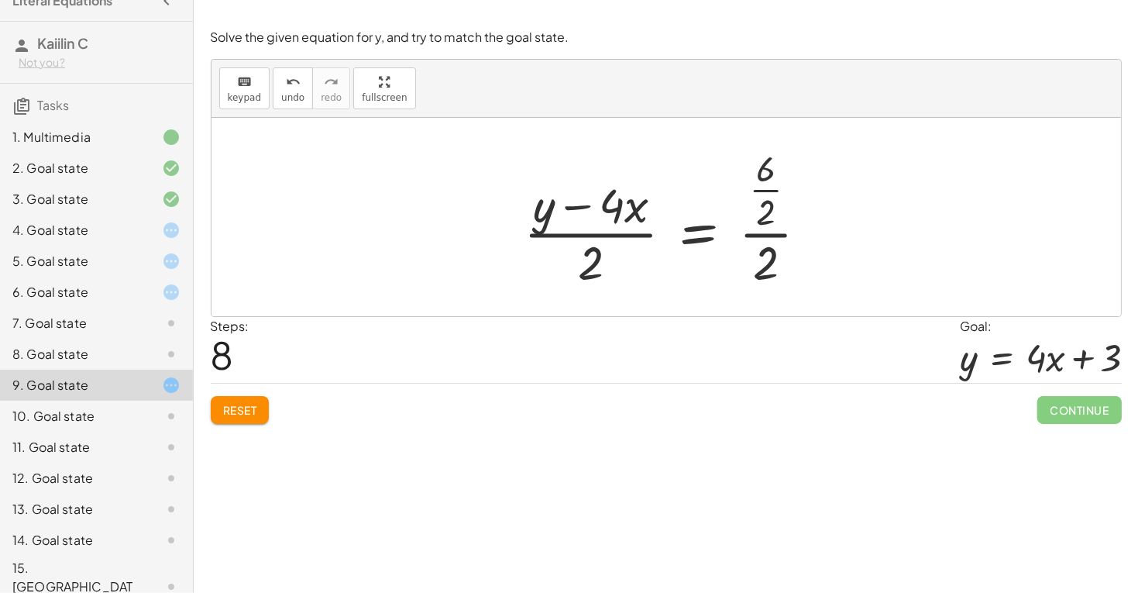
click at [768, 215] on div at bounding box center [672, 217] width 312 height 149
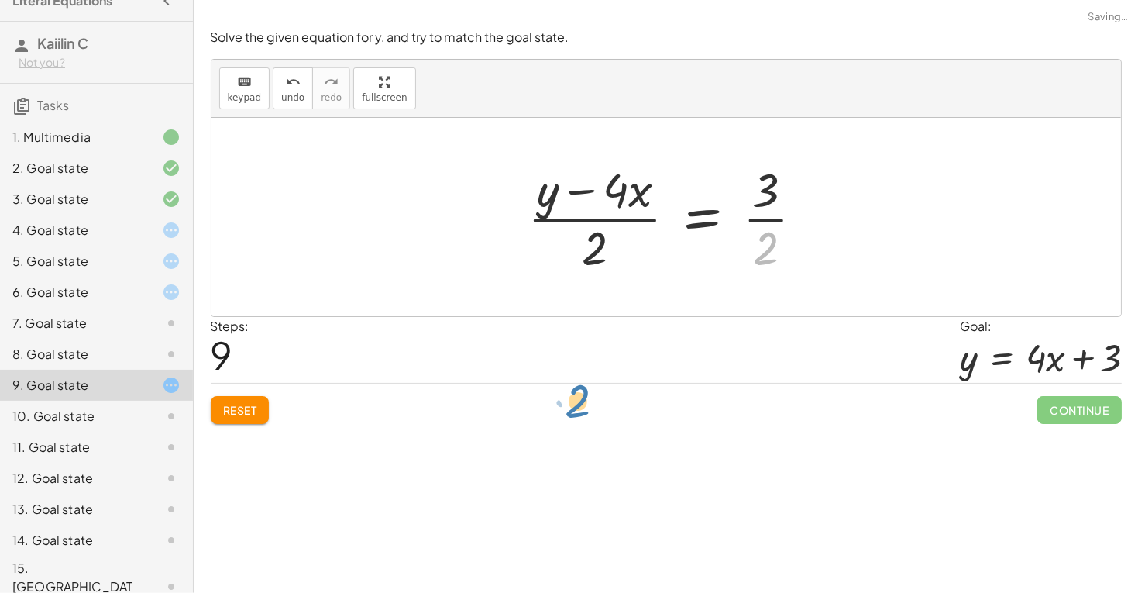
drag, startPoint x: 767, startPoint y: 247, endPoint x: 576, endPoint y: 397, distance: 242.2
click at [778, 246] on div at bounding box center [672, 216] width 304 height 119
click at [761, 243] on div at bounding box center [672, 216] width 304 height 119
click at [764, 246] on div at bounding box center [672, 216] width 304 height 119
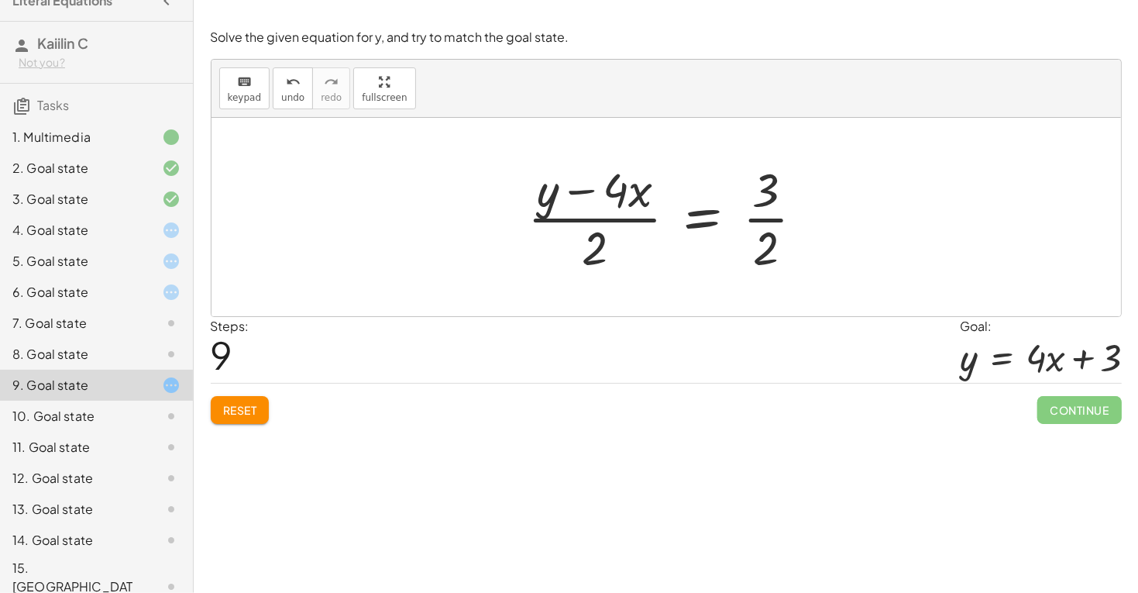
click at [243, 407] on span "Reset" at bounding box center [240, 410] width 34 height 14
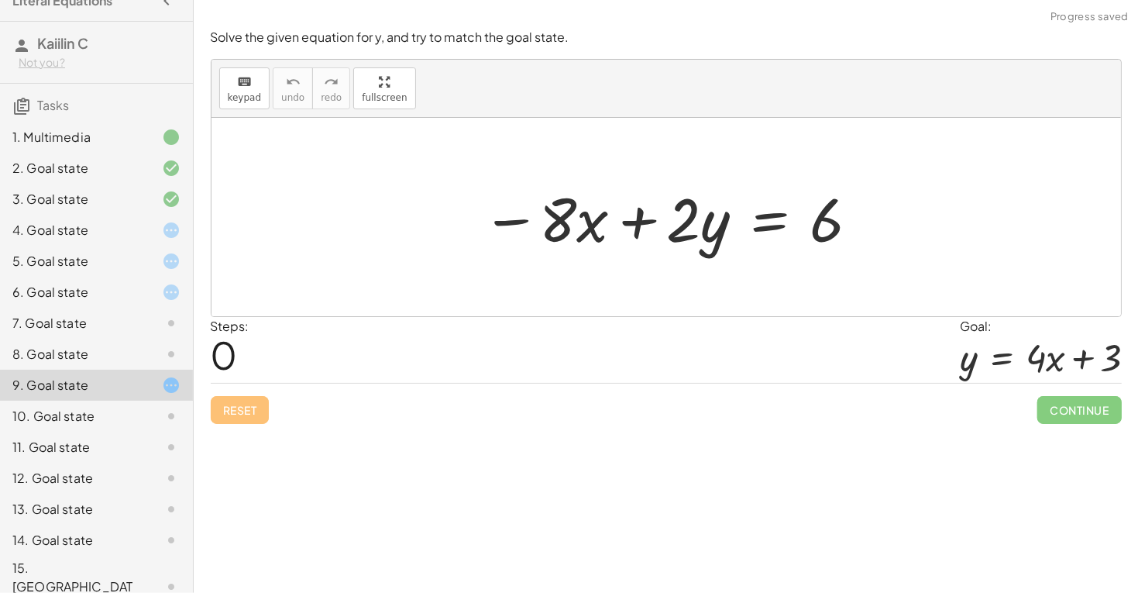
click at [577, 208] on div at bounding box center [671, 217] width 395 height 80
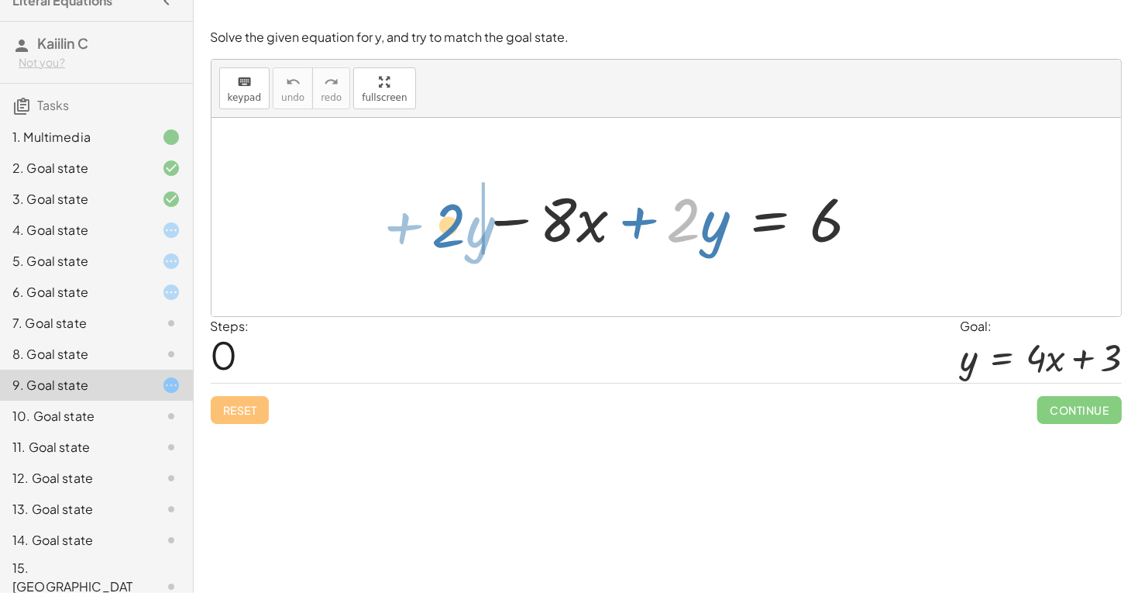
drag, startPoint x: 690, startPoint y: 229, endPoint x: 458, endPoint y: 233, distance: 232.4
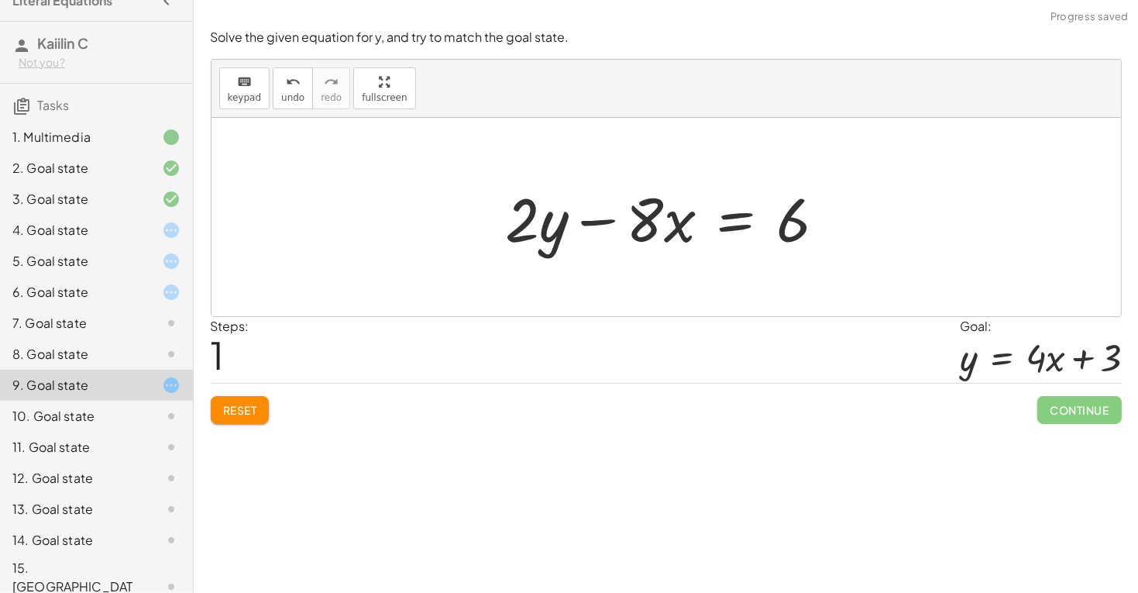
click at [573, 228] on div at bounding box center [672, 217] width 348 height 80
click at [666, 238] on div at bounding box center [672, 217] width 348 height 80
click at [665, 227] on div at bounding box center [672, 217] width 348 height 80
click at [737, 230] on div at bounding box center [672, 217] width 348 height 80
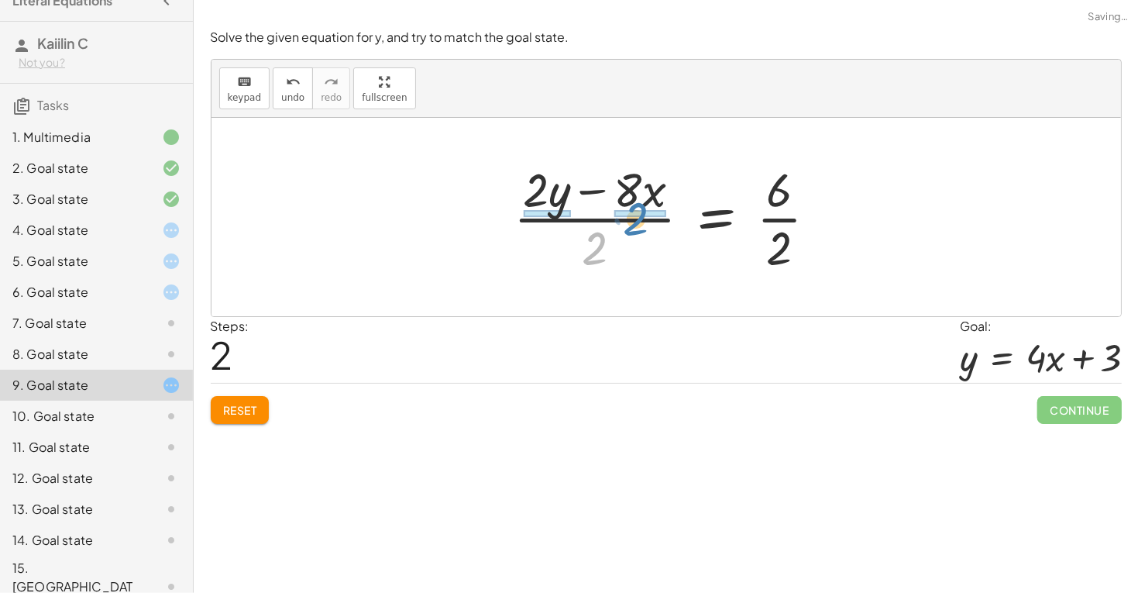
drag, startPoint x: 602, startPoint y: 242, endPoint x: 644, endPoint y: 212, distance: 52.2
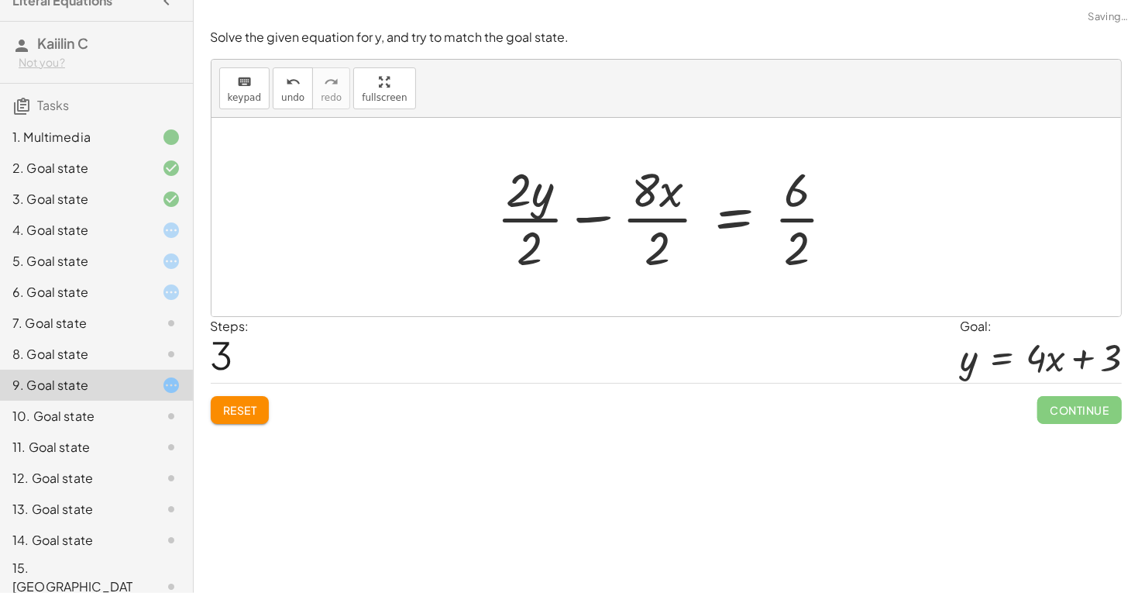
click at [788, 199] on div at bounding box center [672, 216] width 366 height 119
click at [684, 204] on div at bounding box center [672, 216] width 366 height 119
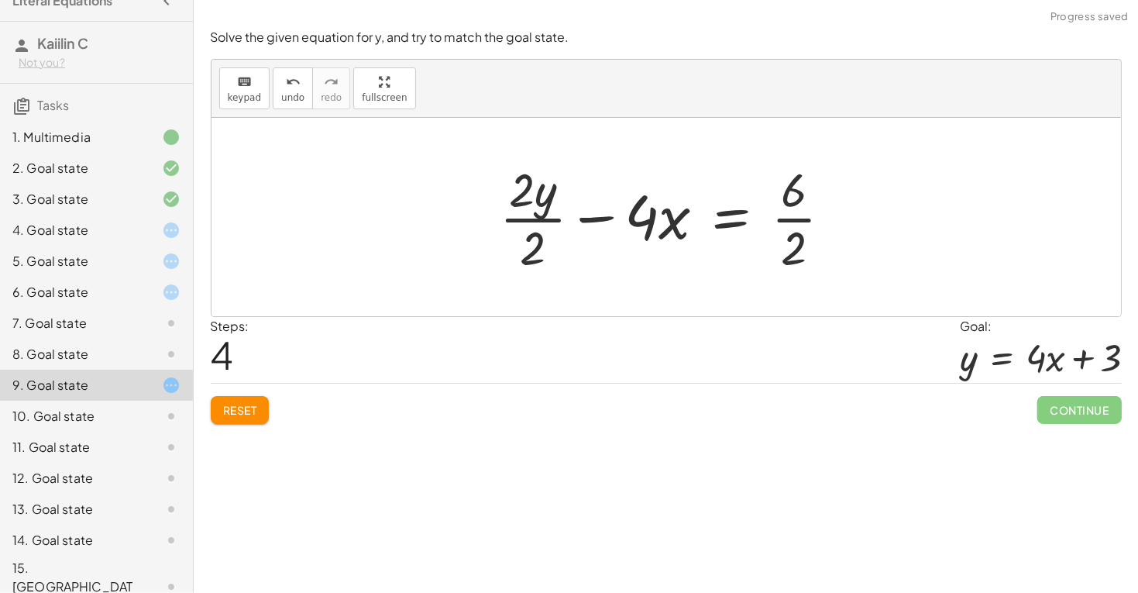
click at [531, 200] on div at bounding box center [672, 216] width 360 height 119
click at [540, 242] on div at bounding box center [672, 216] width 360 height 119
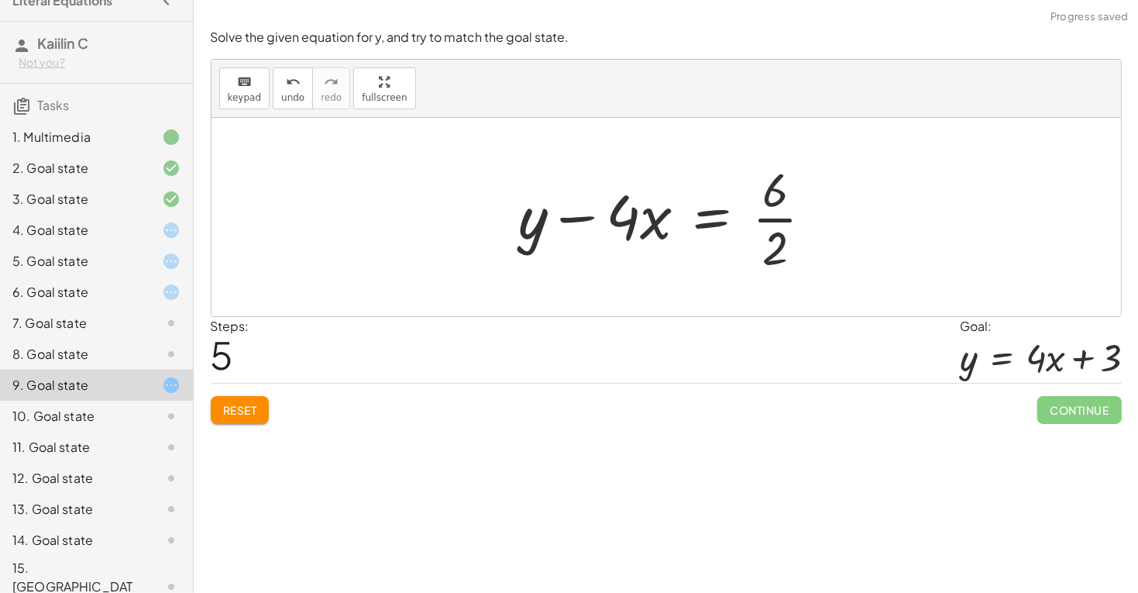
click at [762, 202] on div at bounding box center [672, 216] width 322 height 119
click at [772, 198] on div at bounding box center [672, 216] width 322 height 119
click at [773, 227] on div at bounding box center [672, 216] width 322 height 119
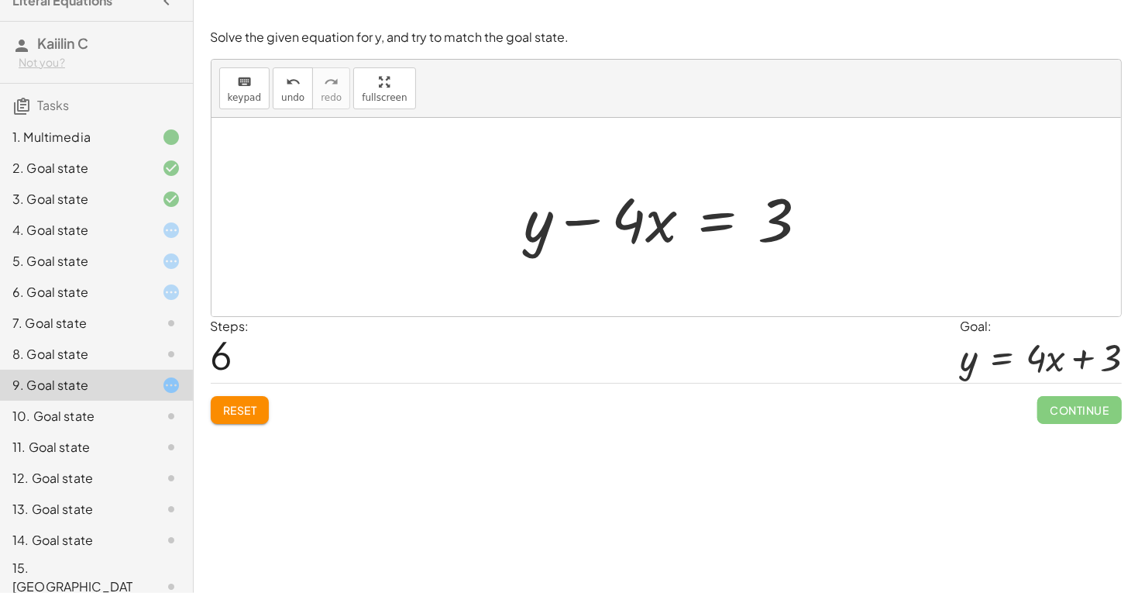
click at [717, 221] on div at bounding box center [672, 217] width 311 height 80
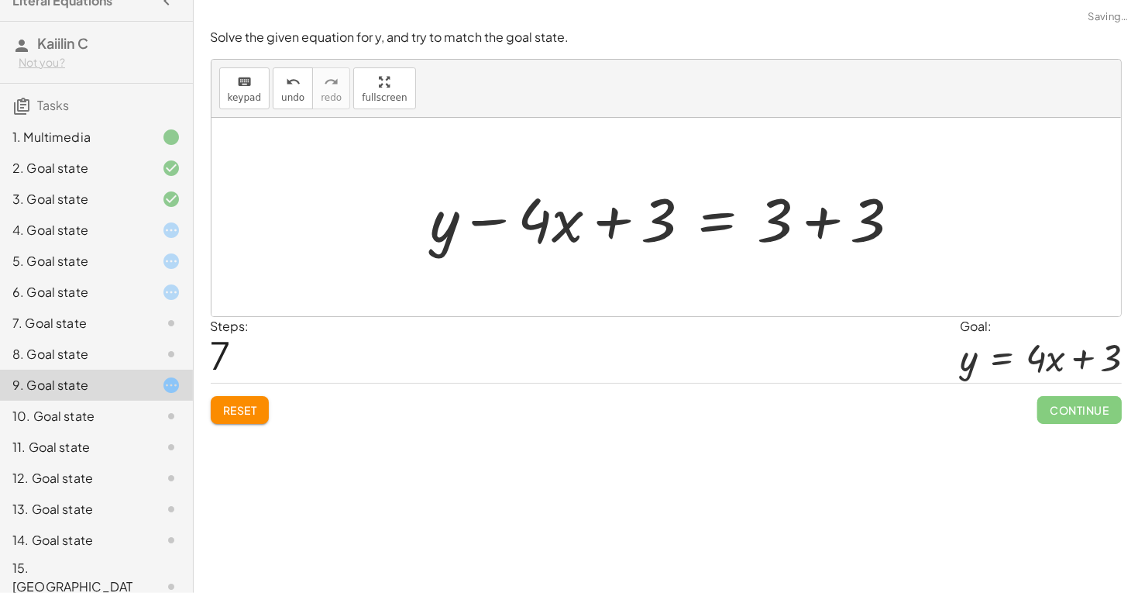
click at [812, 224] on div at bounding box center [672, 217] width 498 height 80
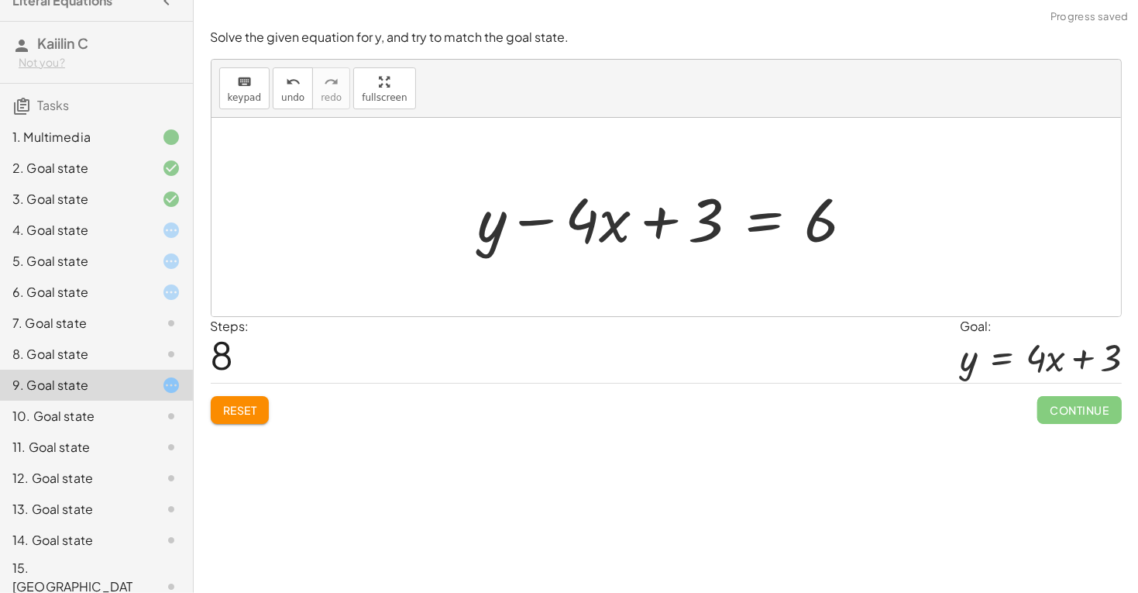
click at [699, 225] on div at bounding box center [672, 217] width 404 height 80
click at [799, 215] on div at bounding box center [672, 217] width 404 height 80
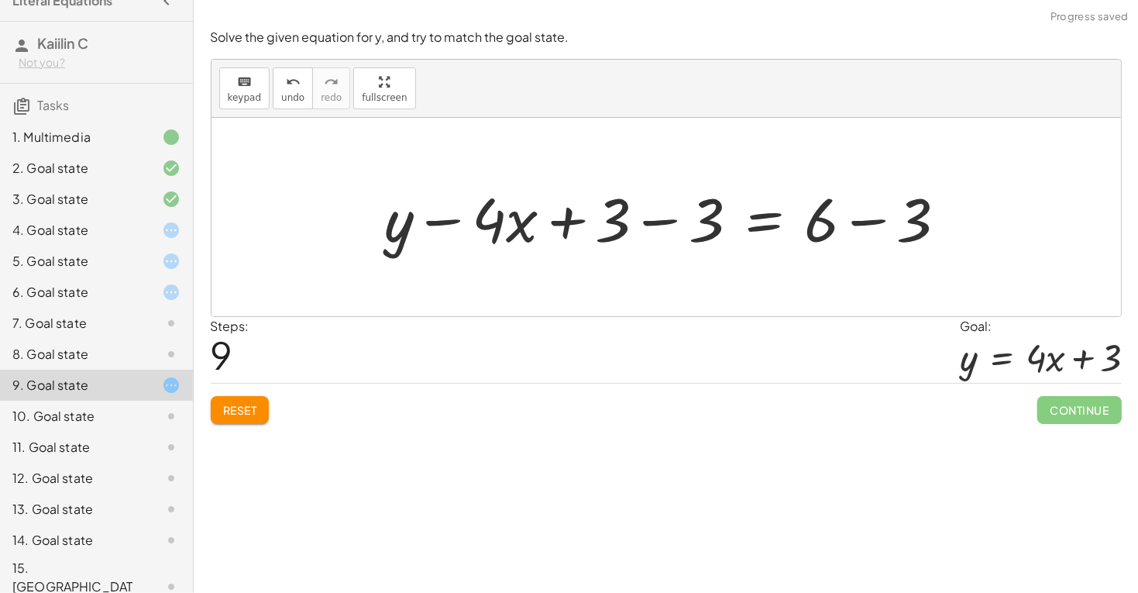
click at [666, 216] on div at bounding box center [672, 217] width 590 height 80
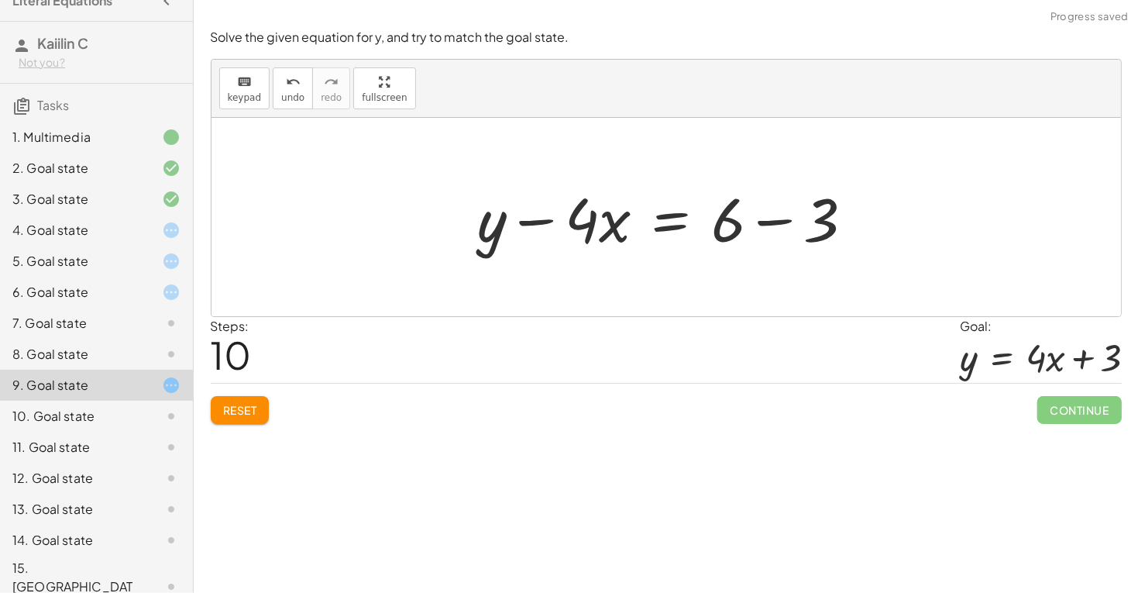
click at [736, 227] on div at bounding box center [672, 217] width 404 height 80
click at [678, 223] on div at bounding box center [672, 217] width 404 height 80
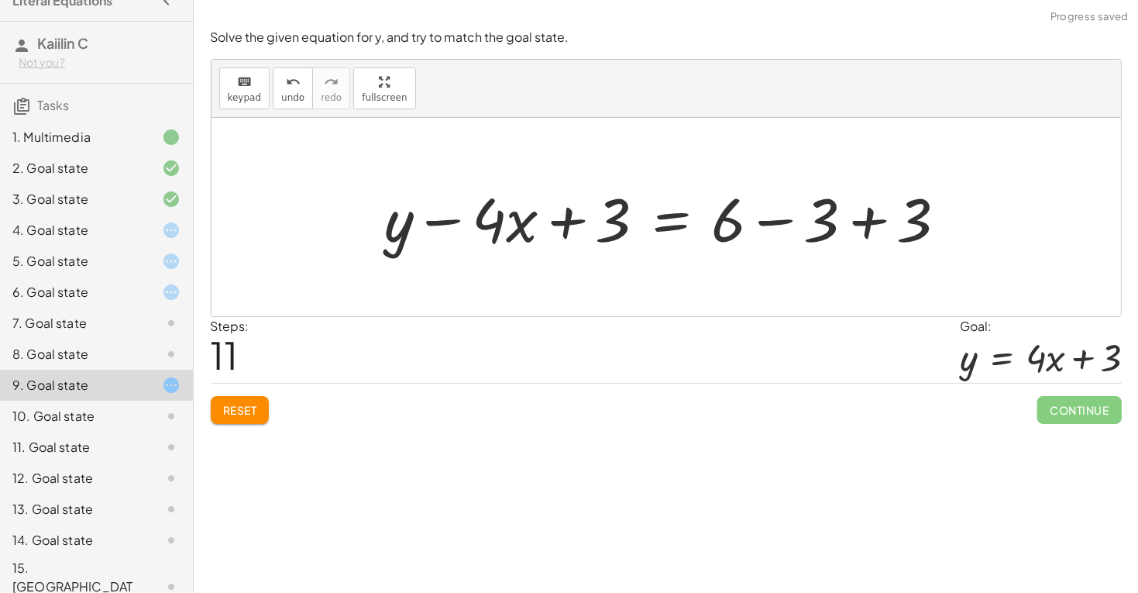
click at [652, 221] on div at bounding box center [672, 217] width 590 height 80
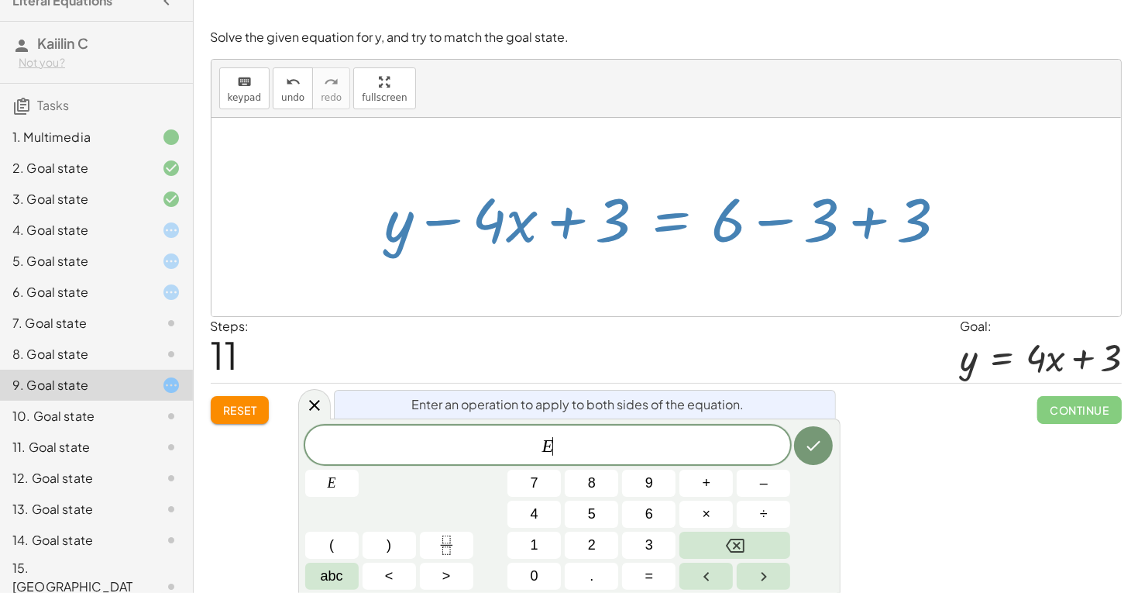
click at [792, 280] on div at bounding box center [665, 217] width 909 height 198
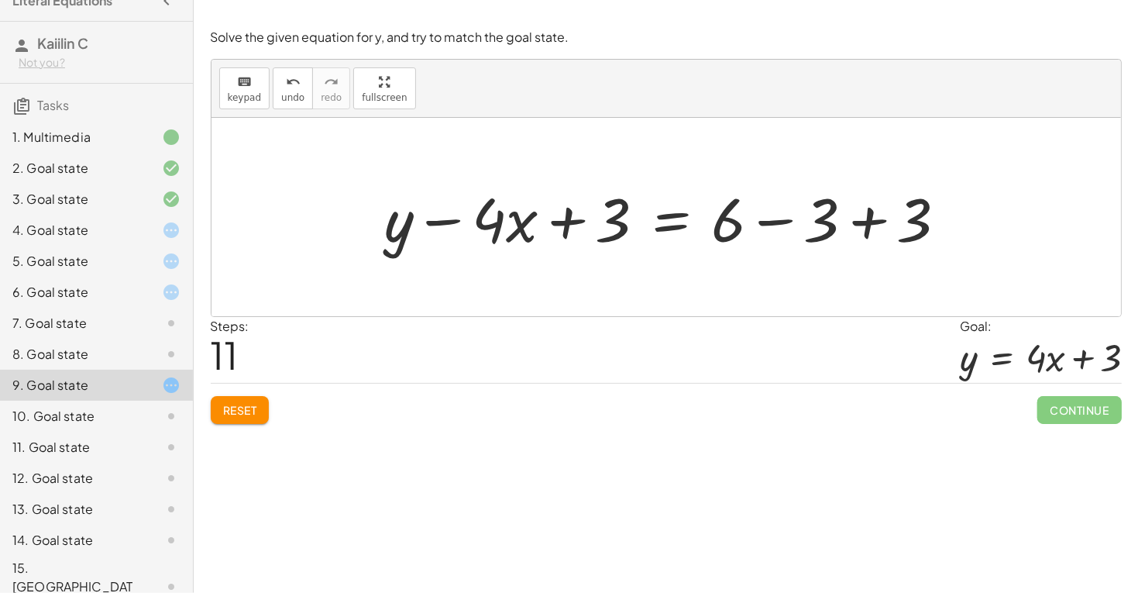
click at [864, 232] on div at bounding box center [672, 217] width 590 height 80
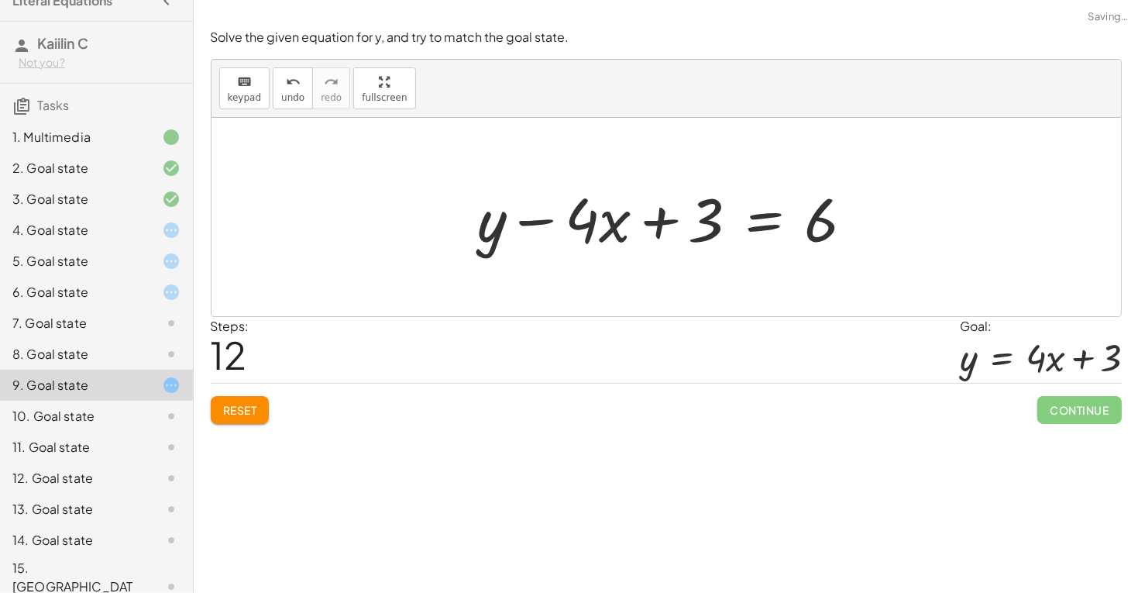
click at [715, 233] on div at bounding box center [672, 217] width 404 height 80
click at [691, 213] on div at bounding box center [672, 217] width 404 height 80
drag, startPoint x: 703, startPoint y: 219, endPoint x: 803, endPoint y: 219, distance: 100.7
click at [803, 219] on div at bounding box center [672, 217] width 404 height 80
click at [763, 220] on div at bounding box center [672, 217] width 404 height 80
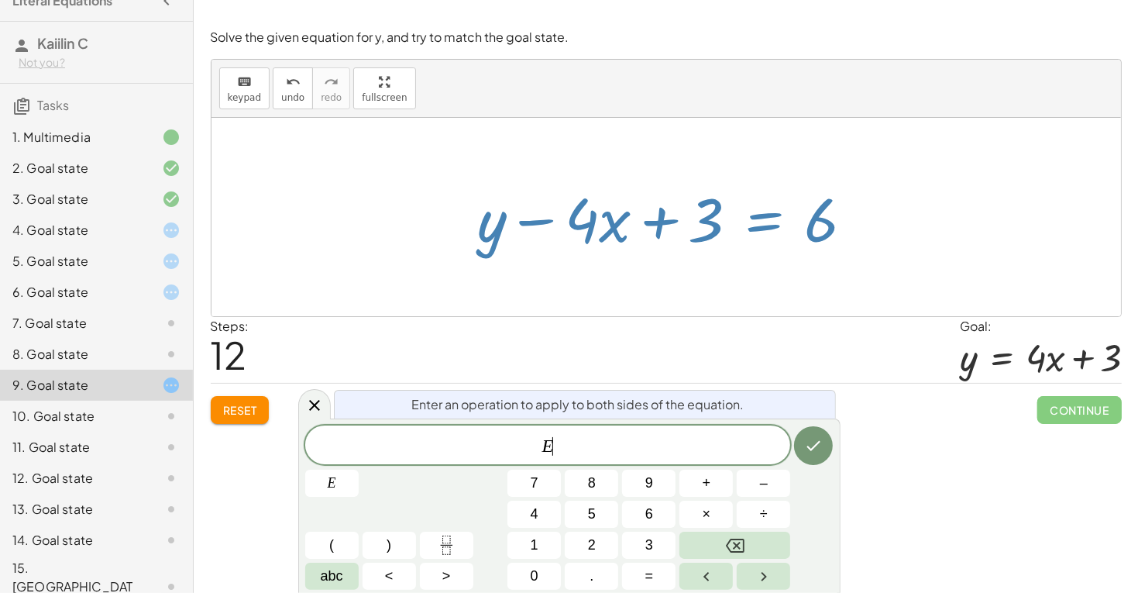
drag, startPoint x: 750, startPoint y: 248, endPoint x: 624, endPoint y: 311, distance: 140.6
click at [624, 311] on div "− · 8 · x + · 2 · y = 6 + · 2 · y − · 8 · x = 6 · ( + · 2 · y − · 8 · x ) · 2 =…" at bounding box center [665, 217] width 909 height 198
click at [793, 220] on div at bounding box center [672, 217] width 404 height 80
click at [861, 246] on div at bounding box center [672, 217] width 404 height 80
click at [816, 450] on icon "Done" at bounding box center [813, 445] width 19 height 19
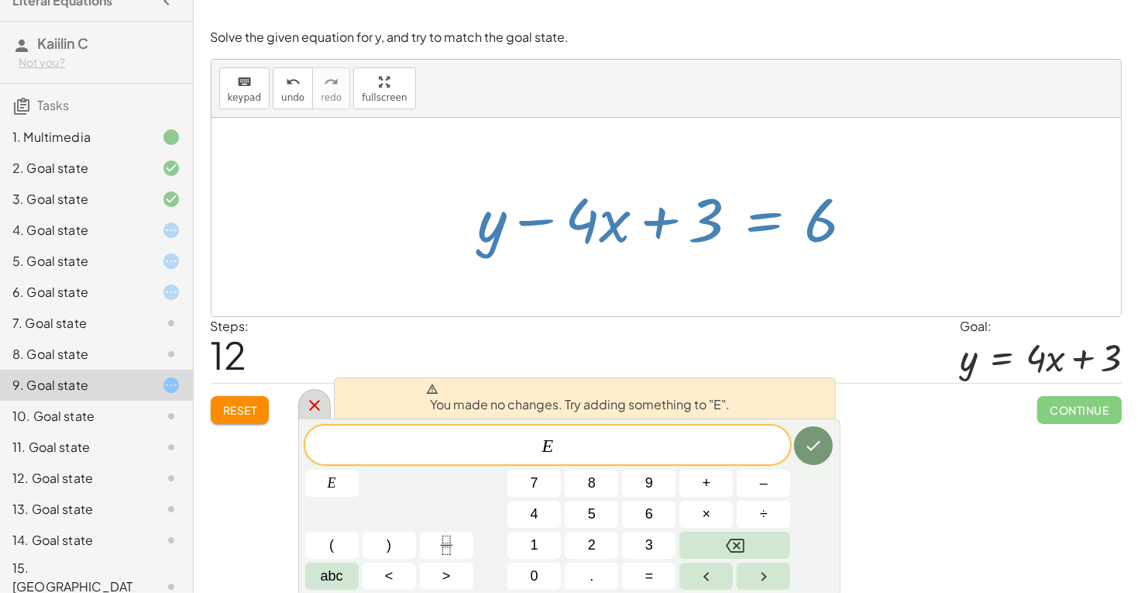
click at [321, 402] on icon at bounding box center [314, 405] width 19 height 19
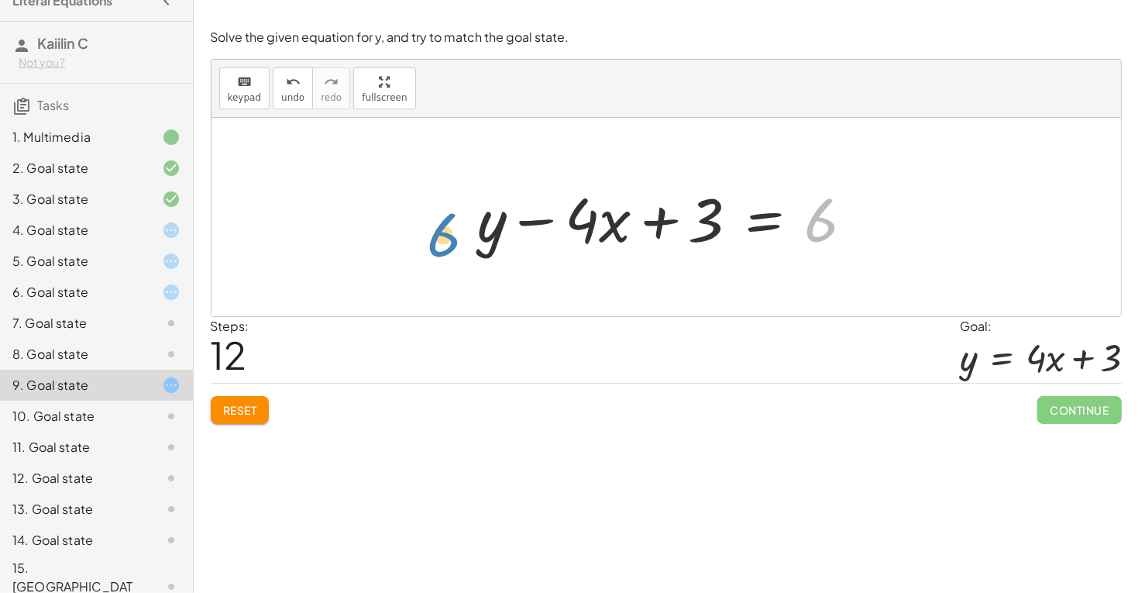
drag, startPoint x: 822, startPoint y: 222, endPoint x: 444, endPoint y: 236, distance: 378.2
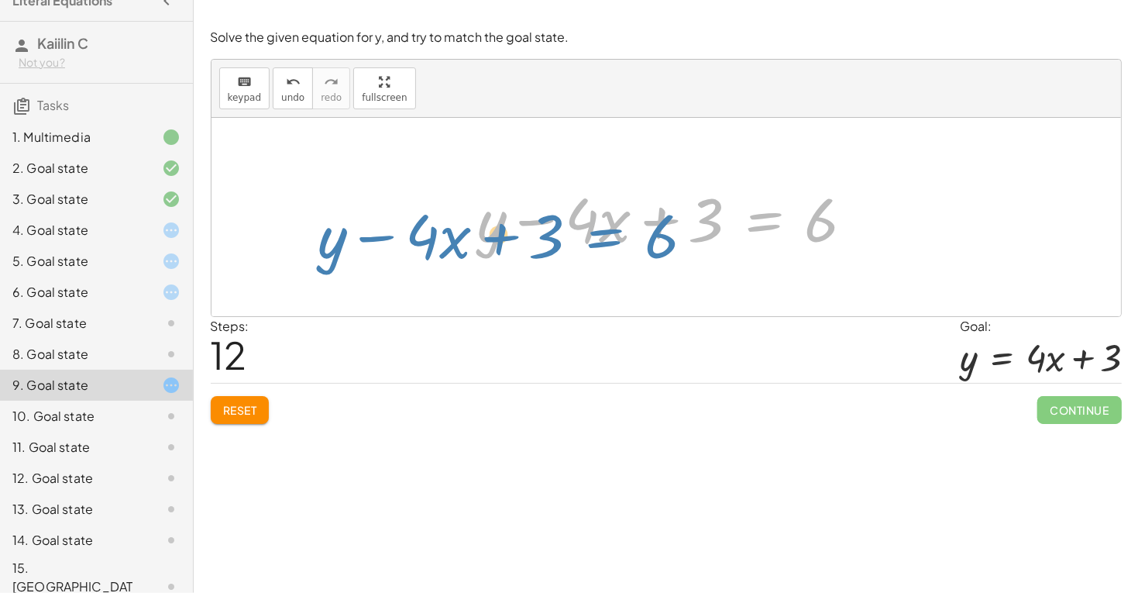
drag, startPoint x: 760, startPoint y: 222, endPoint x: 600, endPoint y: 237, distance: 160.3
click at [600, 237] on div at bounding box center [672, 217] width 404 height 80
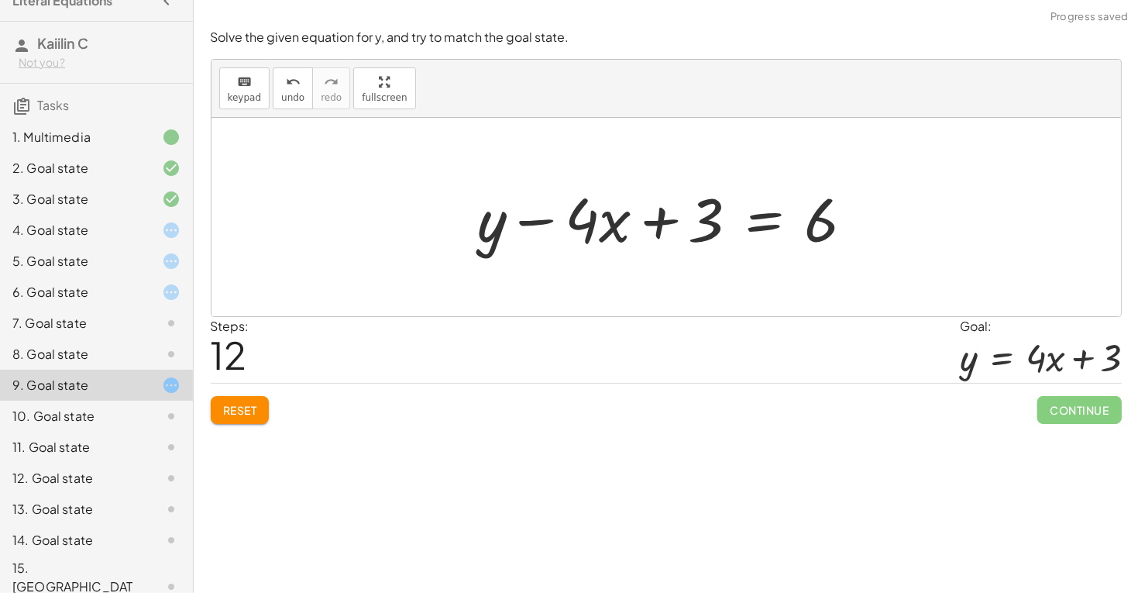
click at [768, 222] on div at bounding box center [672, 217] width 404 height 80
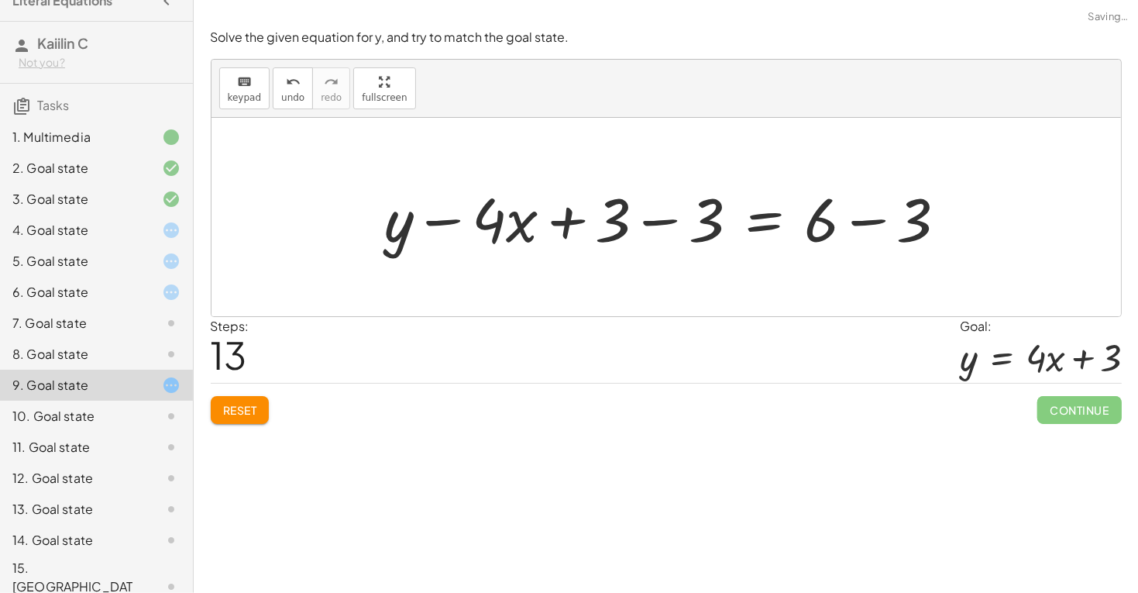
click at [691, 192] on div at bounding box center [672, 217] width 590 height 80
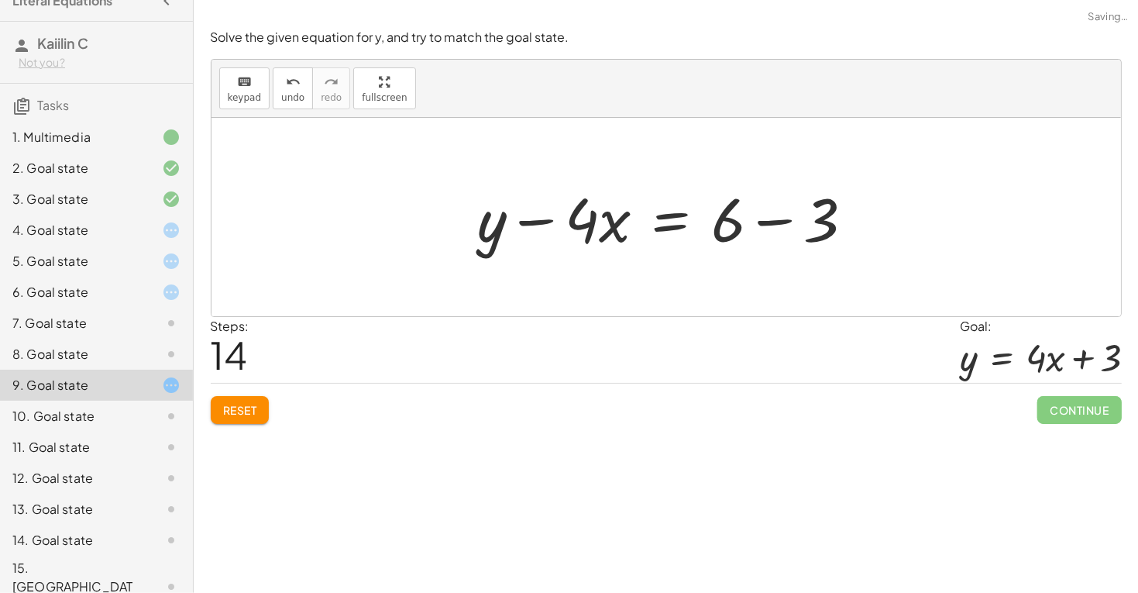
click at [806, 231] on div at bounding box center [672, 217] width 404 height 80
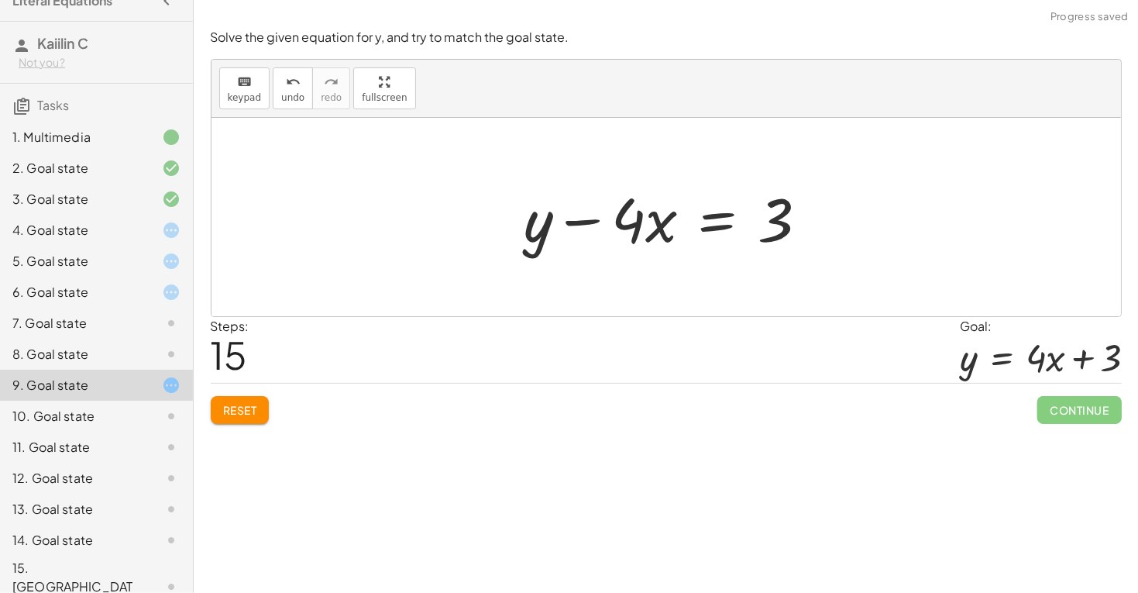
click at [589, 219] on div at bounding box center [672, 217] width 311 height 80
drag, startPoint x: 558, startPoint y: 225, endPoint x: 660, endPoint y: 225, distance: 102.2
click at [660, 225] on div at bounding box center [672, 217] width 311 height 80
drag, startPoint x: 634, startPoint y: 219, endPoint x: 775, endPoint y: 214, distance: 141.1
click at [776, 215] on div at bounding box center [672, 217] width 311 height 80
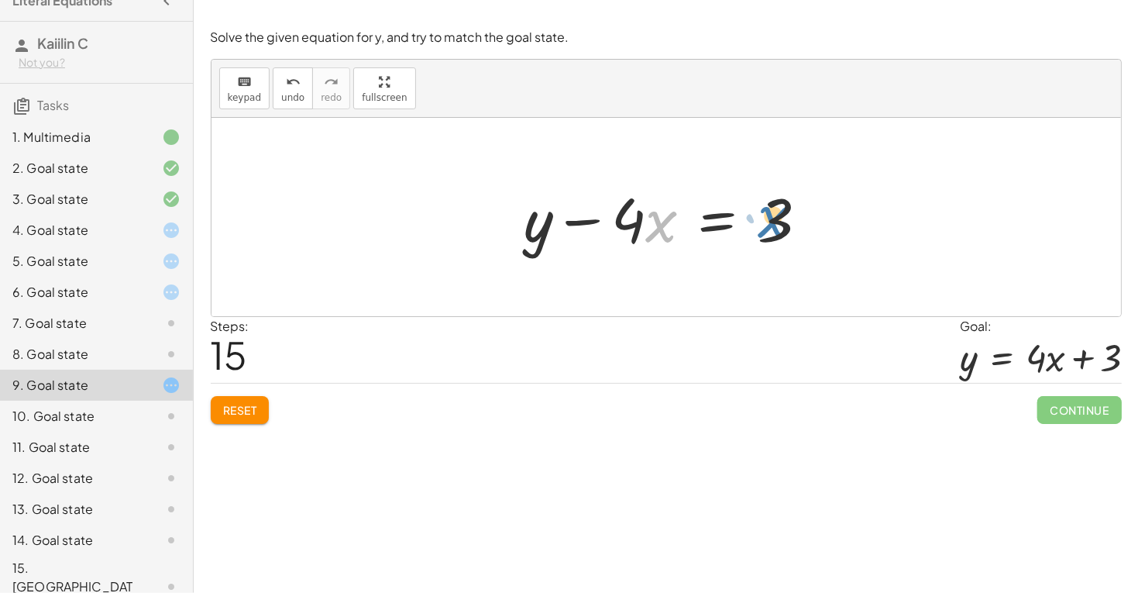
drag, startPoint x: 660, startPoint y: 226, endPoint x: 776, endPoint y: 222, distance: 116.3
click at [776, 222] on div at bounding box center [672, 217] width 311 height 80
drag, startPoint x: 597, startPoint y: 223, endPoint x: 647, endPoint y: 226, distance: 49.7
click at [647, 226] on div at bounding box center [672, 217] width 311 height 80
drag, startPoint x: 643, startPoint y: 225, endPoint x: 718, endPoint y: 223, distance: 75.1
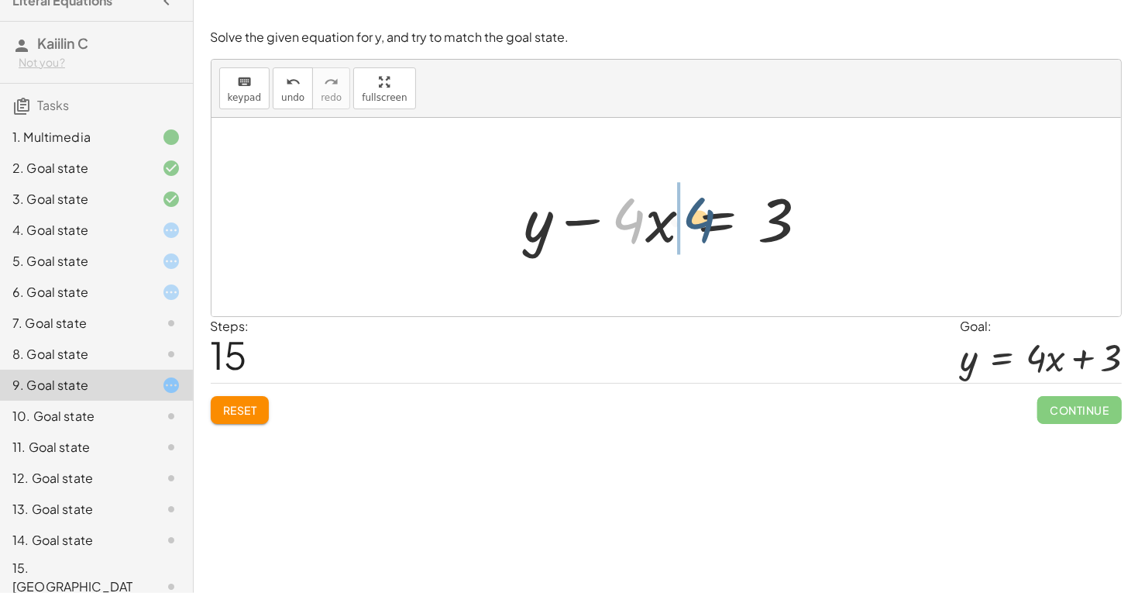
click at [719, 224] on div at bounding box center [672, 217] width 311 height 80
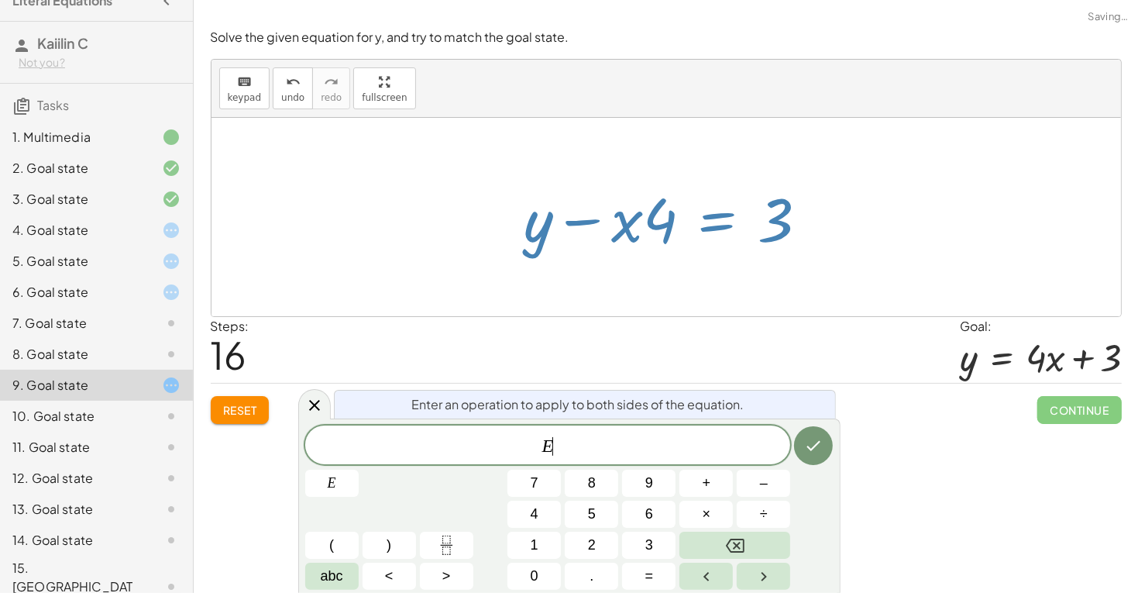
drag, startPoint x: 571, startPoint y: 225, endPoint x: 675, endPoint y: 269, distance: 113.2
click at [675, 269] on div "− · 8 · x + · 2 · y = 6 + · 2 · y − · 8 · x = 6 · ( + · 2 · y − · 8 · x ) · 2 =…" at bounding box center [665, 217] width 909 height 198
click at [613, 226] on div at bounding box center [672, 217] width 311 height 80
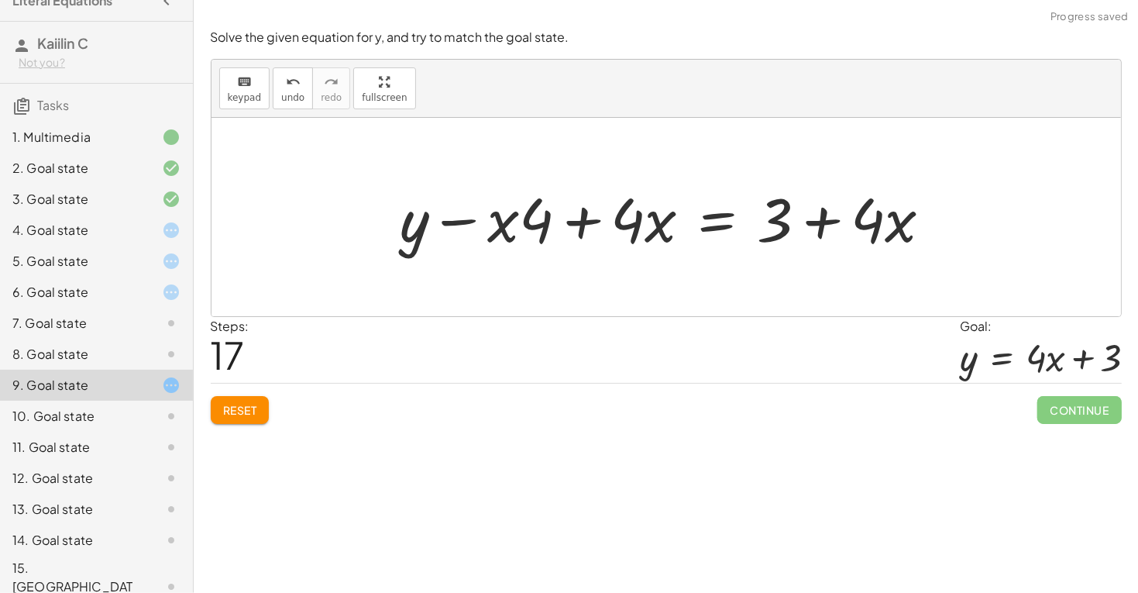
click at [500, 210] on div at bounding box center [672, 217] width 559 height 80
click at [521, 224] on div at bounding box center [672, 217] width 559 height 80
click at [586, 225] on div at bounding box center [672, 217] width 559 height 80
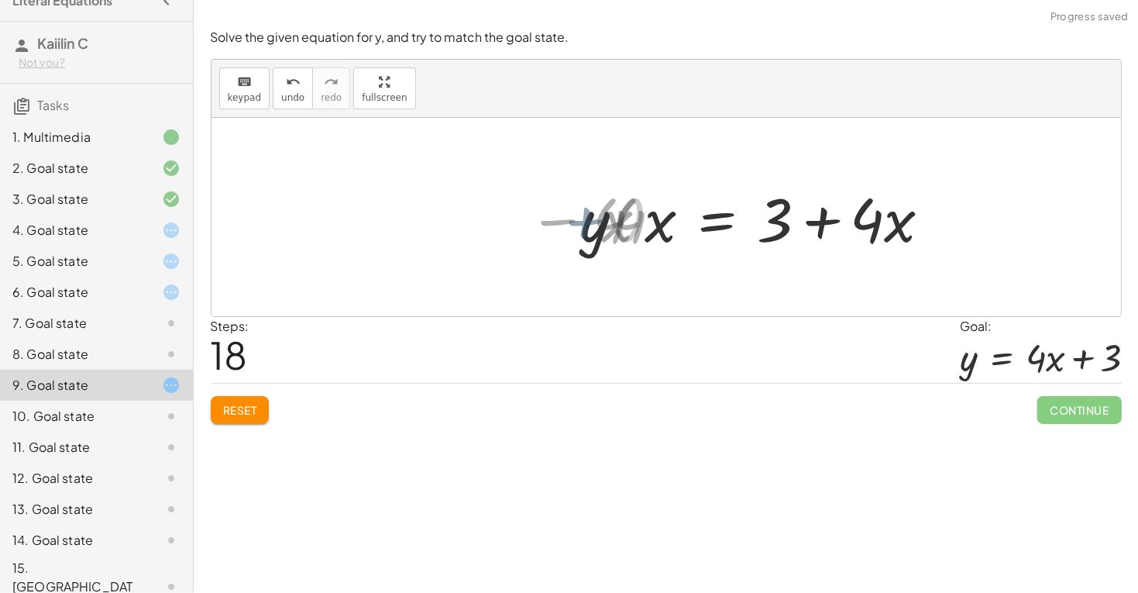
click at [585, 224] on div at bounding box center [665, 217] width 909 height 198
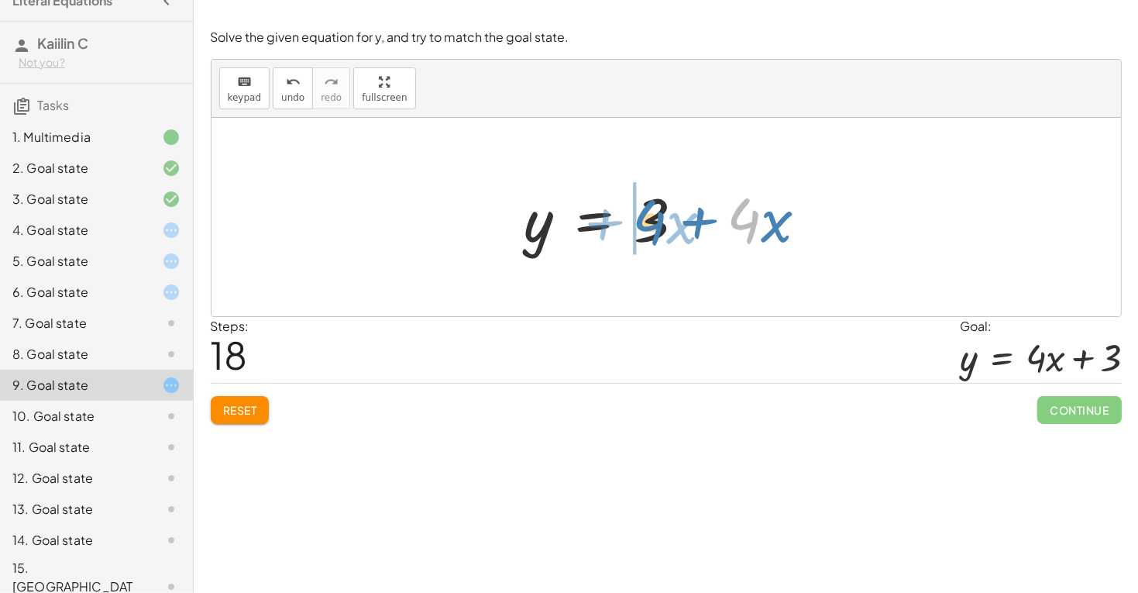
drag, startPoint x: 761, startPoint y: 226, endPoint x: 660, endPoint y: 226, distance: 100.7
click at [660, 226] on div at bounding box center [672, 217] width 311 height 80
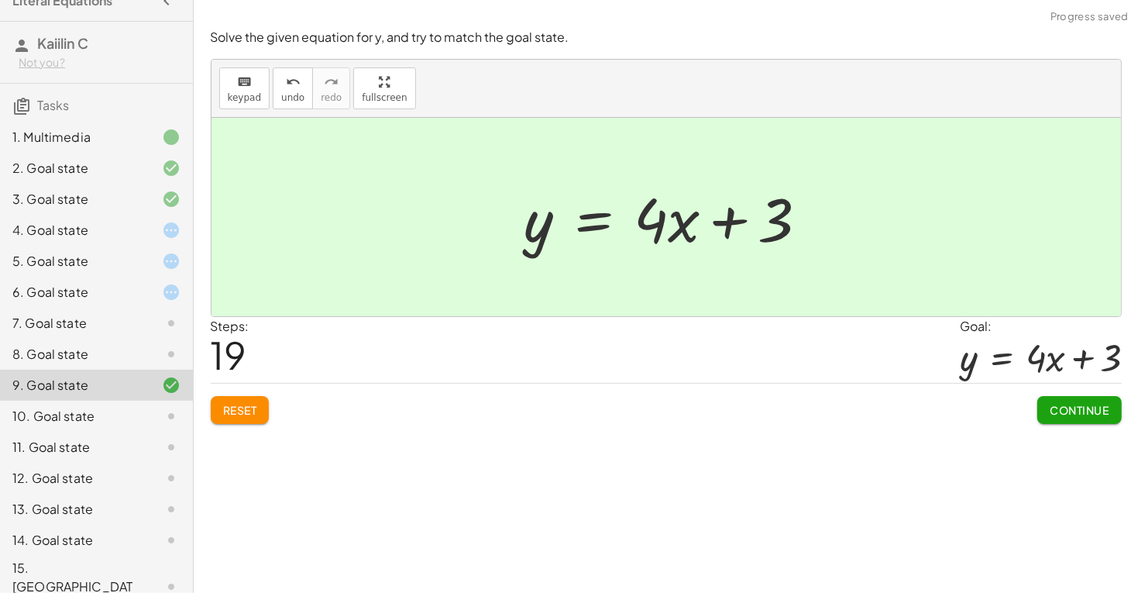
click at [1081, 407] on span "Continue" at bounding box center [1078, 410] width 59 height 14
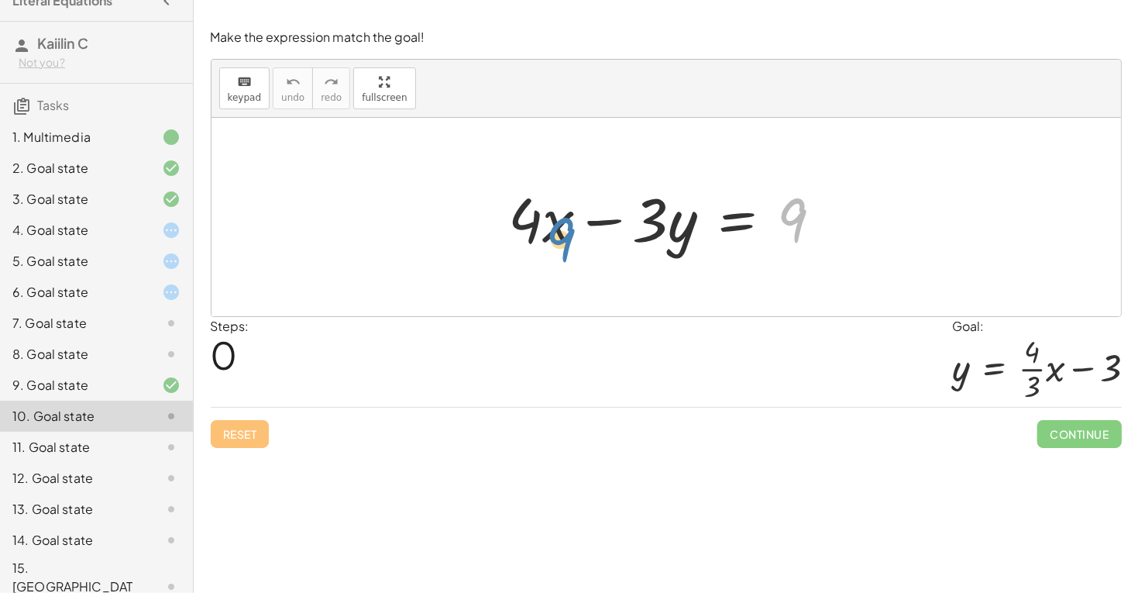
drag, startPoint x: 792, startPoint y: 219, endPoint x: 458, endPoint y: 231, distance: 334.0
click at [459, 232] on div "9 + · 4 · x − · 3 · y = 9" at bounding box center [665, 217] width 909 height 198
click at [159, 400] on div "8. Goal state" at bounding box center [96, 415] width 193 height 31
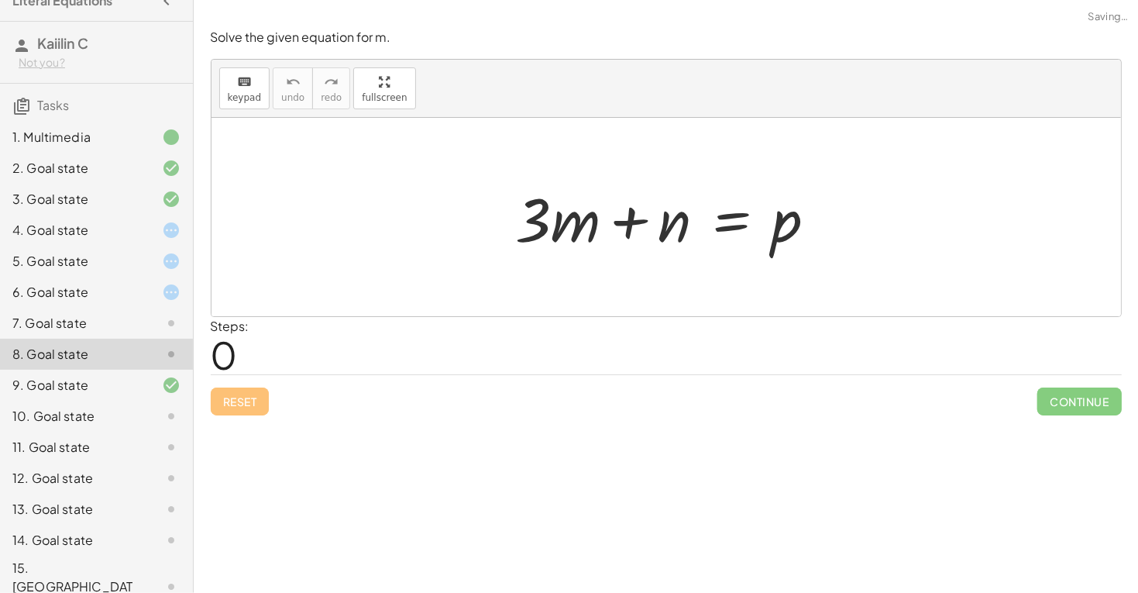
click at [586, 228] on div at bounding box center [672, 217] width 328 height 80
click at [668, 225] on div at bounding box center [672, 217] width 328 height 80
drag, startPoint x: 777, startPoint y: 226, endPoint x: 498, endPoint y: 199, distance: 280.1
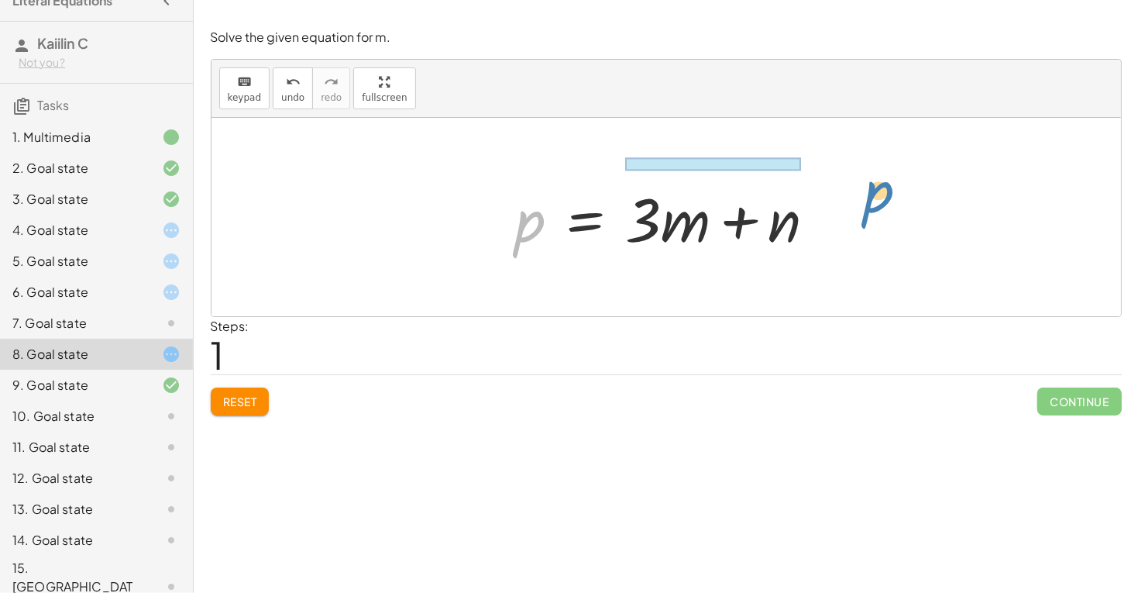
drag, startPoint x: 521, startPoint y: 218, endPoint x: 871, endPoint y: 189, distance: 351.3
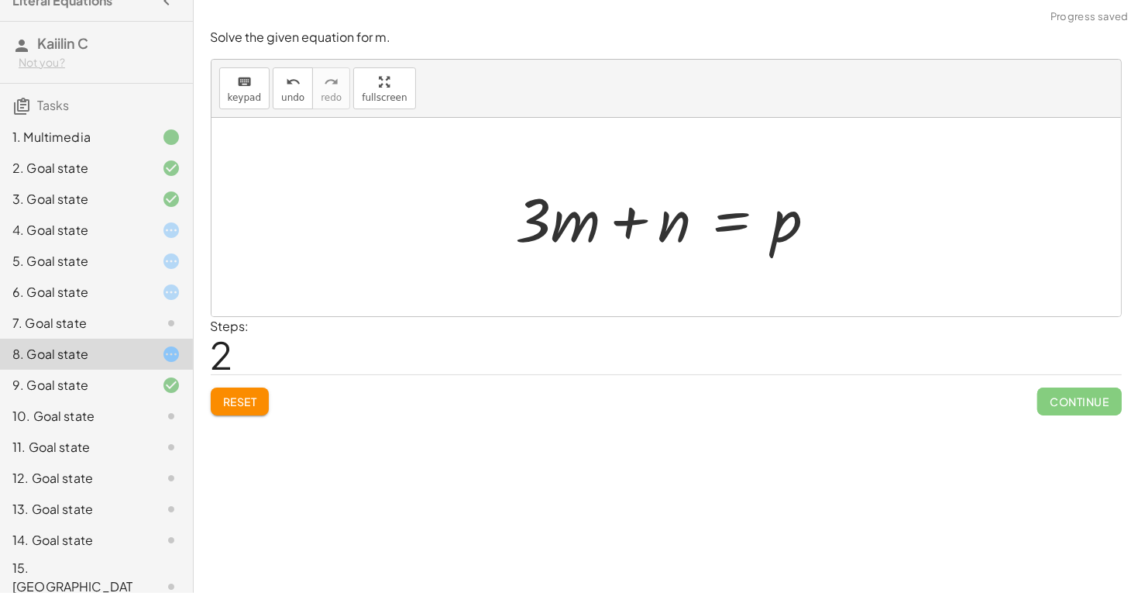
click at [662, 224] on div at bounding box center [672, 217] width 328 height 80
click at [727, 224] on div at bounding box center [672, 217] width 328 height 80
